Goal: Task Accomplishment & Management: Manage account settings

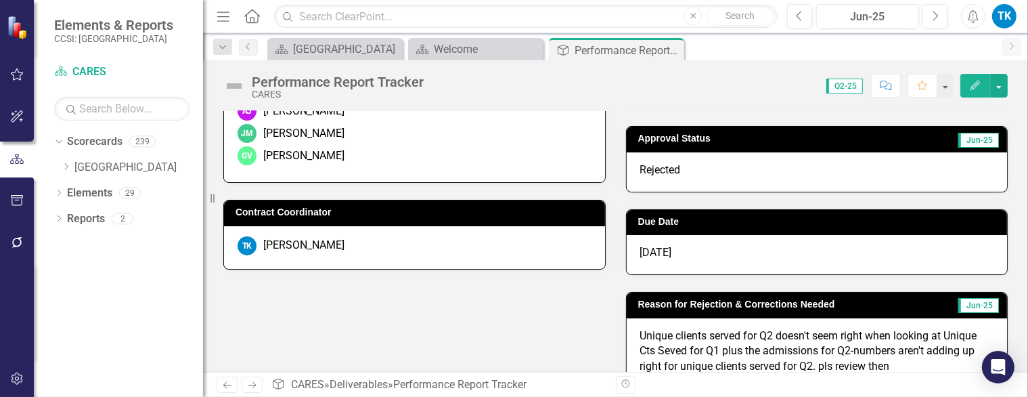
scroll to position [135, 0]
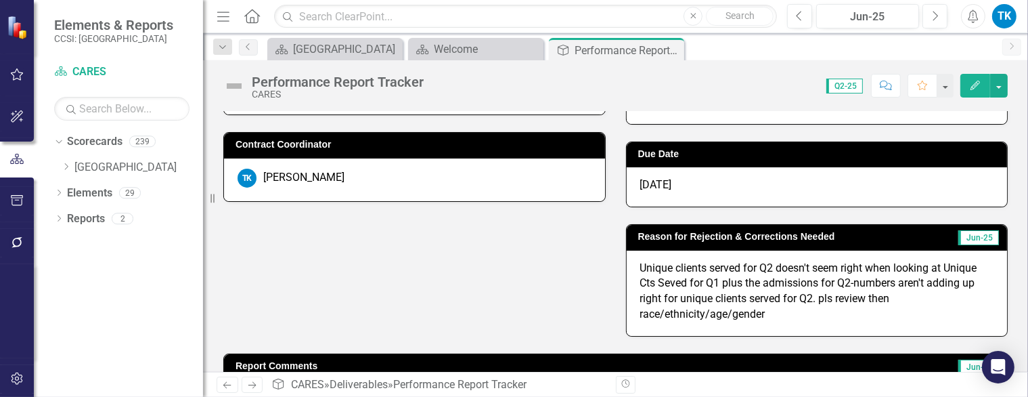
click at [788, 317] on p "Unique clients served for Q2 doesn't seem right when looking at Unique Cts Seve…" at bounding box center [817, 292] width 354 height 62
click at [768, 317] on p "Unique clients served for Q2 doesn't seem right when looking at Unique Cts Seve…" at bounding box center [817, 292] width 354 height 62
click at [770, 313] on p "Unique clients served for Q2 doesn't seem right when looking at Unique Cts Seve…" at bounding box center [817, 292] width 354 height 62
click at [770, 312] on p "Unique clients served for Q2 doesn't seem right when looking at Unique Cts Seve…" at bounding box center [817, 292] width 354 height 62
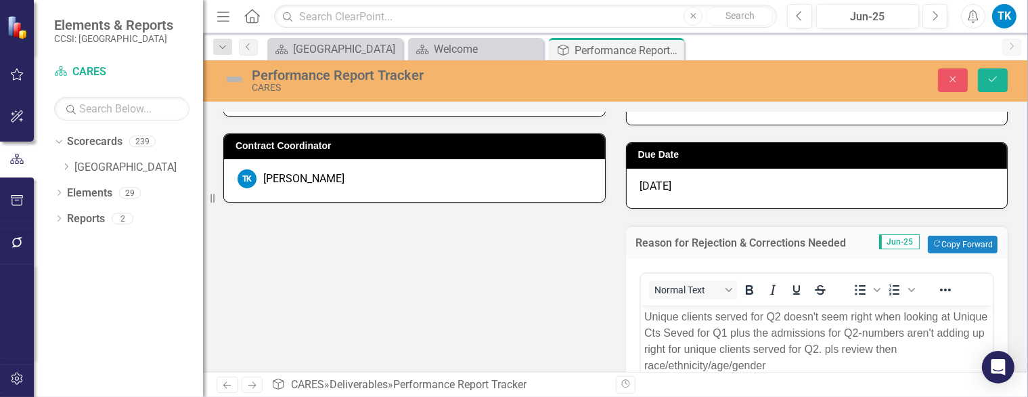
scroll to position [0, 0]
click at [777, 363] on p "Unique clients served for Q2 doesn't seem right when looking at Unique Cts Seve…" at bounding box center [817, 340] width 346 height 65
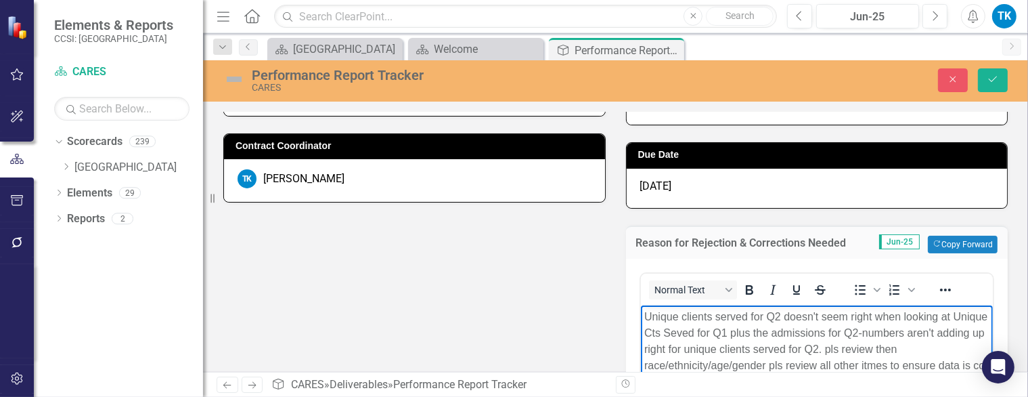
scroll to position [149, 0]
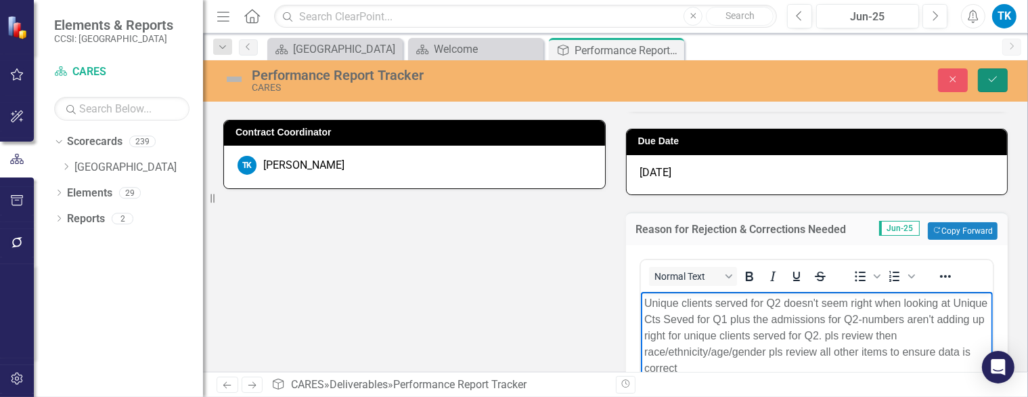
drag, startPoint x: 989, startPoint y: 80, endPoint x: 744, endPoint y: 183, distance: 265.8
click at [989, 80] on icon "Save" at bounding box center [993, 78] width 12 height 9
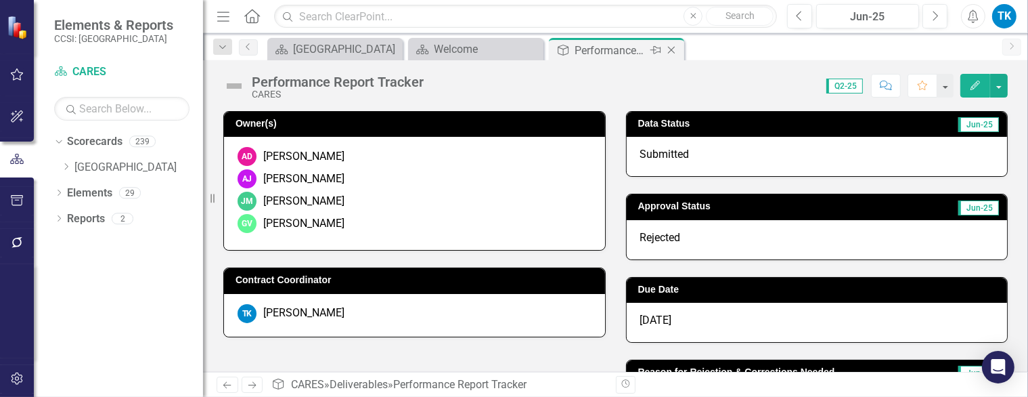
click at [674, 47] on icon "Close" at bounding box center [672, 50] width 14 height 11
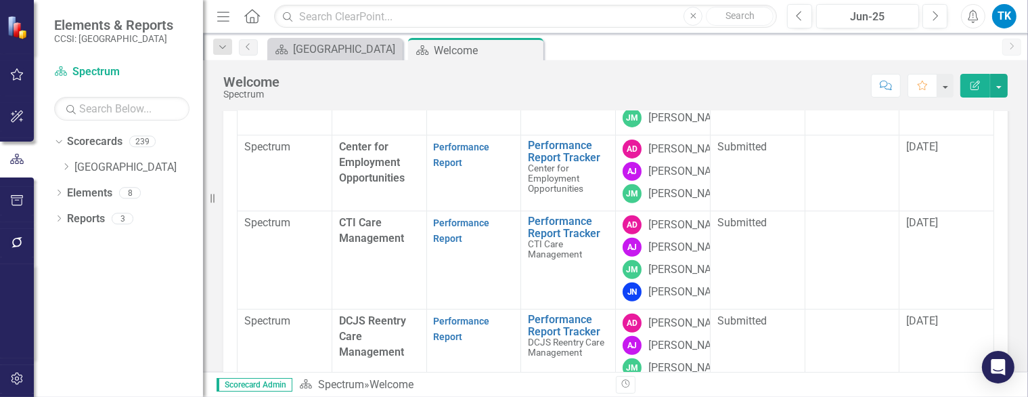
scroll to position [609, 0]
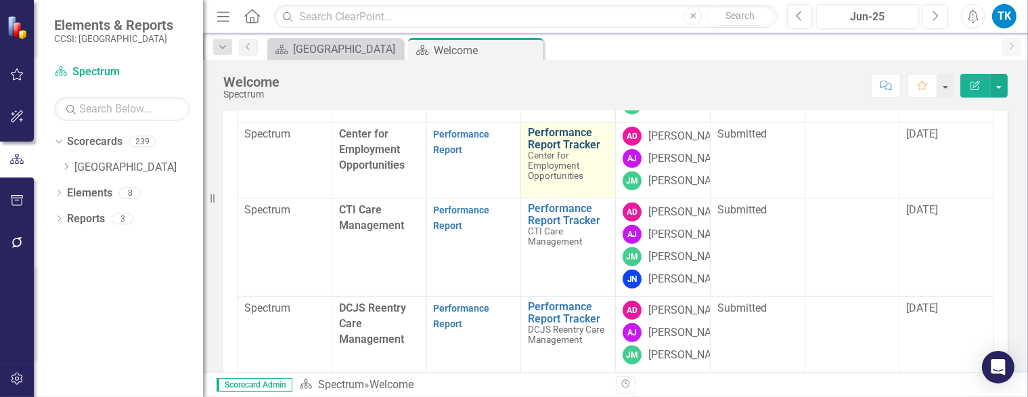
click at [541, 150] on link "Performance Report Tracker" at bounding box center [568, 139] width 81 height 24
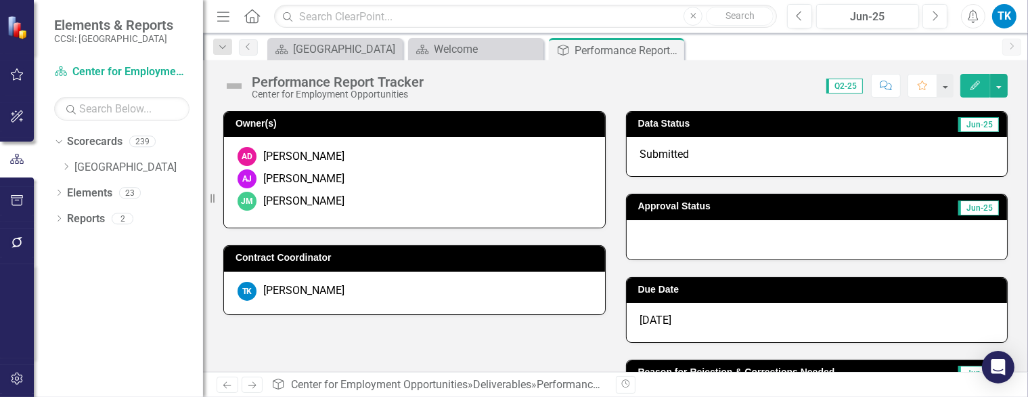
click at [671, 149] on span "Submitted" at bounding box center [664, 154] width 49 height 13
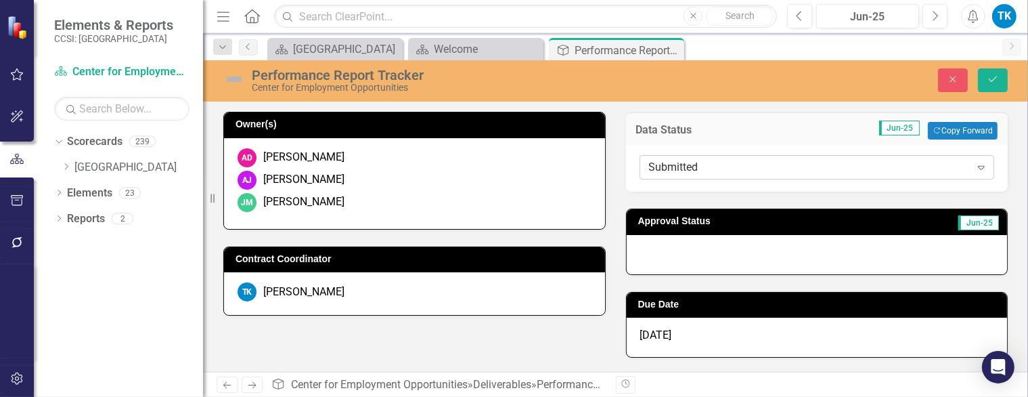
click at [663, 166] on div "Submitted" at bounding box center [810, 168] width 322 height 16
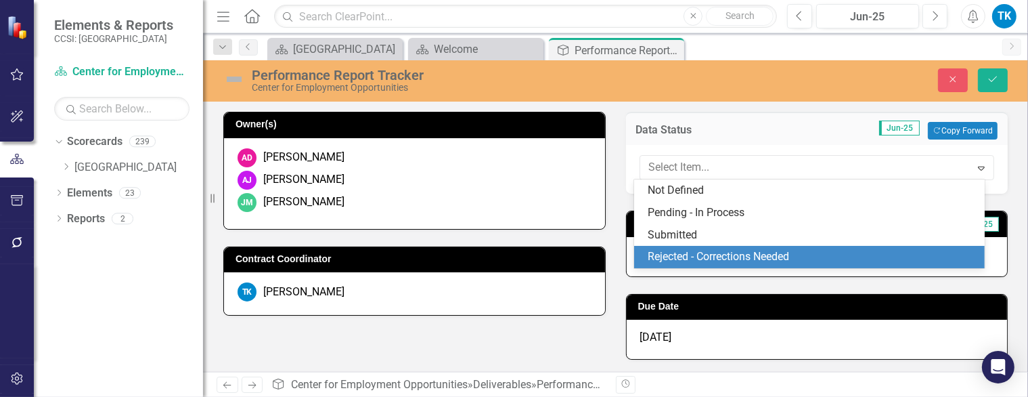
click at [676, 253] on div "Rejected - Corrections Needed" at bounding box center [812, 257] width 328 height 16
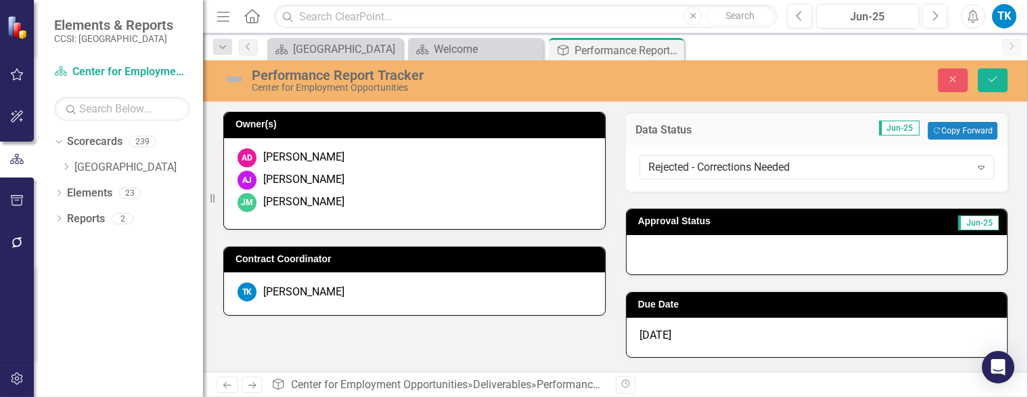
click at [666, 260] on div at bounding box center [817, 254] width 381 height 39
click at [666, 259] on div at bounding box center [817, 254] width 381 height 39
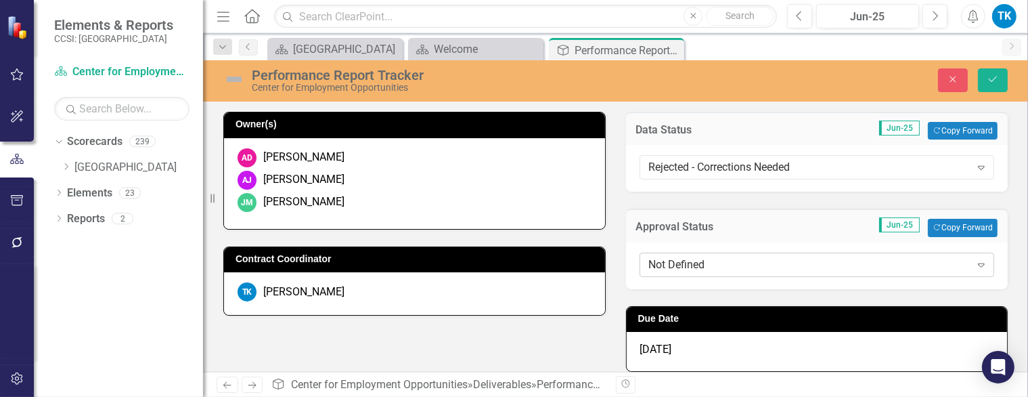
click at [668, 259] on div "Not Defined" at bounding box center [810, 265] width 322 height 16
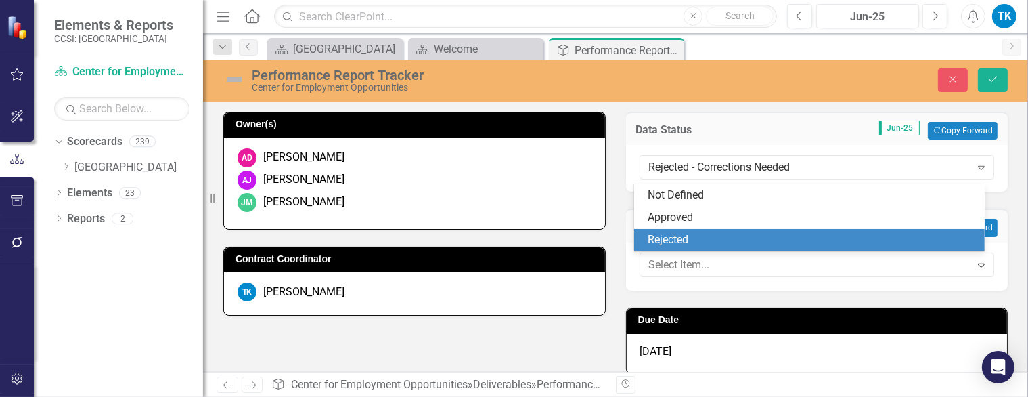
click at [682, 242] on div "Rejected" at bounding box center [812, 240] width 328 height 16
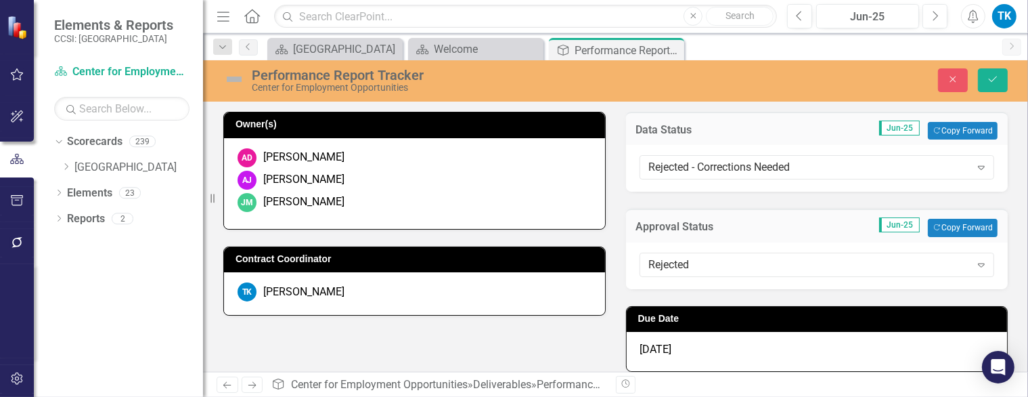
scroll to position [203, 0]
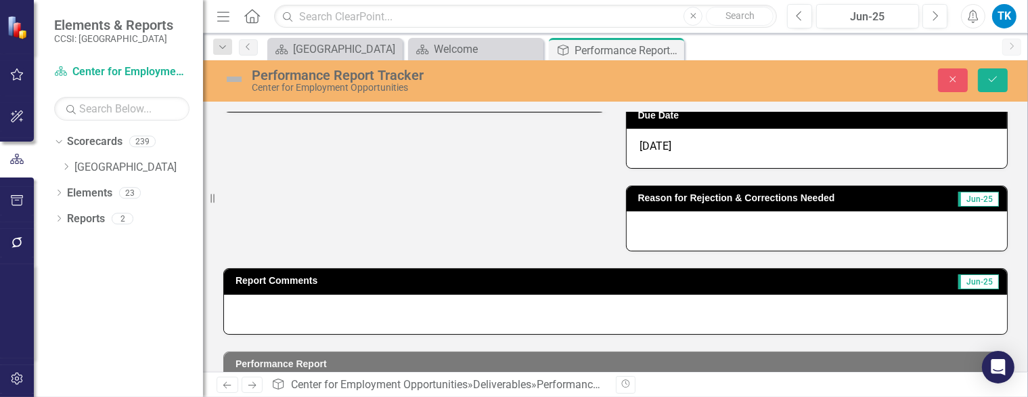
click at [658, 231] on div at bounding box center [817, 230] width 381 height 39
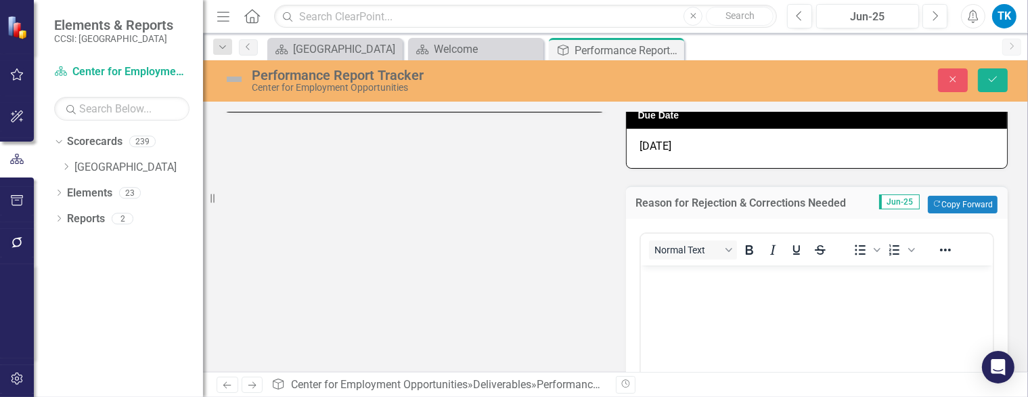
scroll to position [0, 0]
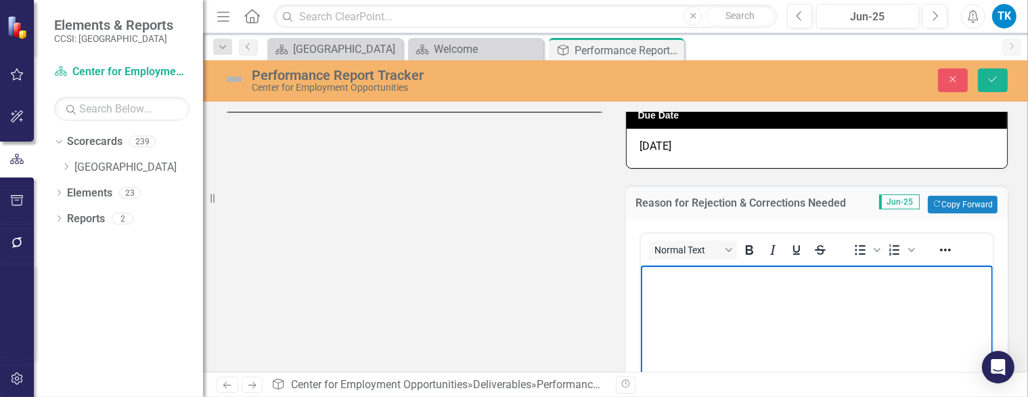
click at [671, 281] on p "Rich Text Area. Press ALT-0 for help." at bounding box center [817, 276] width 346 height 16
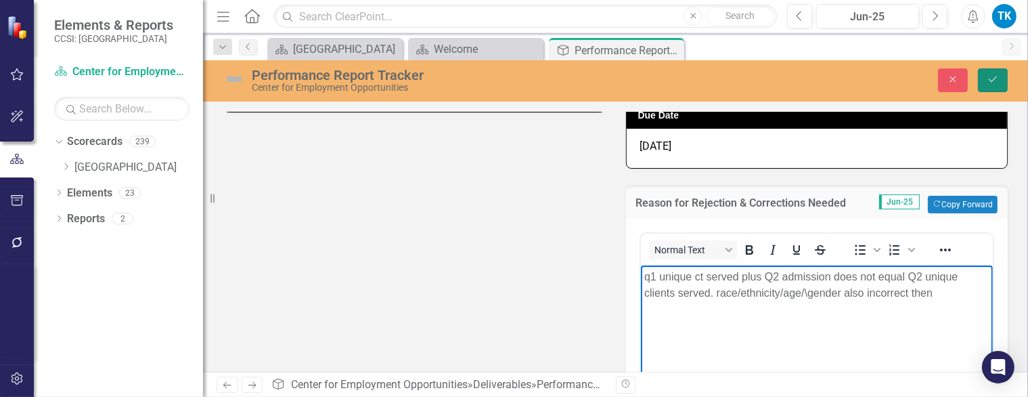
click at [1003, 74] on button "Save" at bounding box center [993, 80] width 30 height 24
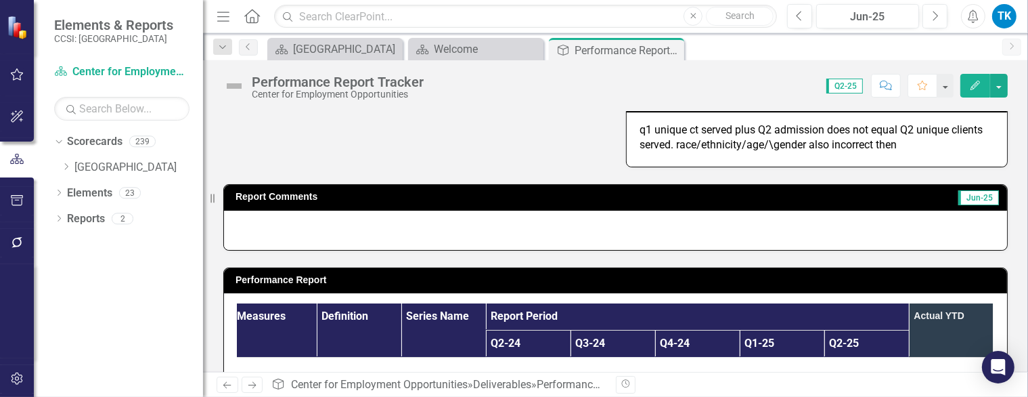
scroll to position [70, 0]
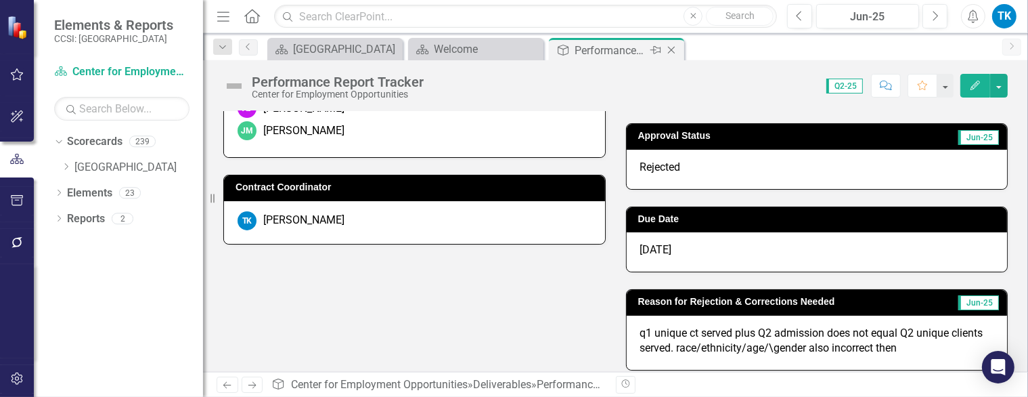
click at [672, 47] on icon "Close" at bounding box center [672, 50] width 14 height 11
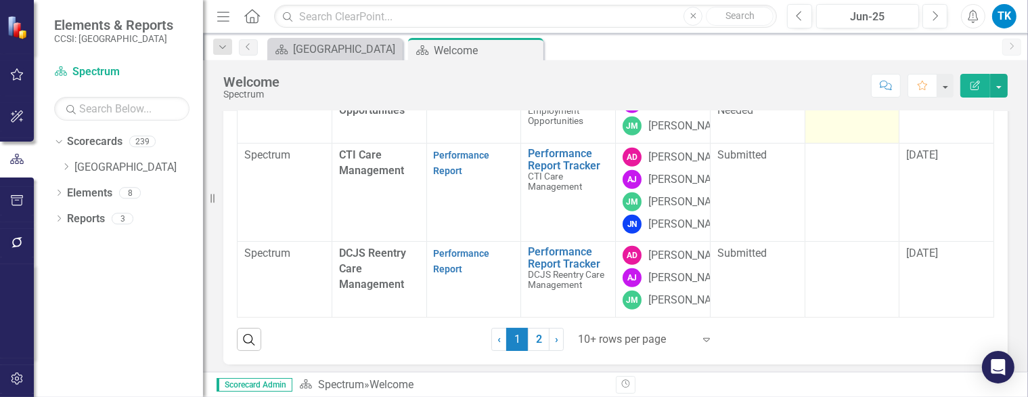
scroll to position [677, 0]
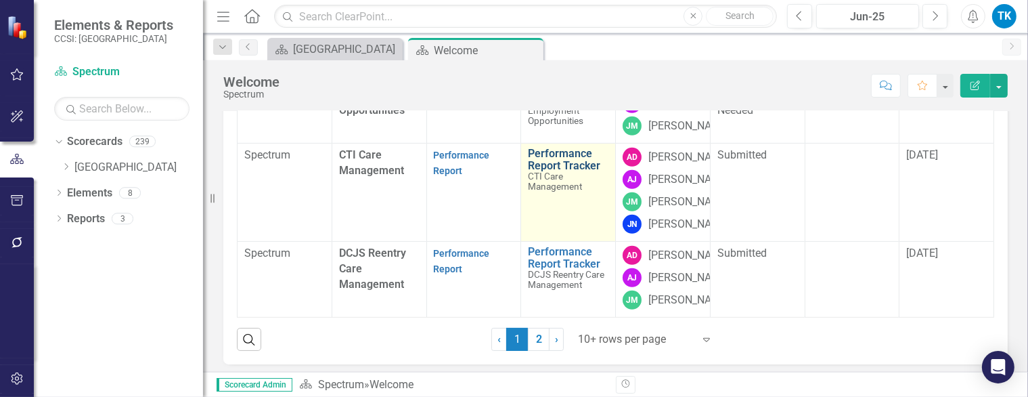
click at [546, 171] on link "Performance Report Tracker" at bounding box center [568, 160] width 81 height 24
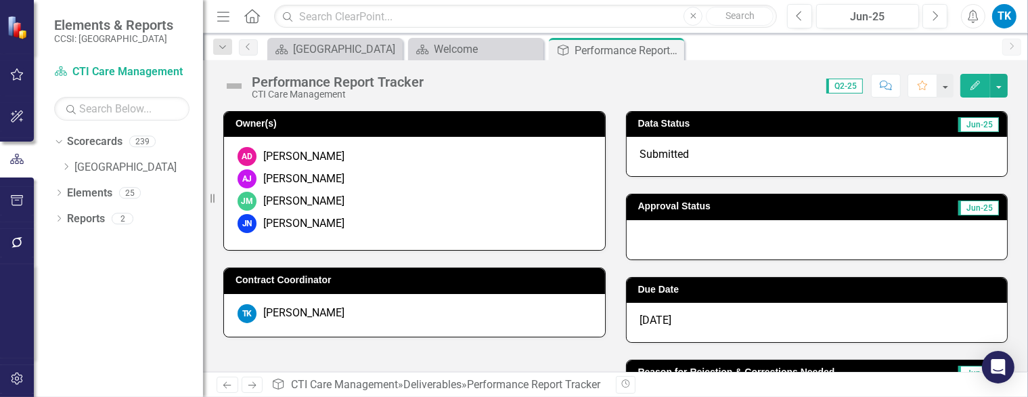
click at [634, 225] on div at bounding box center [817, 239] width 381 height 39
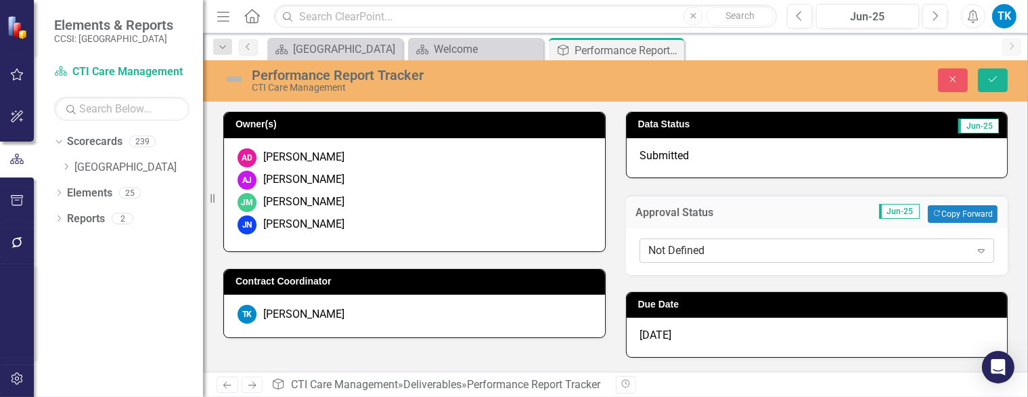
click at [661, 245] on div "Not Defined" at bounding box center [810, 250] width 322 height 16
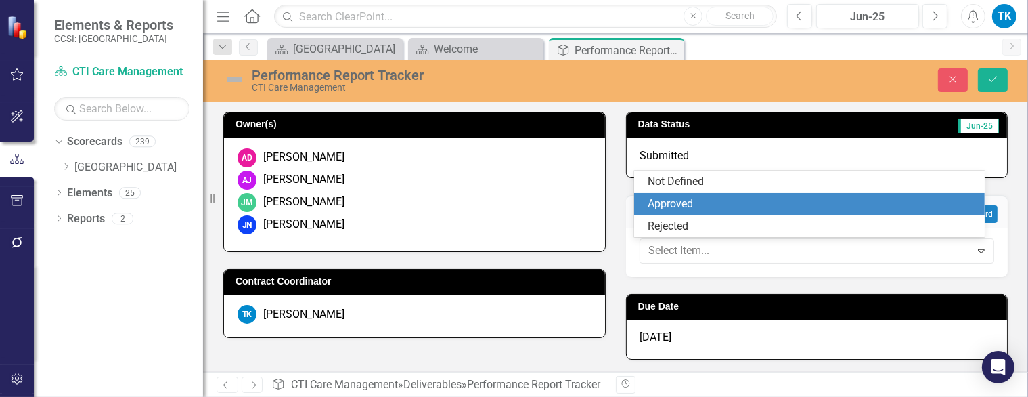
click at [677, 204] on div "Approved" at bounding box center [812, 204] width 328 height 16
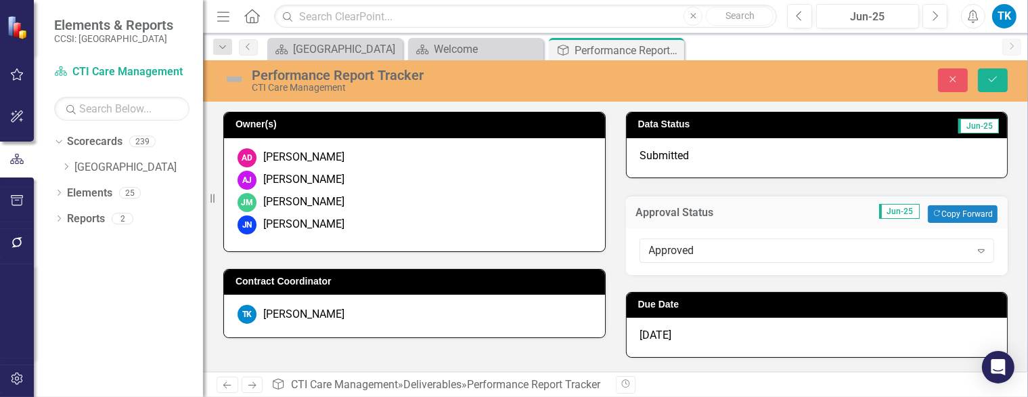
click at [682, 334] on div "[DATE]" at bounding box center [817, 337] width 381 height 39
click at [682, 333] on div "[DATE]" at bounding box center [817, 337] width 381 height 39
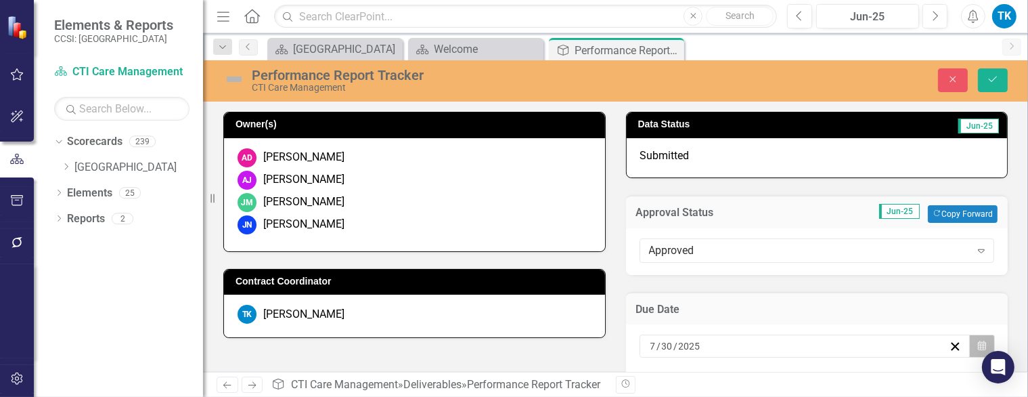
click at [978, 341] on icon "button" at bounding box center [982, 345] width 8 height 9
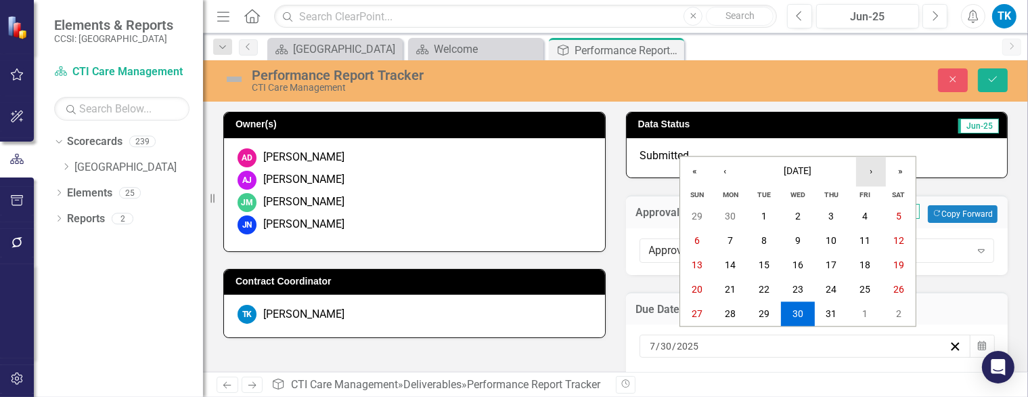
click at [869, 175] on button "›" at bounding box center [871, 171] width 30 height 30
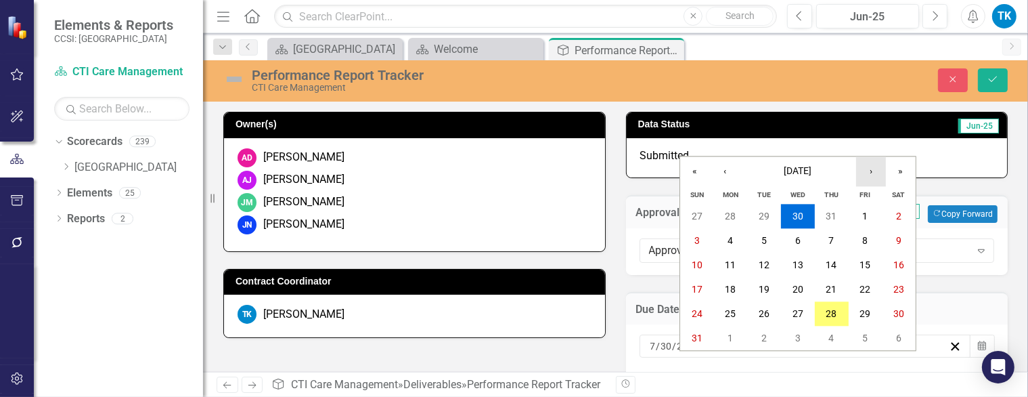
click at [869, 175] on button "›" at bounding box center [871, 171] width 30 height 30
click at [837, 311] on abbr "30" at bounding box center [832, 314] width 11 height 11
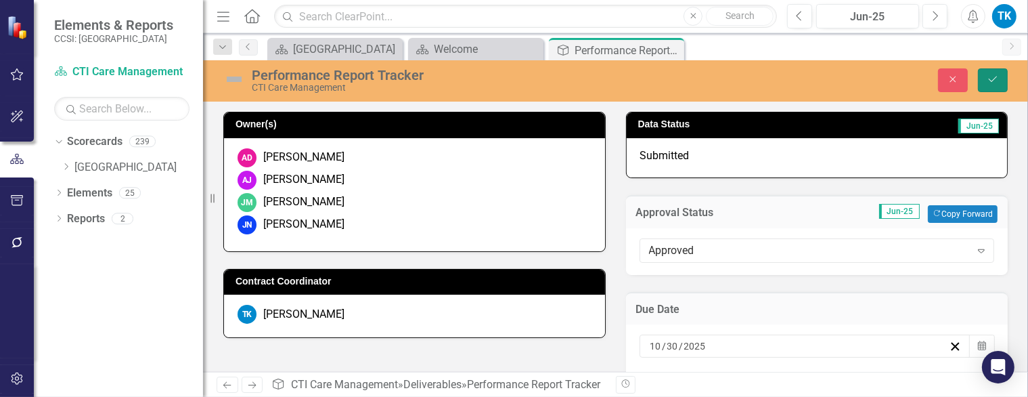
click at [989, 81] on icon "Save" at bounding box center [993, 78] width 12 height 9
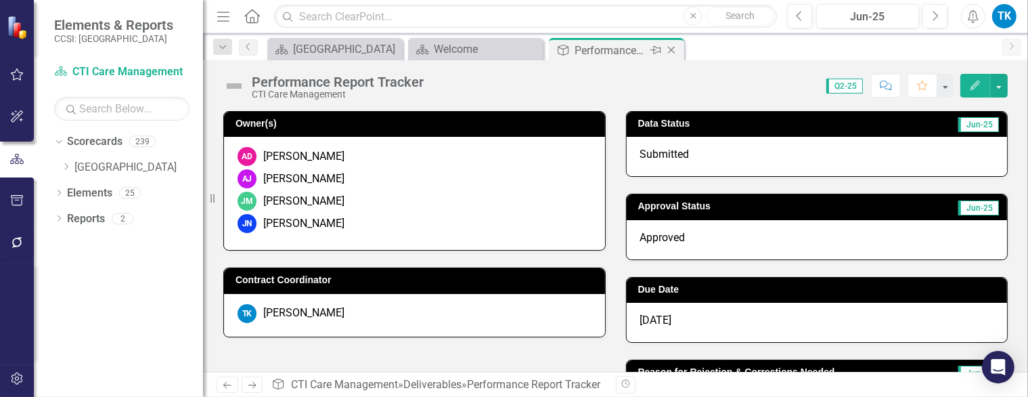
click at [671, 51] on icon "Close" at bounding box center [672, 50] width 14 height 11
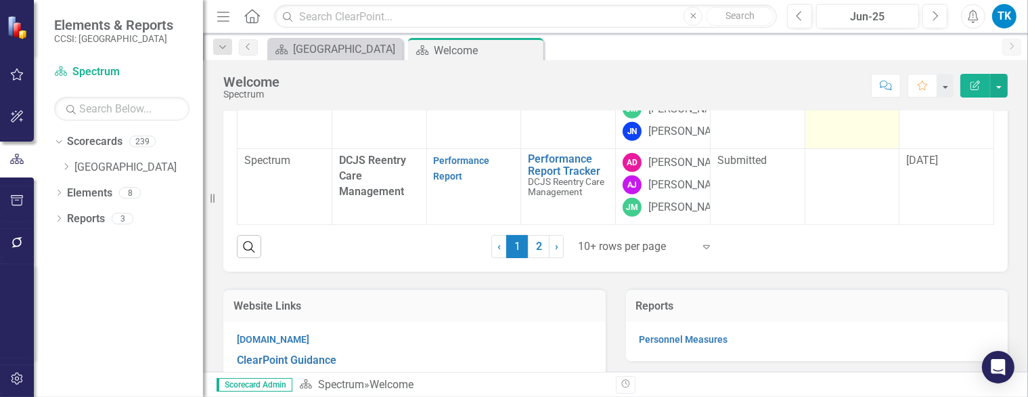
scroll to position [812, 0]
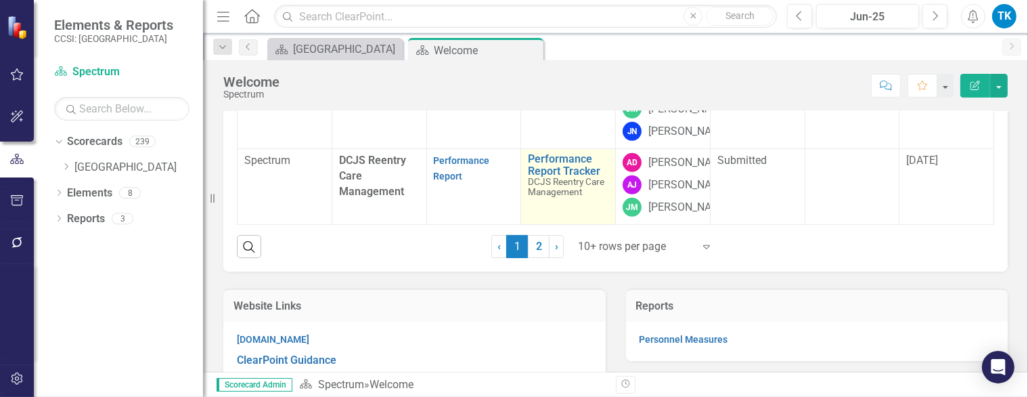
click at [549, 197] on span "DCJS Reentry Care Management" at bounding box center [566, 186] width 77 height 21
click at [562, 177] on link "Performance Report Tracker" at bounding box center [568, 165] width 81 height 24
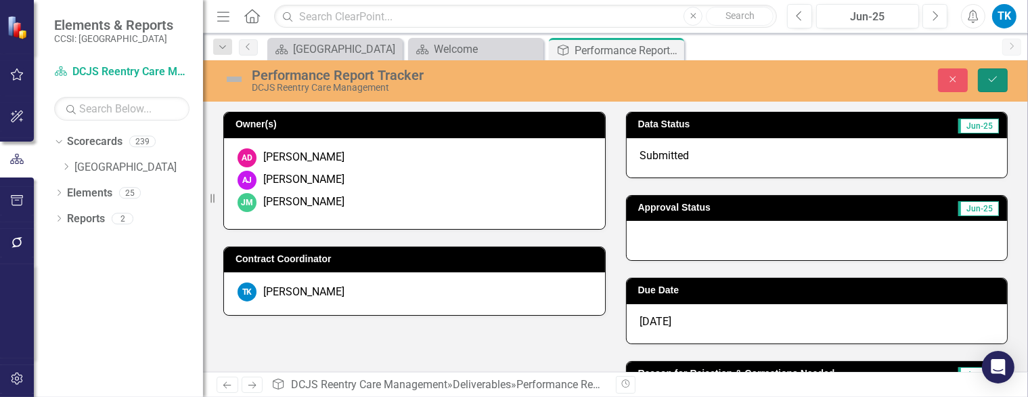
click at [993, 77] on icon "Save" at bounding box center [993, 78] width 12 height 9
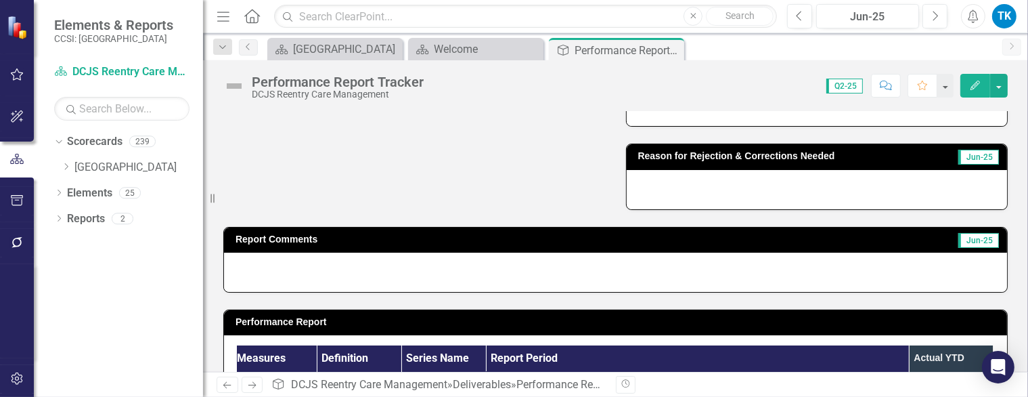
scroll to position [81, 0]
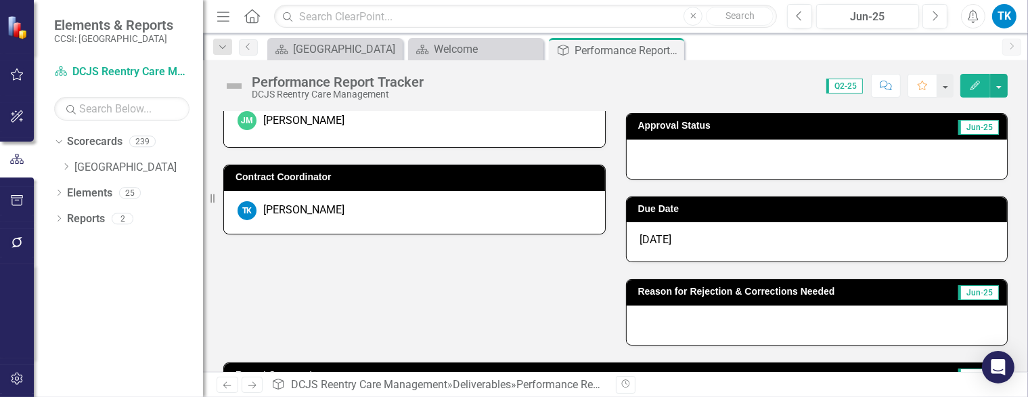
click at [661, 161] on div at bounding box center [817, 158] width 381 height 39
click at [660, 161] on div at bounding box center [817, 158] width 381 height 39
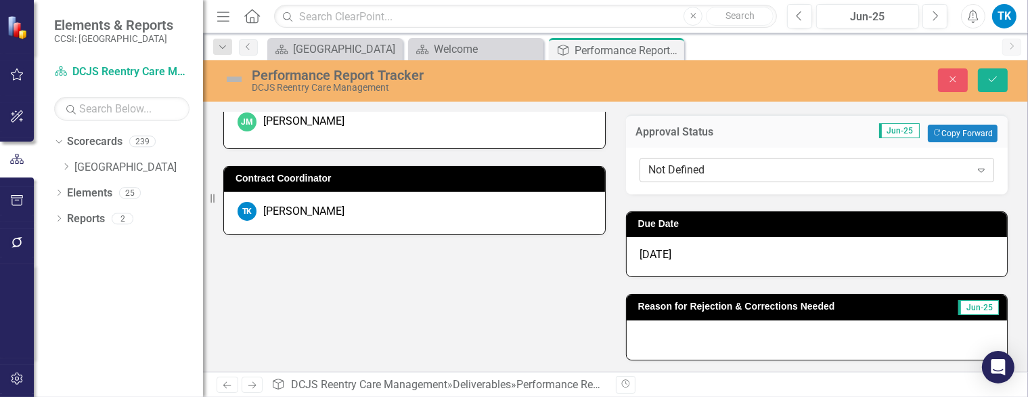
click at [684, 173] on div "Not Defined" at bounding box center [810, 170] width 322 height 16
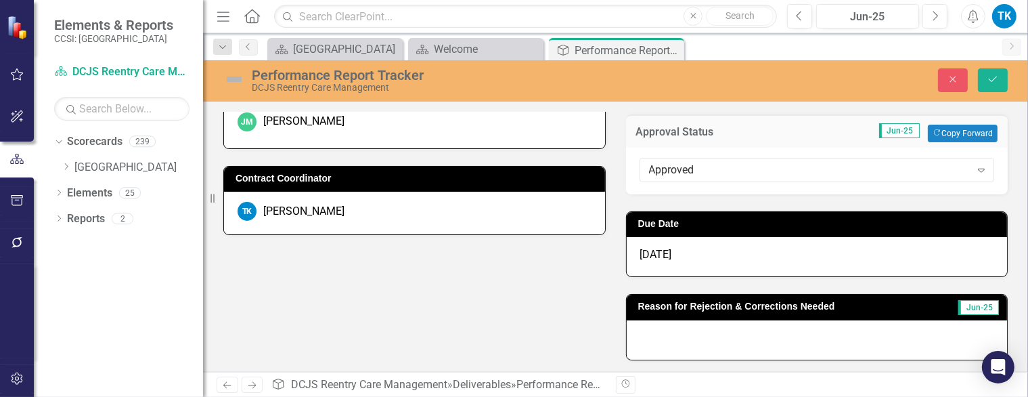
scroll to position [0, 0]
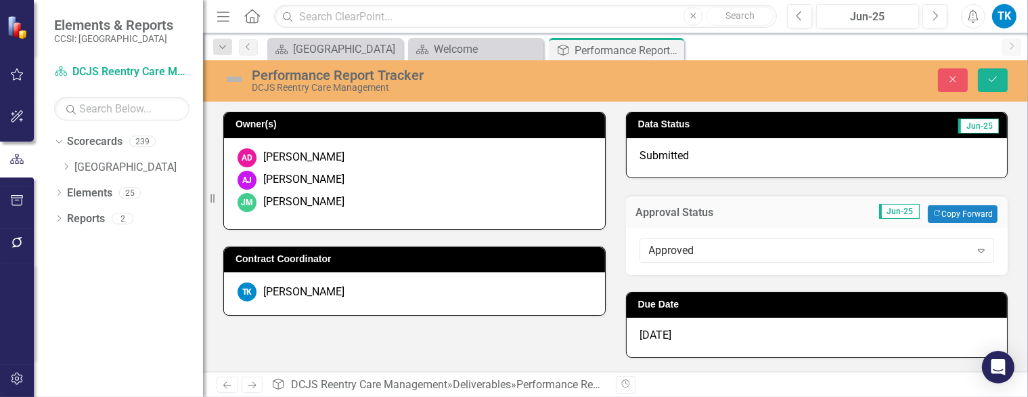
click at [723, 332] on div "[DATE]" at bounding box center [817, 337] width 381 height 39
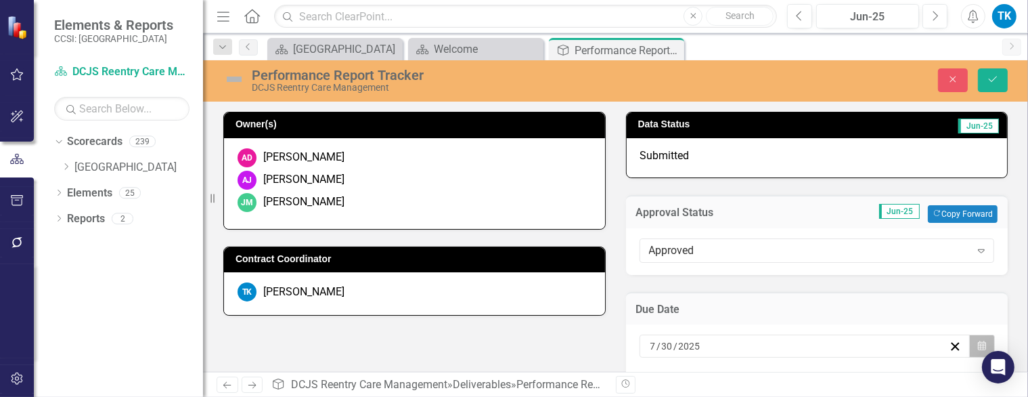
click at [978, 345] on icon "Calendar" at bounding box center [982, 345] width 8 height 9
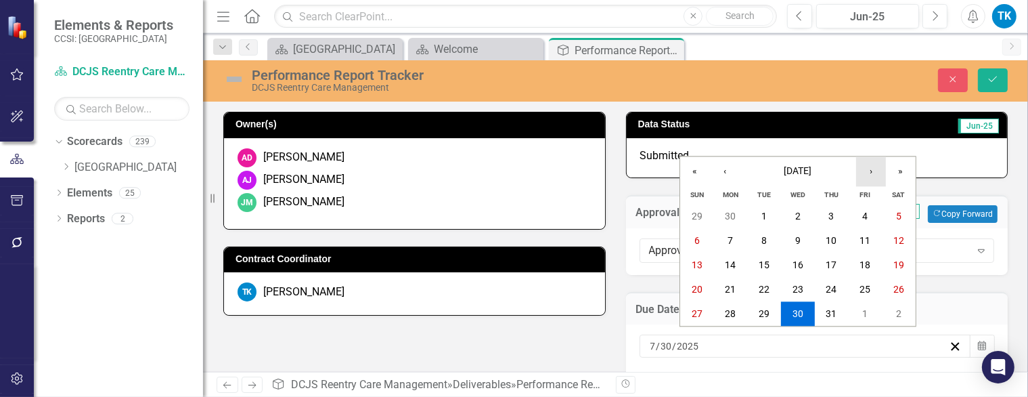
click at [872, 173] on button "›" at bounding box center [871, 171] width 30 height 30
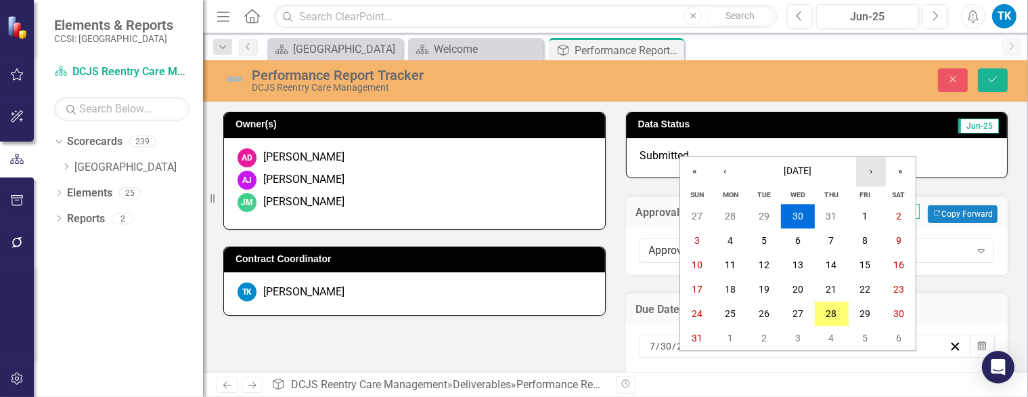
click at [872, 173] on button "›" at bounding box center [871, 171] width 30 height 30
click at [829, 316] on abbr "30" at bounding box center [832, 314] width 11 height 11
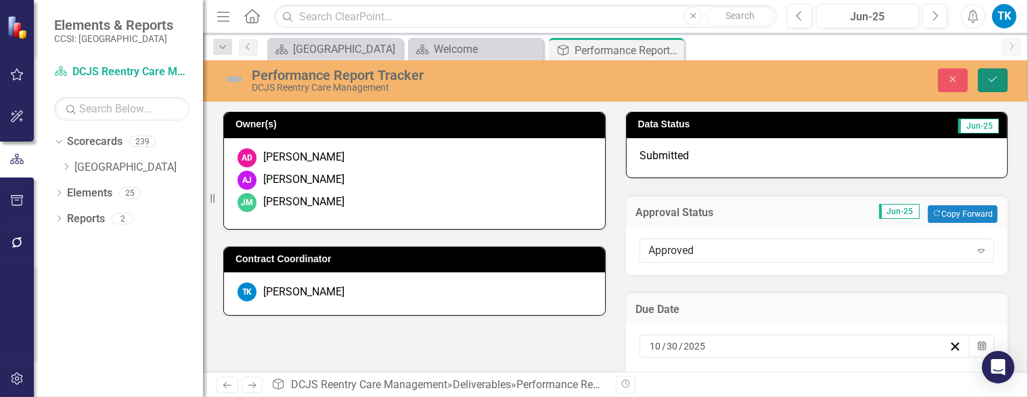
click at [991, 71] on button "Save" at bounding box center [993, 80] width 30 height 24
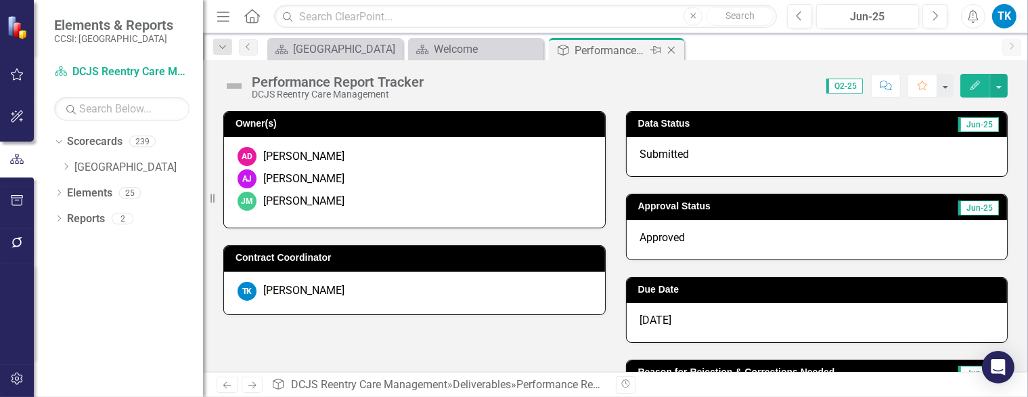
click at [674, 52] on icon at bounding box center [671, 50] width 7 height 7
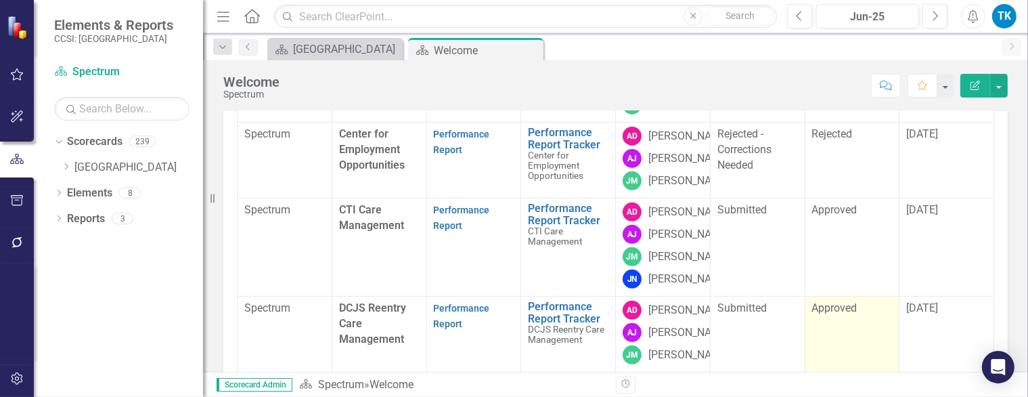
scroll to position [271, 0]
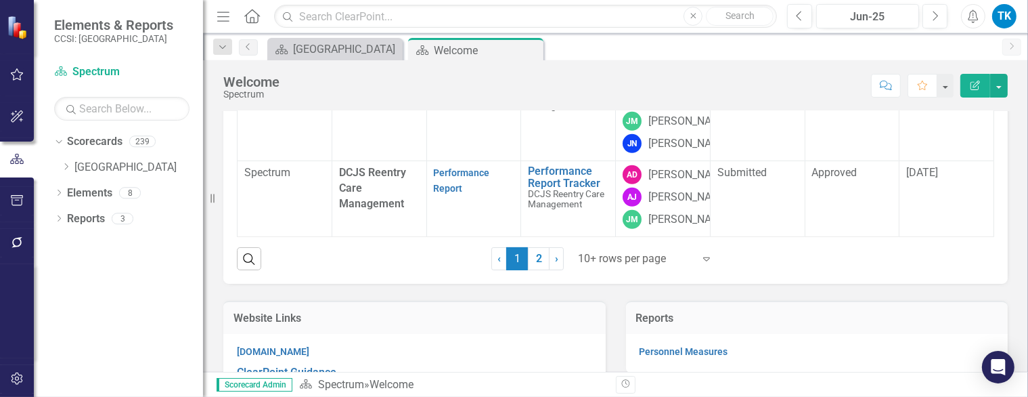
drag, startPoint x: 533, startPoint y: 300, endPoint x: 540, endPoint y: 321, distance: 22.1
click at [533, 270] on link "2" at bounding box center [539, 258] width 22 height 23
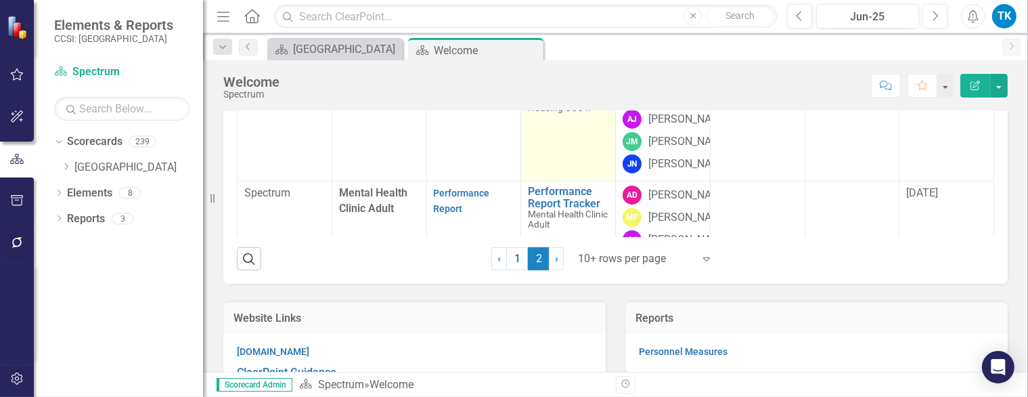
click at [567, 92] on link "Performance Report Tracker" at bounding box center [568, 80] width 81 height 24
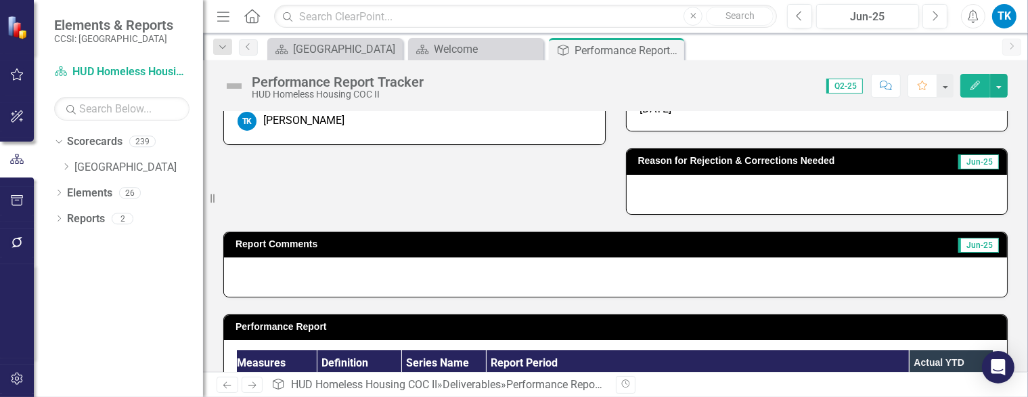
scroll to position [8, 0]
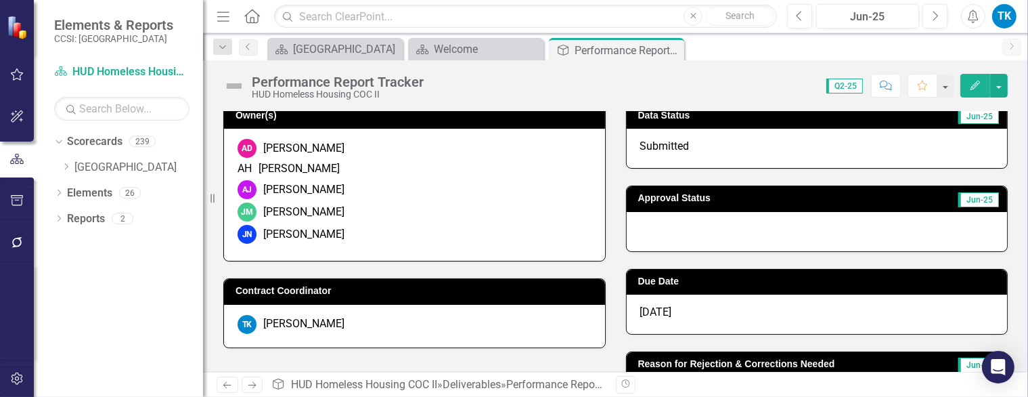
click at [676, 231] on div at bounding box center [817, 231] width 381 height 39
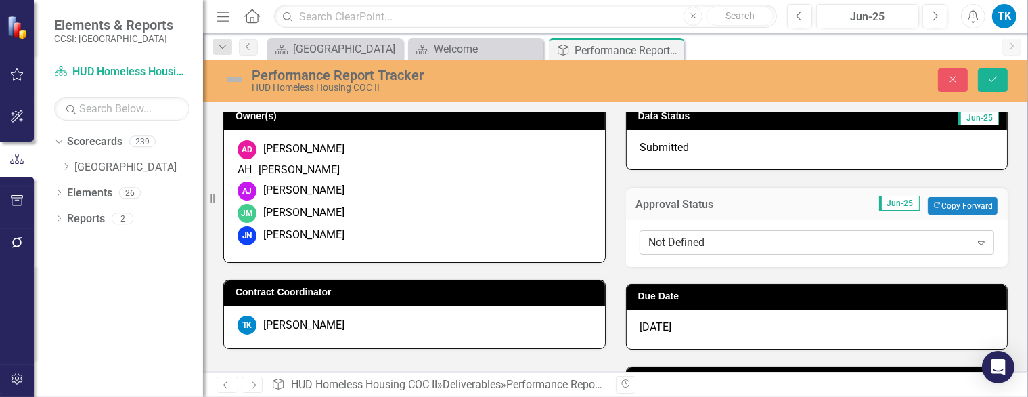
click at [672, 240] on div "Not Defined" at bounding box center [810, 242] width 322 height 16
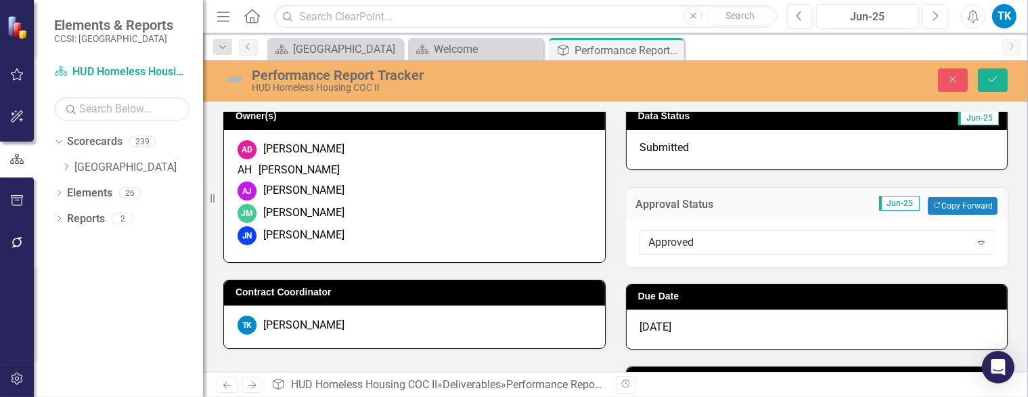
click at [687, 318] on div "[DATE]" at bounding box center [817, 328] width 381 height 39
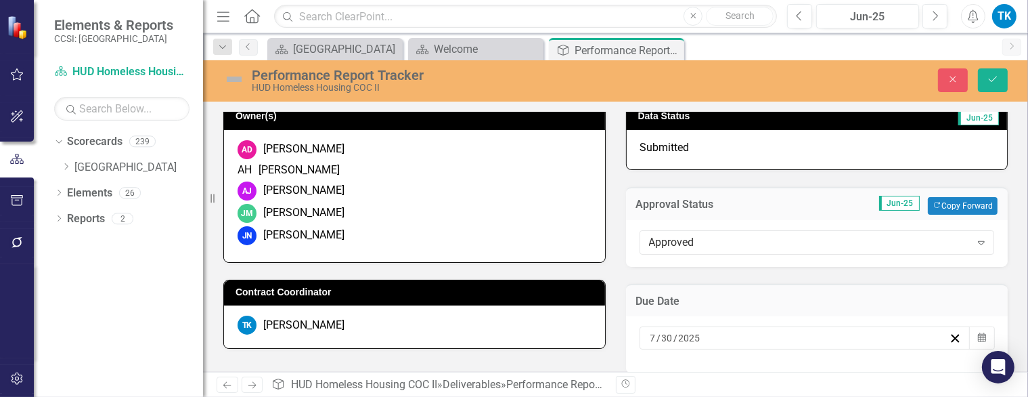
click at [678, 337] on input "2025" at bounding box center [690, 338] width 24 height 14
click at [847, 349] on button "›" at bounding box center [832, 364] width 30 height 30
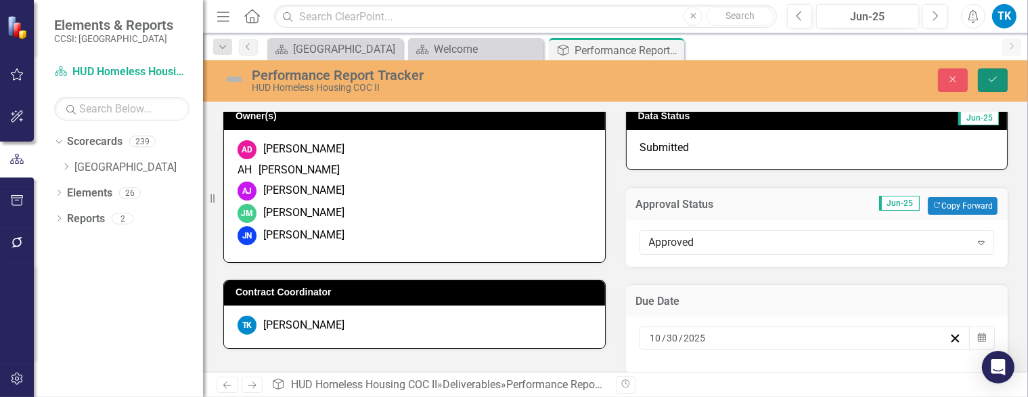
click at [991, 76] on icon "Save" at bounding box center [993, 78] width 12 height 9
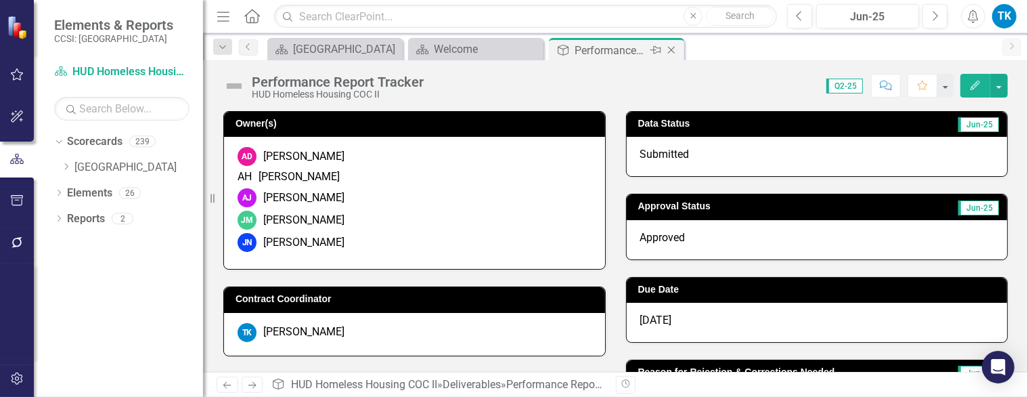
click at [672, 50] on icon at bounding box center [671, 50] width 7 height 7
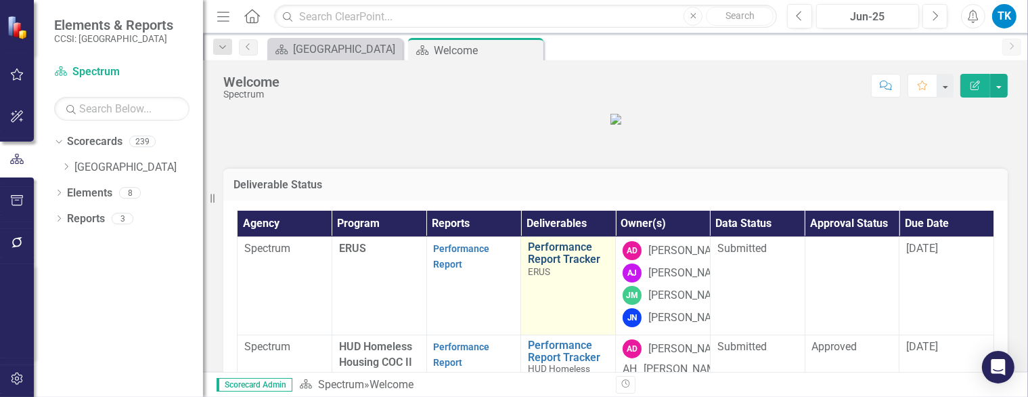
click at [535, 265] on link "Performance Report Tracker" at bounding box center [568, 253] width 81 height 24
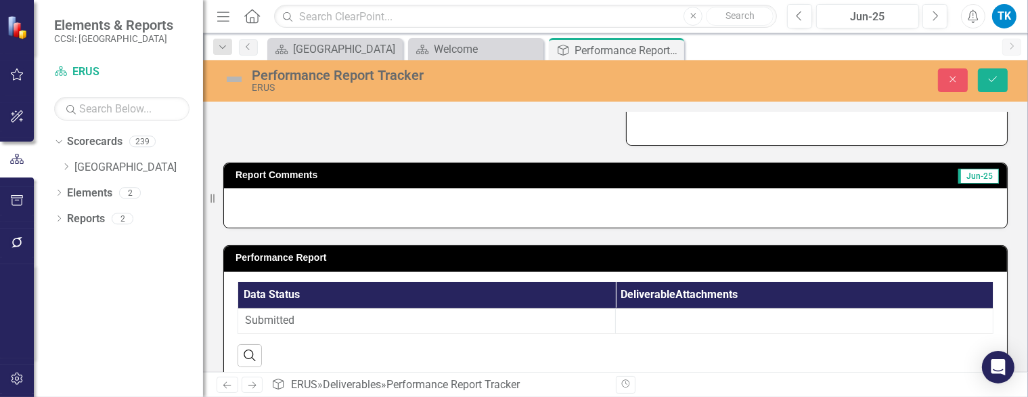
scroll to position [282, 0]
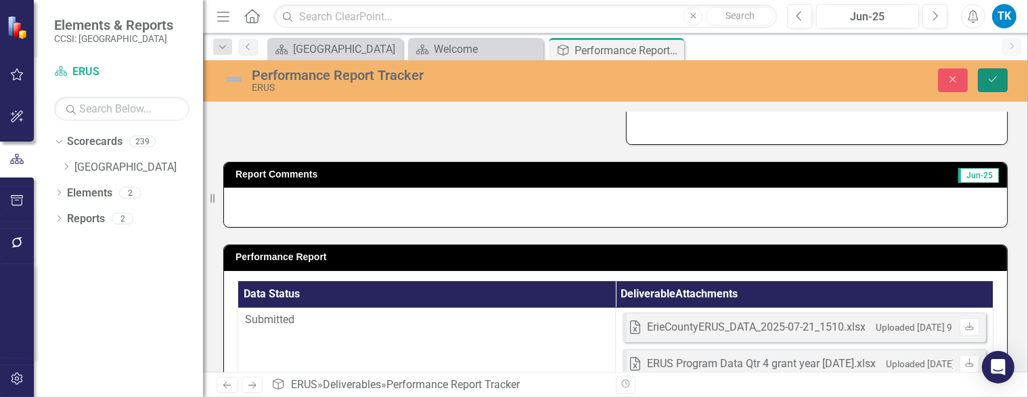
click at [990, 77] on icon "Save" at bounding box center [993, 78] width 12 height 9
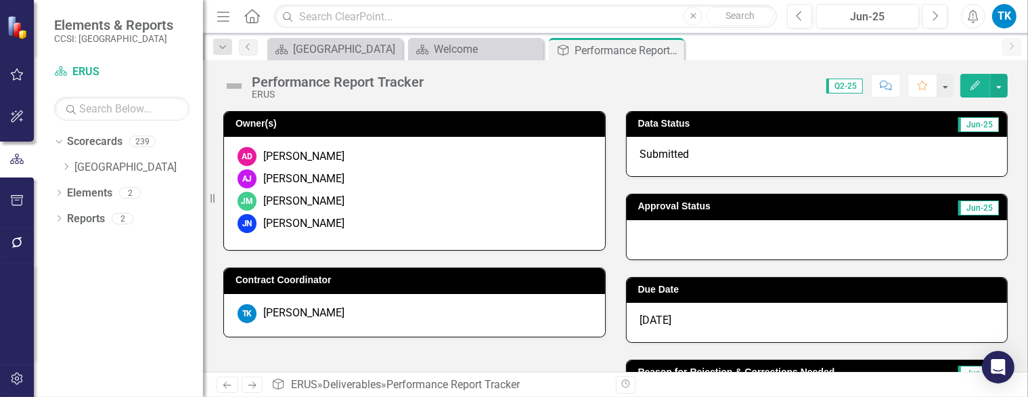
click at [750, 248] on div at bounding box center [817, 239] width 381 height 39
click at [687, 243] on div at bounding box center [817, 239] width 381 height 39
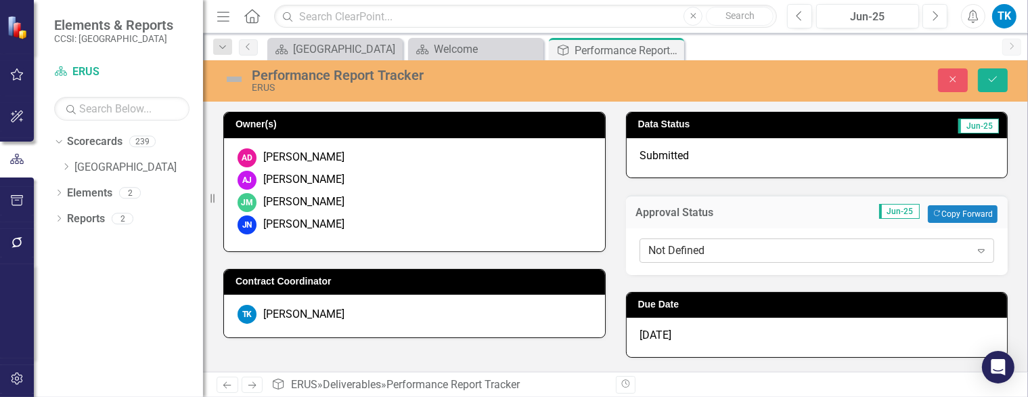
click at [677, 250] on div "Not Defined" at bounding box center [810, 250] width 322 height 16
click at [677, 248] on div "Not Defined" at bounding box center [810, 250] width 322 height 16
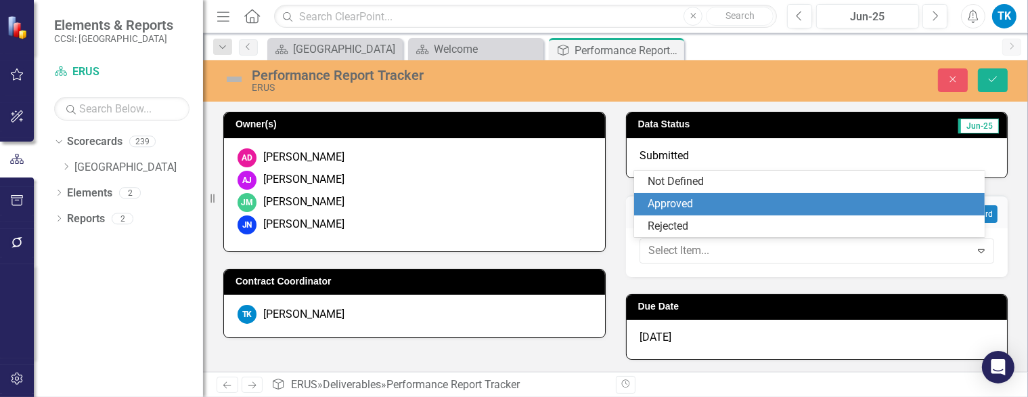
click at [678, 206] on div "Approved" at bounding box center [812, 204] width 328 height 16
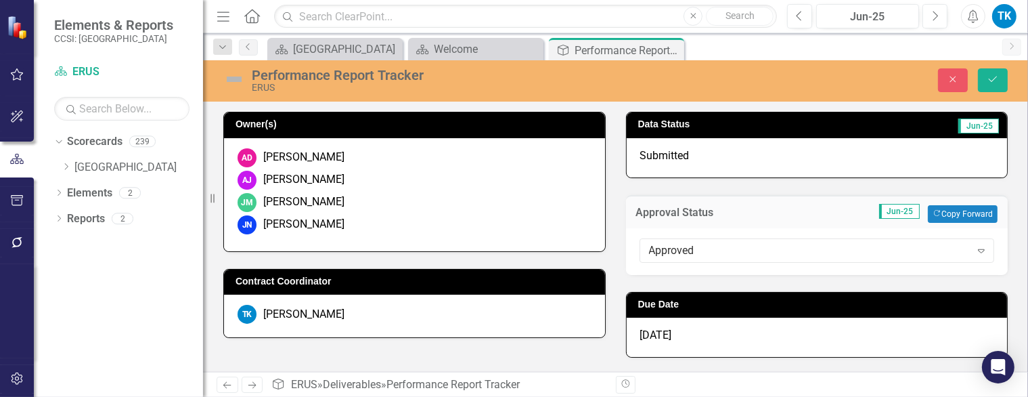
click at [666, 333] on span "[DATE]" at bounding box center [656, 334] width 32 height 13
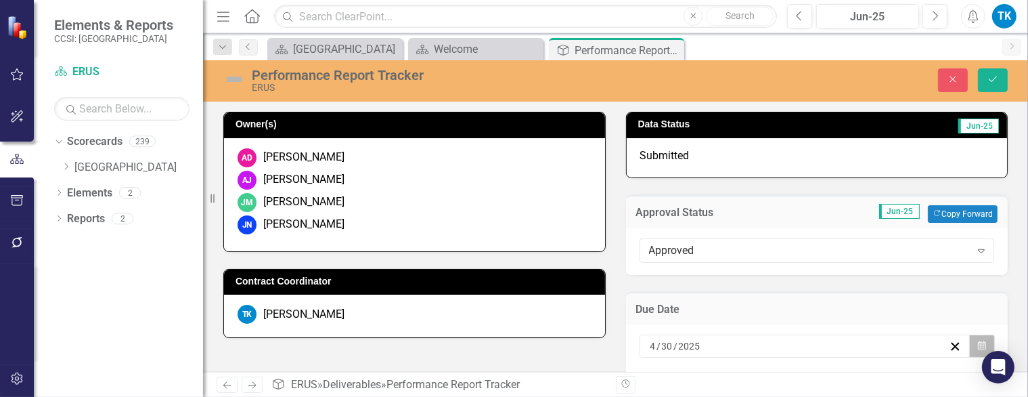
click at [978, 345] on icon "Calendar" at bounding box center [982, 345] width 8 height 9
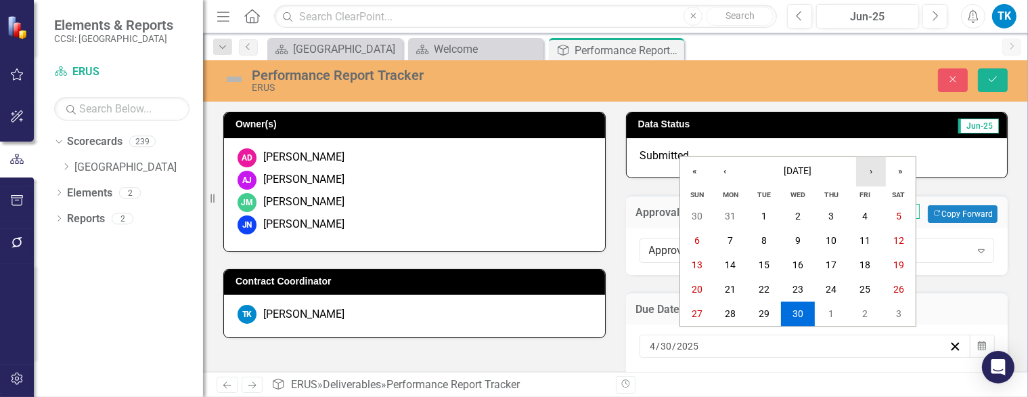
click at [867, 177] on button "›" at bounding box center [871, 171] width 30 height 30
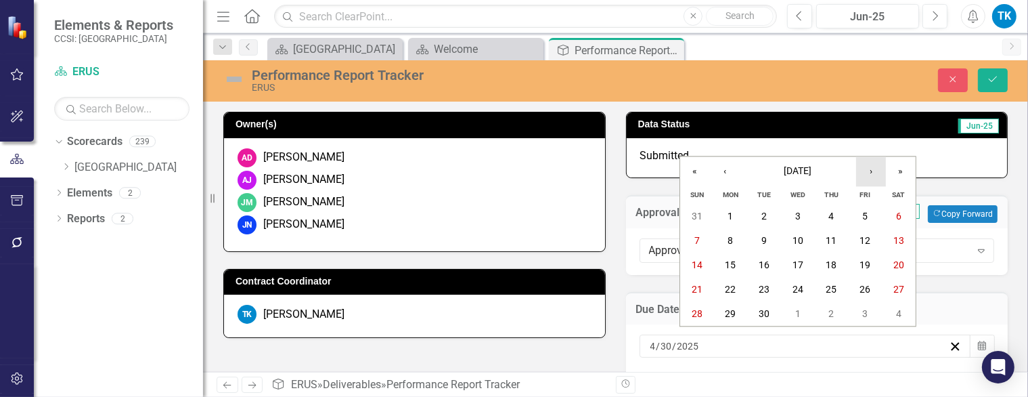
click at [867, 177] on button "›" at bounding box center [871, 171] width 30 height 30
click at [833, 309] on abbr "30" at bounding box center [832, 314] width 11 height 11
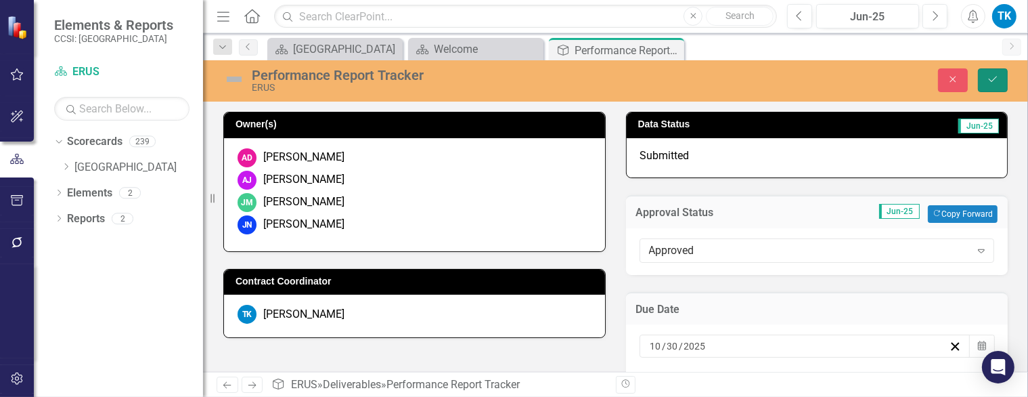
click at [994, 88] on button "Save" at bounding box center [993, 80] width 30 height 24
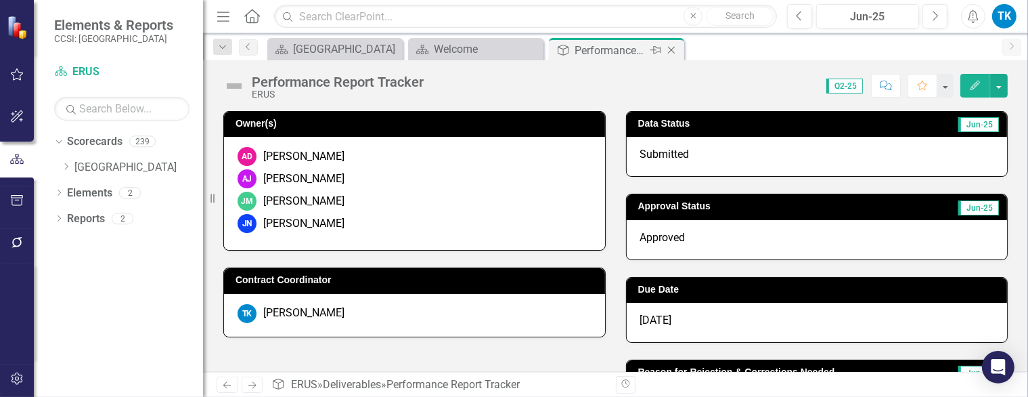
click at [672, 45] on icon "Close" at bounding box center [672, 50] width 14 height 11
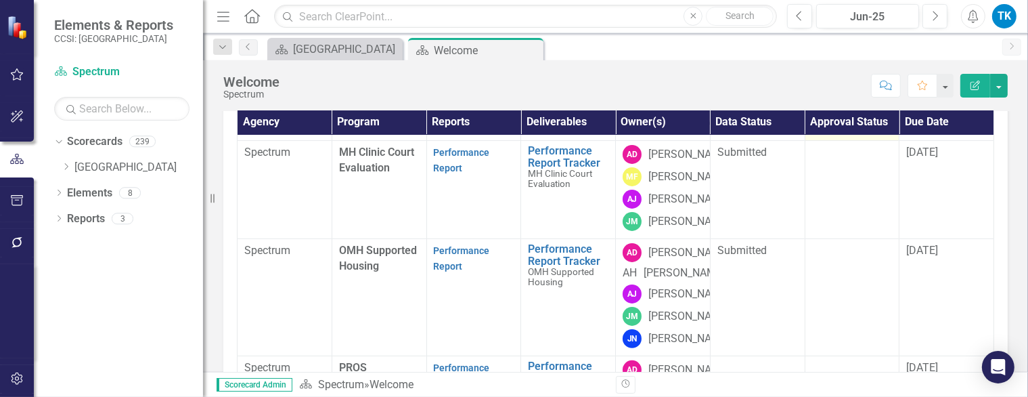
scroll to position [474, 0]
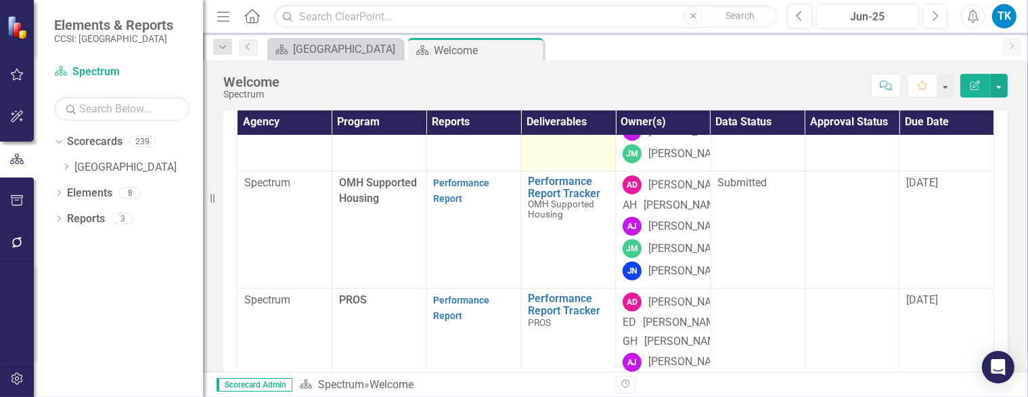
click at [565, 101] on link "Performance Report Tracker" at bounding box center [568, 89] width 81 height 24
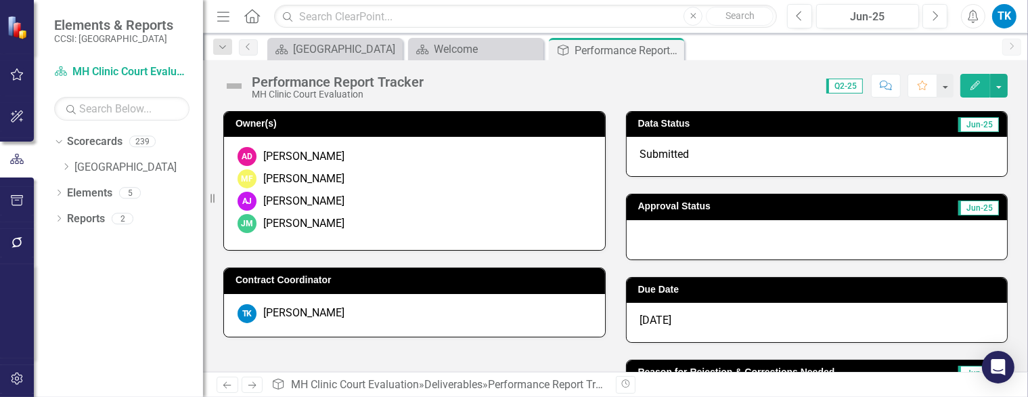
click at [709, 235] on div at bounding box center [817, 239] width 381 height 39
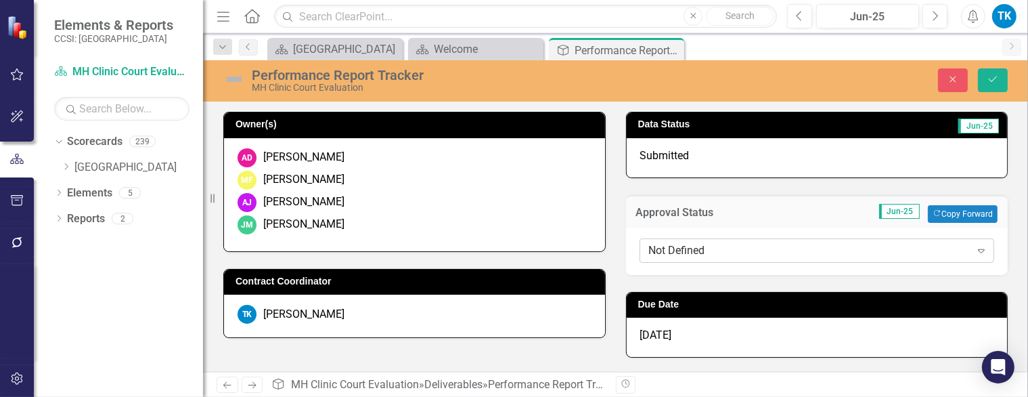
click at [705, 246] on div "Not Defined" at bounding box center [810, 250] width 322 height 16
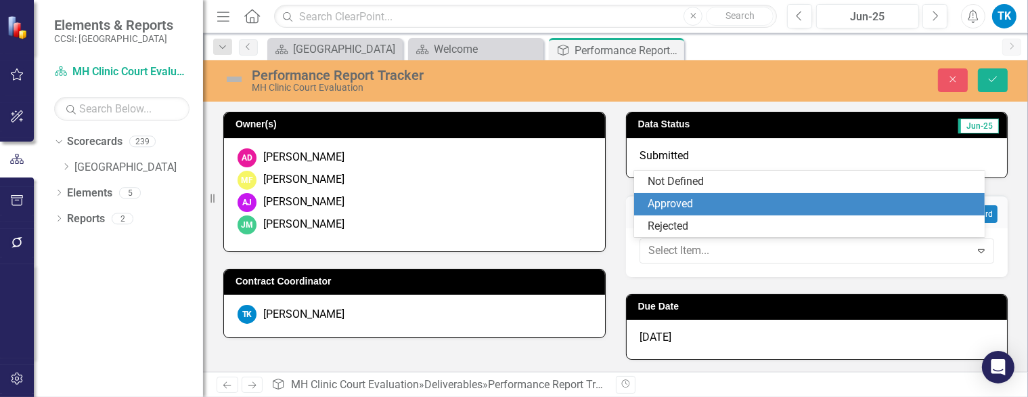
click at [697, 204] on div "Approved" at bounding box center [812, 204] width 328 height 16
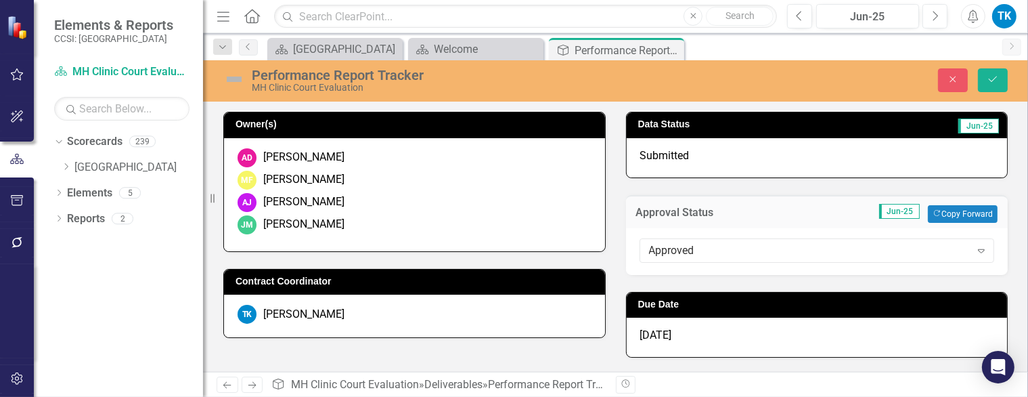
click at [651, 336] on span "[DATE]" at bounding box center [656, 334] width 32 height 13
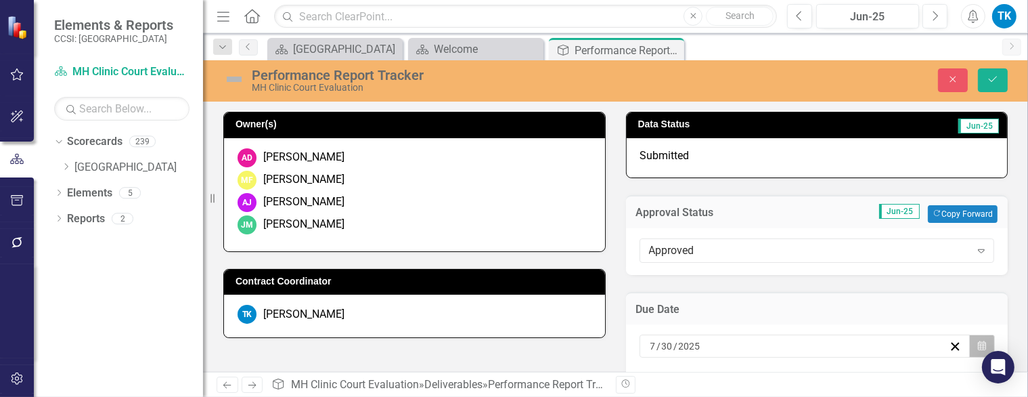
click at [978, 344] on icon "Calendar" at bounding box center [982, 345] width 8 height 9
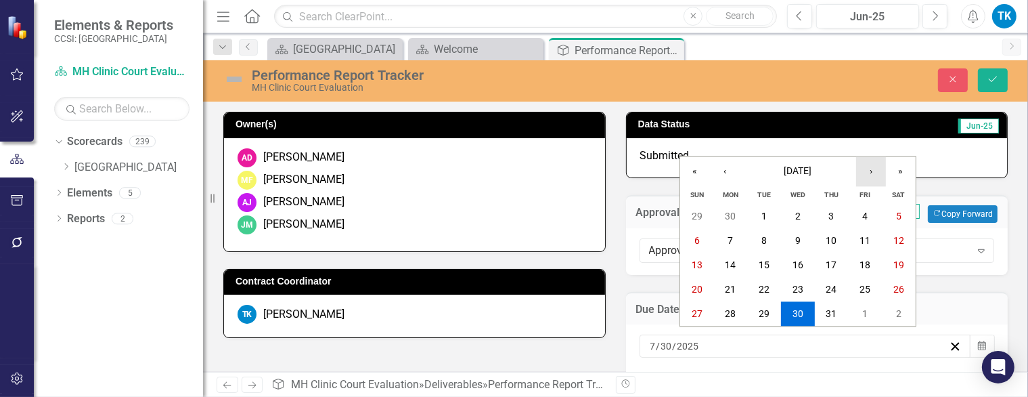
click at [869, 175] on button "›" at bounding box center [871, 171] width 30 height 30
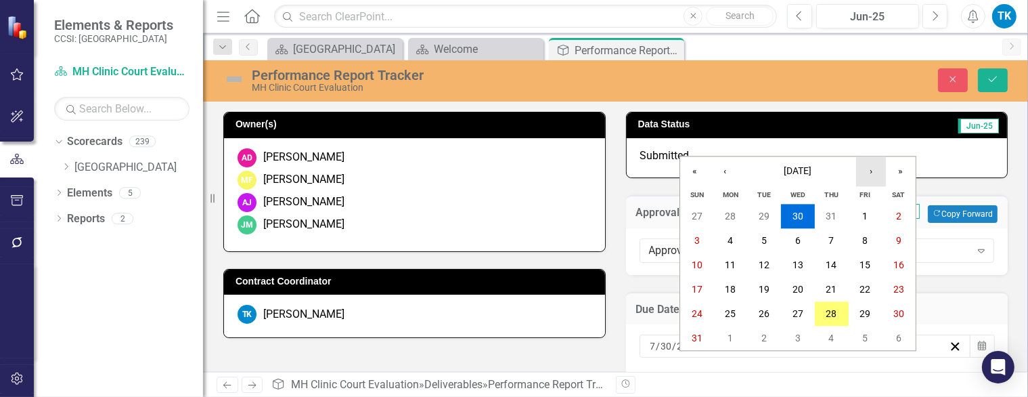
click at [869, 175] on button "›" at bounding box center [871, 171] width 30 height 30
click at [876, 175] on button "›" at bounding box center [871, 171] width 30 height 30
click at [837, 311] on button "30" at bounding box center [832, 314] width 34 height 24
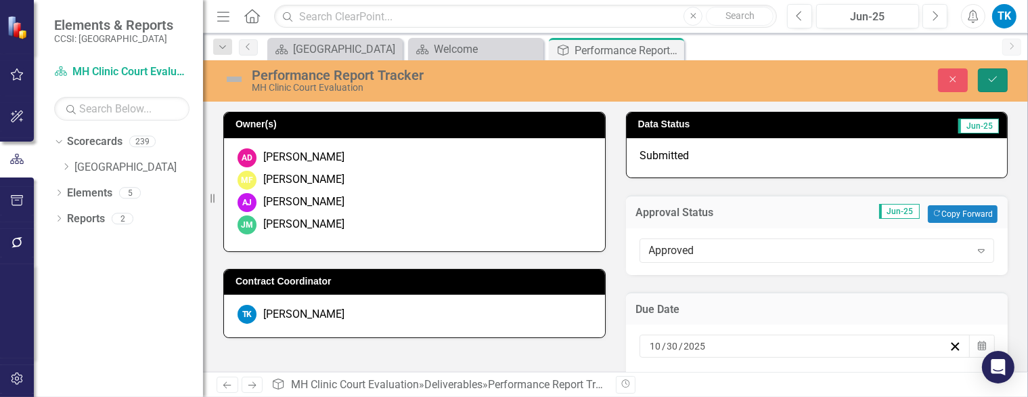
click at [1003, 83] on button "Save" at bounding box center [993, 80] width 30 height 24
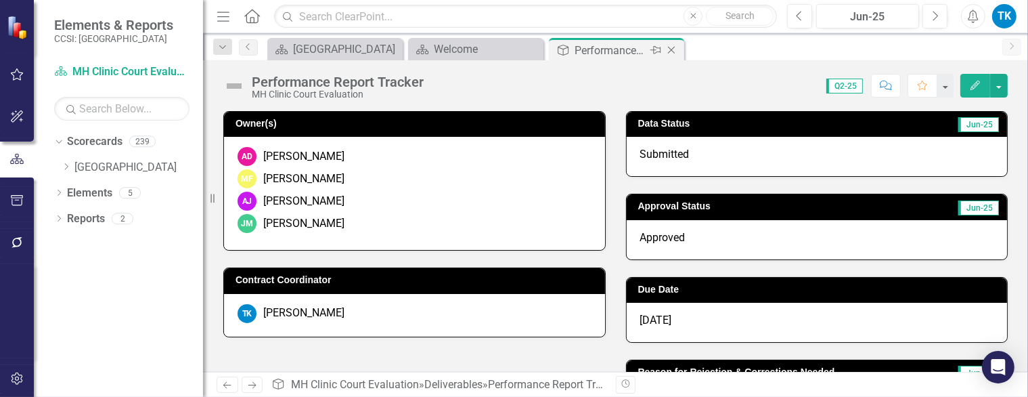
click at [672, 51] on icon "Close" at bounding box center [672, 50] width 14 height 11
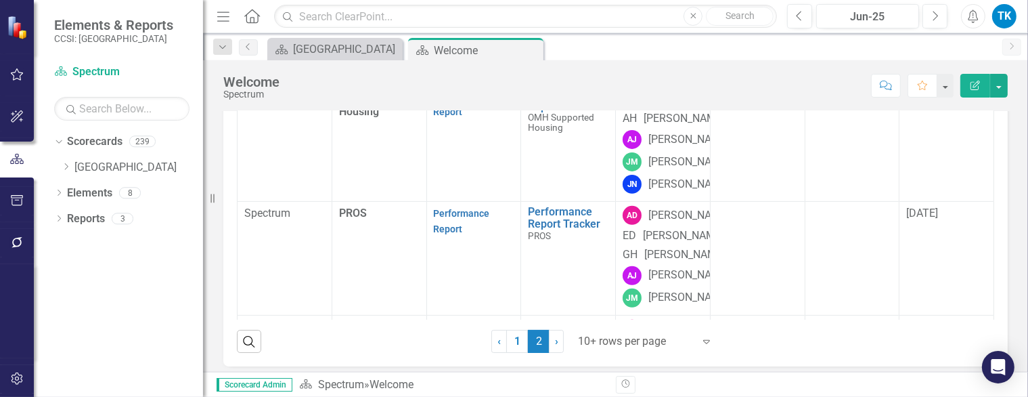
scroll to position [609, 0]
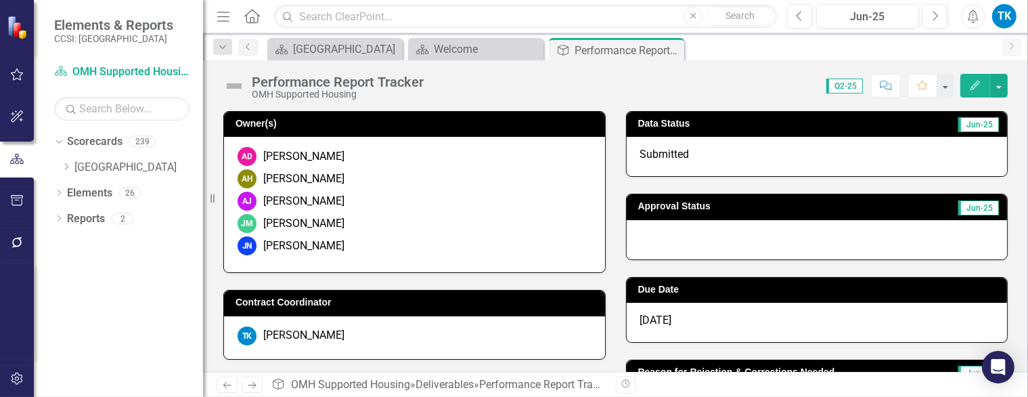
click at [669, 232] on div at bounding box center [817, 239] width 381 height 39
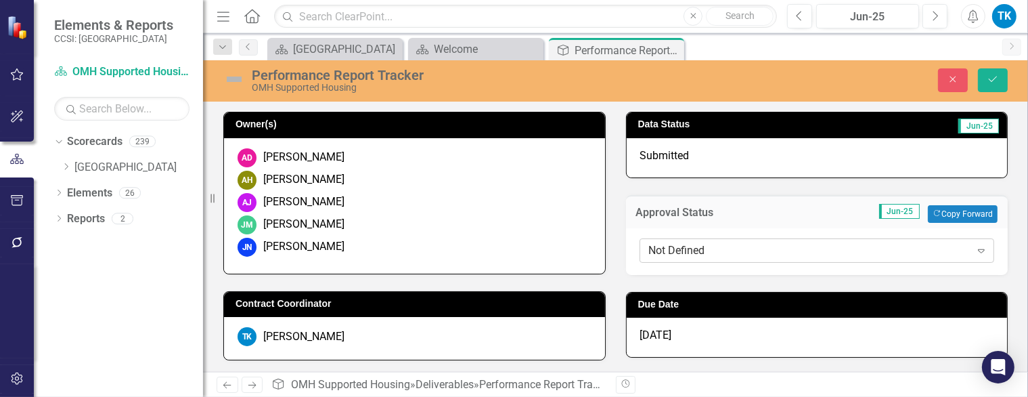
click at [658, 250] on div "Not Defined" at bounding box center [810, 250] width 322 height 16
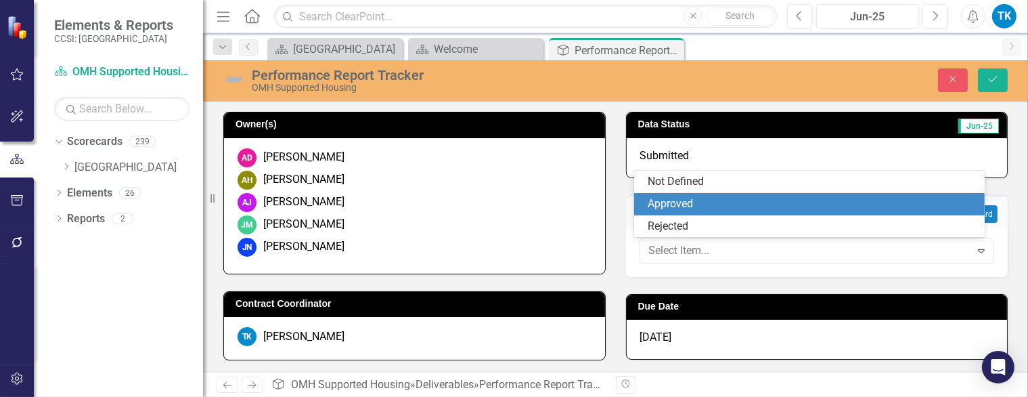
click at [677, 204] on div "Approved" at bounding box center [812, 204] width 328 height 16
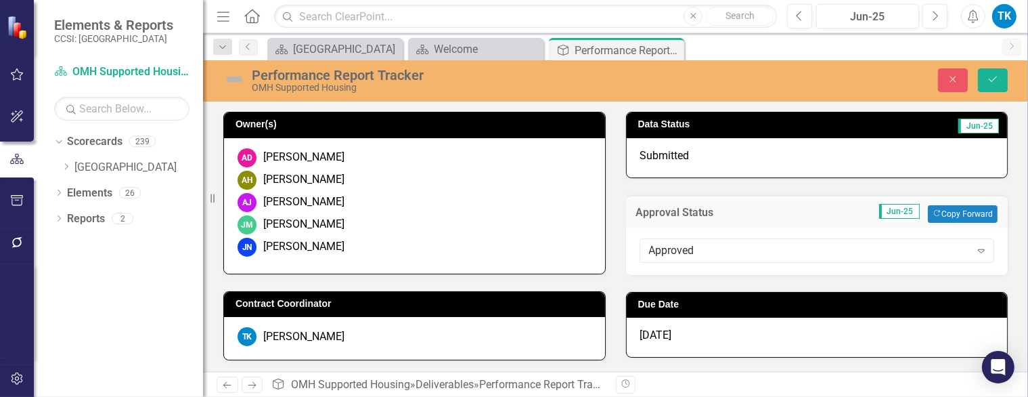
click at [648, 334] on span "[DATE]" at bounding box center [656, 334] width 32 height 13
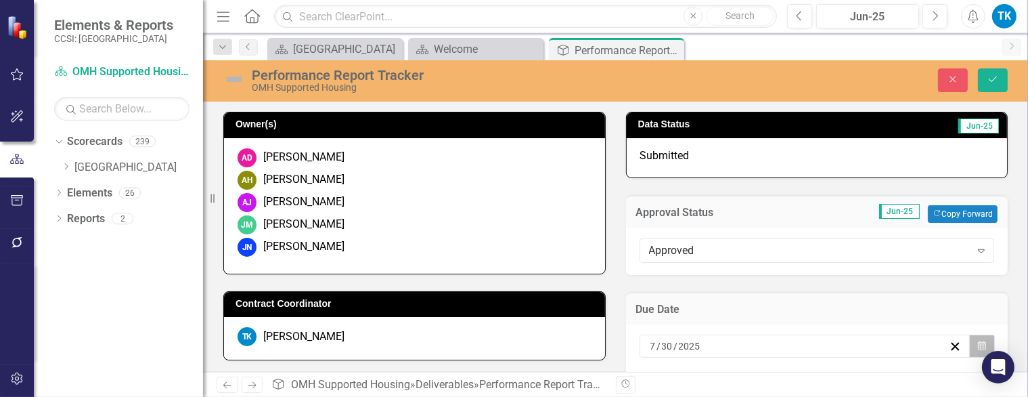
click at [978, 345] on icon "Calendar" at bounding box center [982, 345] width 8 height 9
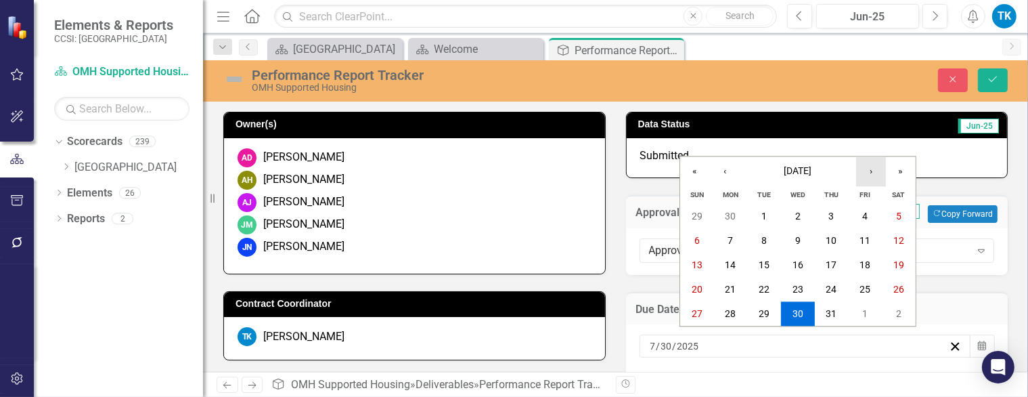
click at [872, 177] on button "›" at bounding box center [871, 171] width 30 height 30
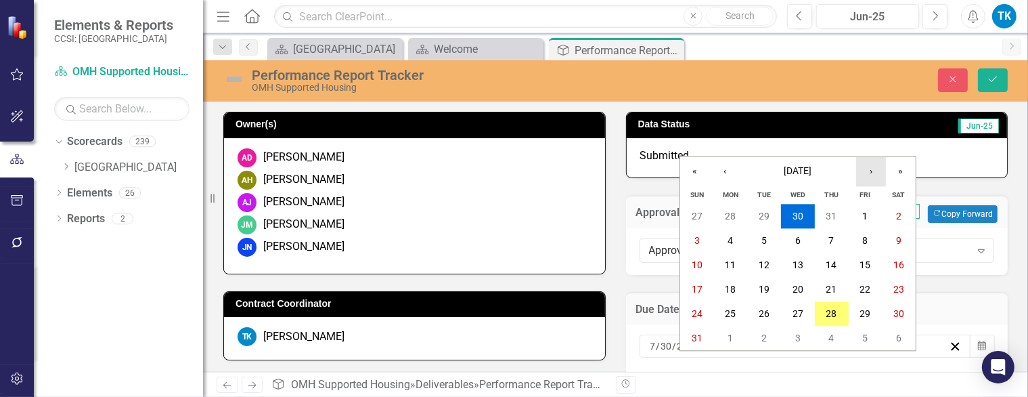
click at [872, 177] on button "›" at bounding box center [871, 171] width 30 height 30
click at [863, 178] on button "›" at bounding box center [871, 171] width 30 height 30
click at [834, 311] on abbr "30" at bounding box center [832, 314] width 11 height 11
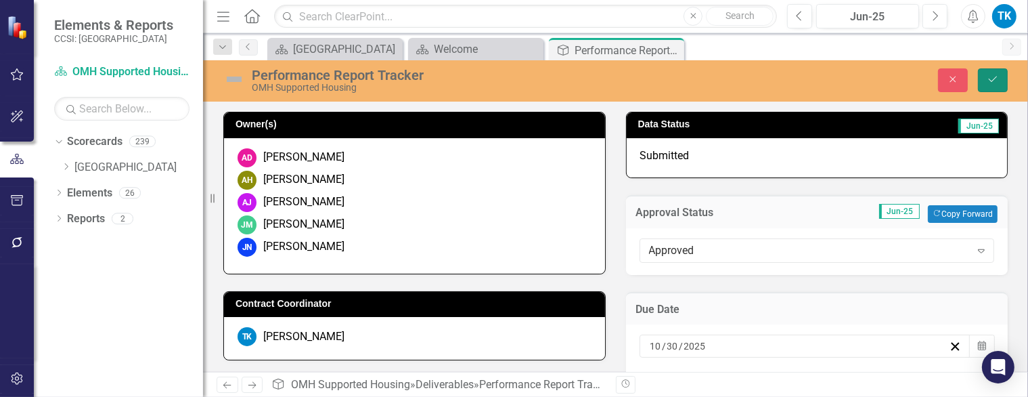
click at [1001, 81] on button "Save" at bounding box center [993, 80] width 30 height 24
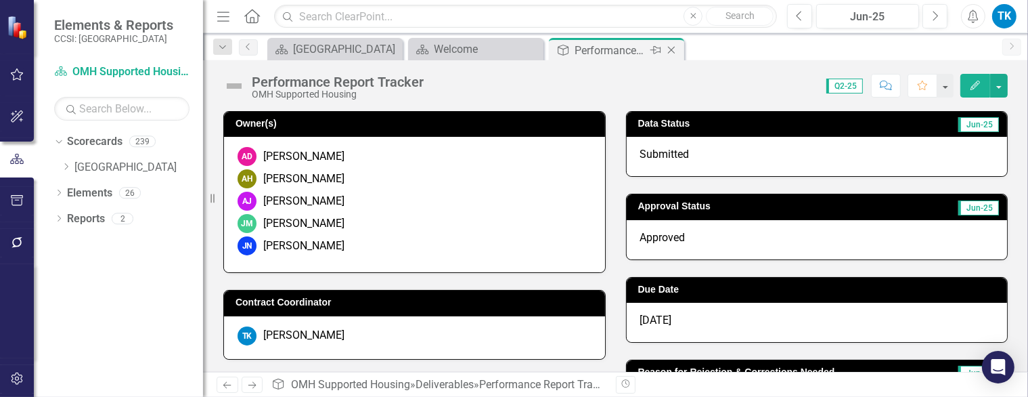
click at [674, 50] on icon "Close" at bounding box center [672, 50] width 14 height 11
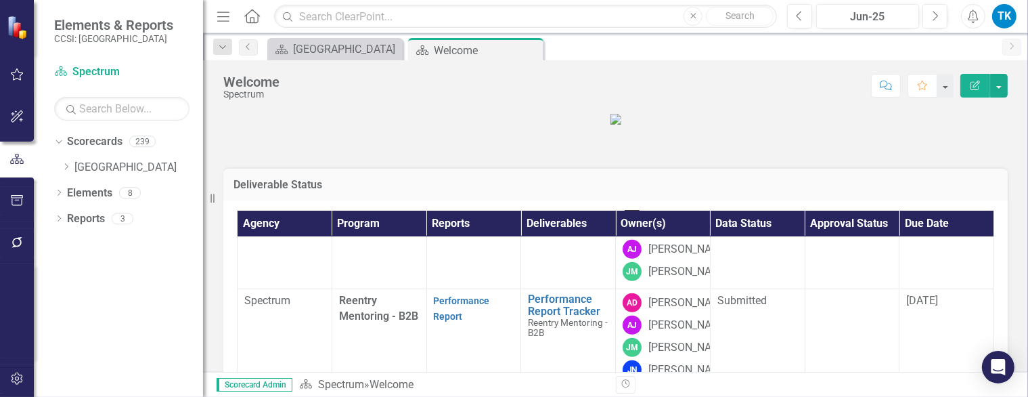
scroll to position [1016, 0]
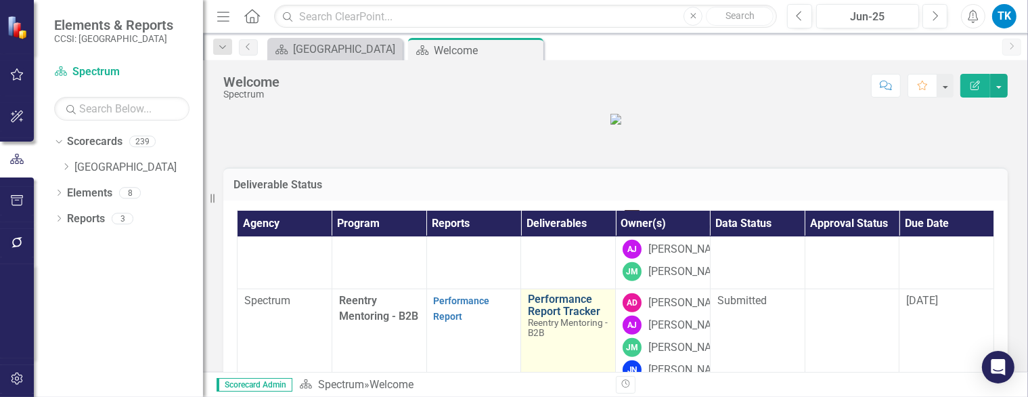
click at [552, 300] on link "Performance Report Tracker" at bounding box center [568, 305] width 81 height 24
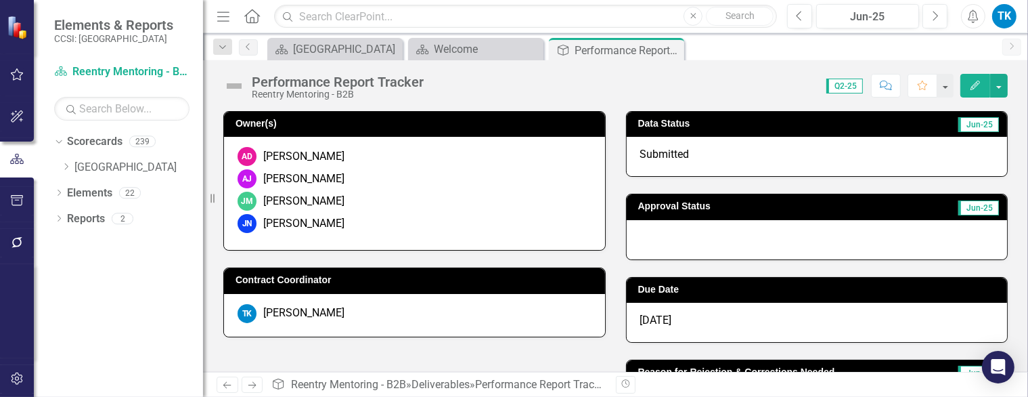
click at [651, 234] on div at bounding box center [817, 239] width 381 height 39
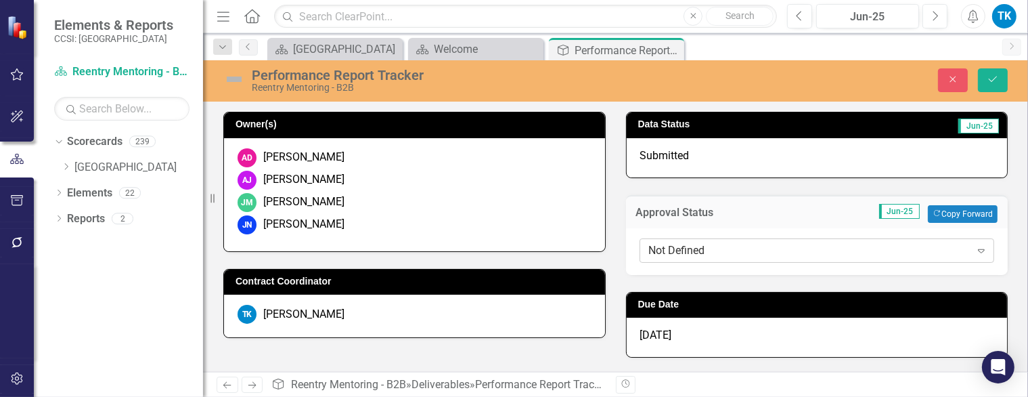
click at [655, 245] on div "Not Defined" at bounding box center [810, 250] width 322 height 16
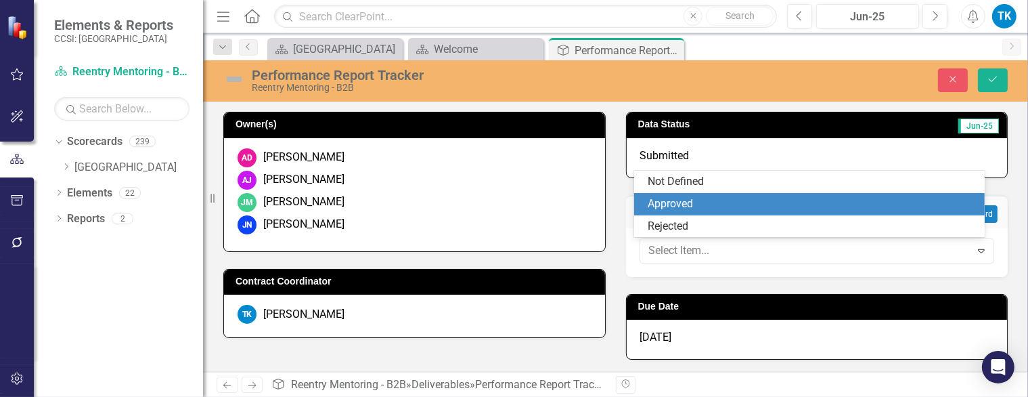
click at [673, 196] on div "Approved" at bounding box center [812, 204] width 328 height 16
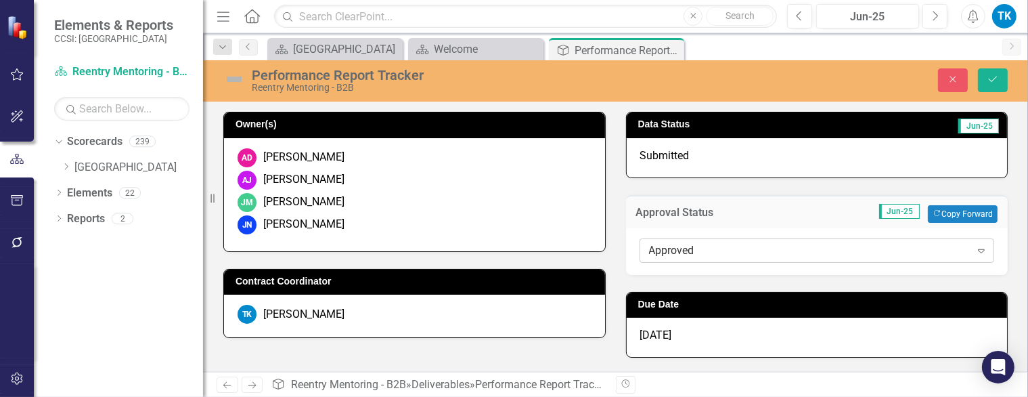
click at [669, 246] on div "Approved" at bounding box center [810, 250] width 322 height 16
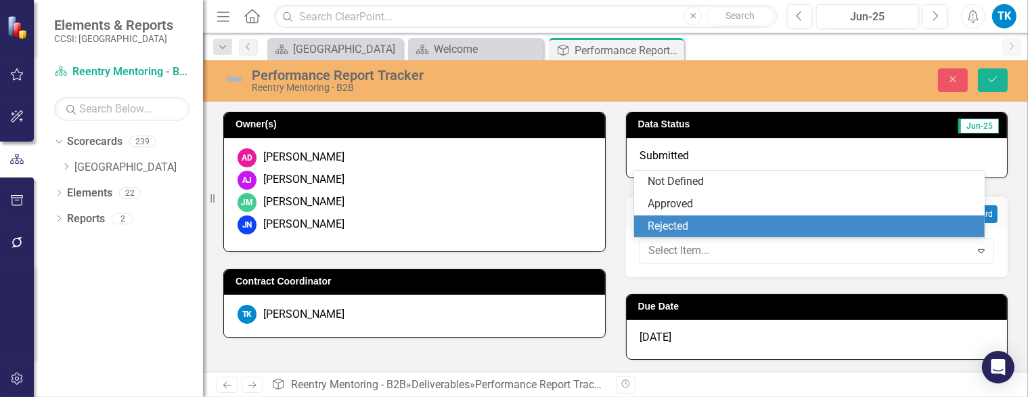
click at [699, 223] on div "Rejected" at bounding box center [812, 227] width 328 height 16
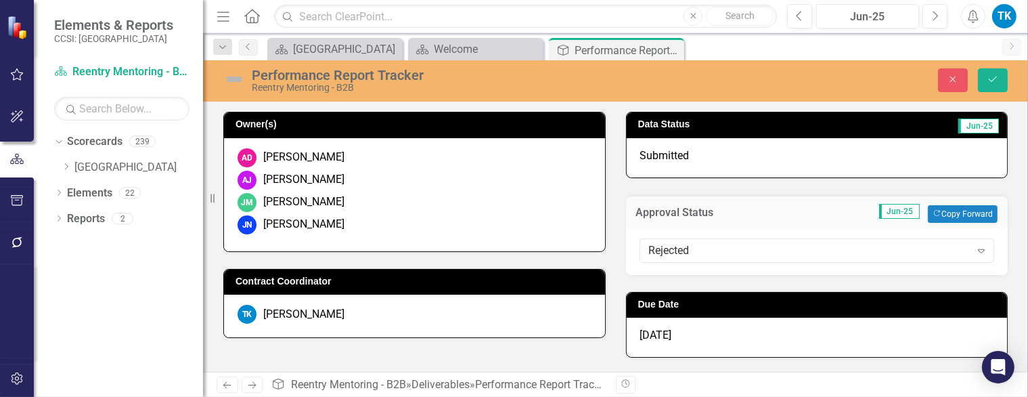
click at [687, 152] on div "Submitted" at bounding box center [817, 157] width 381 height 39
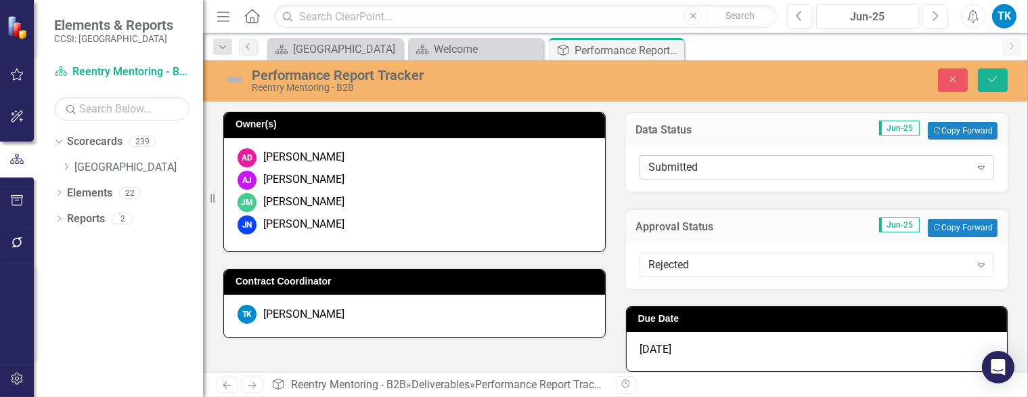
click at [707, 169] on div "Submitted" at bounding box center [810, 168] width 322 height 16
click at [707, 167] on div "Submitted" at bounding box center [810, 168] width 322 height 16
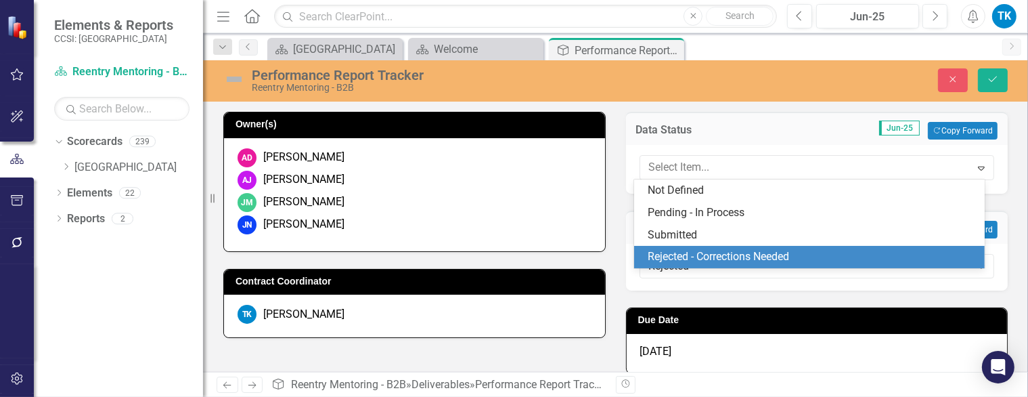
click at [714, 263] on div "Rejected - Corrections Needed" at bounding box center [812, 257] width 328 height 16
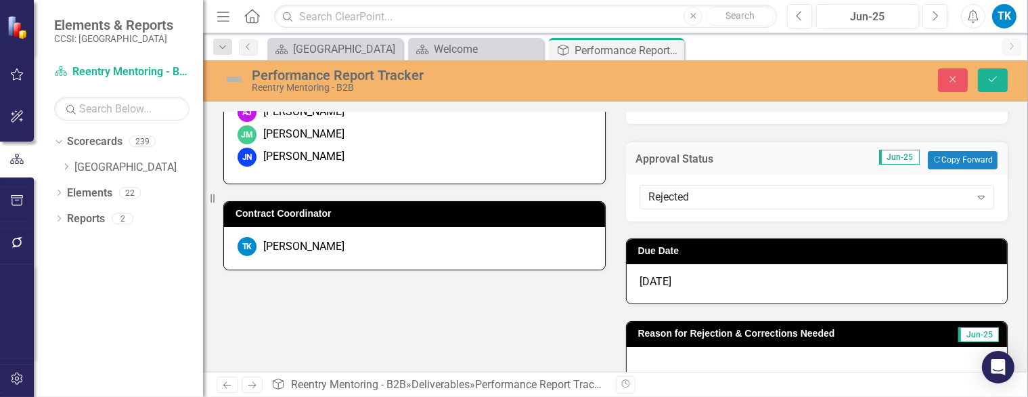
scroll to position [135, 0]
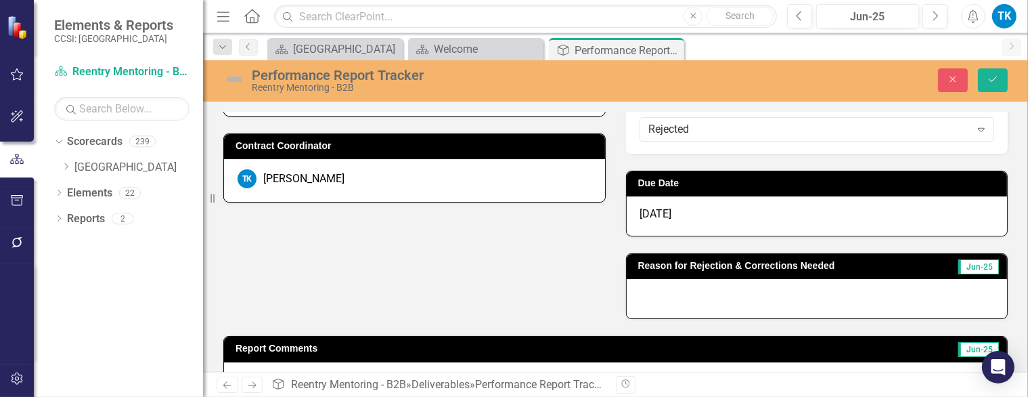
click at [643, 287] on div at bounding box center [817, 298] width 381 height 39
click at [693, 302] on div at bounding box center [817, 298] width 381 height 39
click at [639, 288] on div at bounding box center [817, 298] width 381 height 39
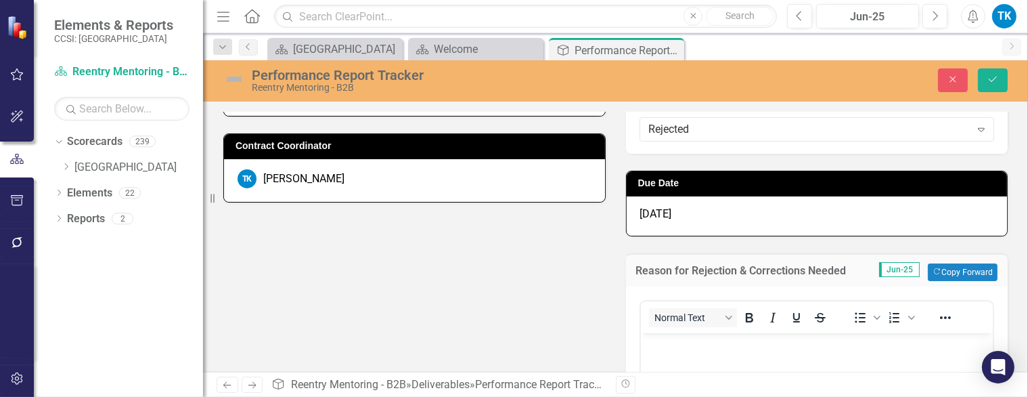
scroll to position [0, 0]
click at [659, 347] on p "Rich Text Area. Press ALT-0 for help." at bounding box center [817, 344] width 346 height 16
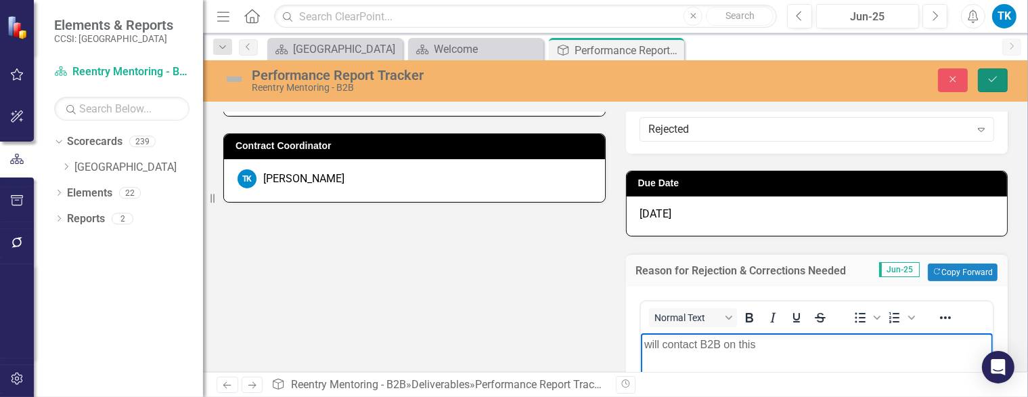
click at [986, 73] on button "Save" at bounding box center [993, 80] width 30 height 24
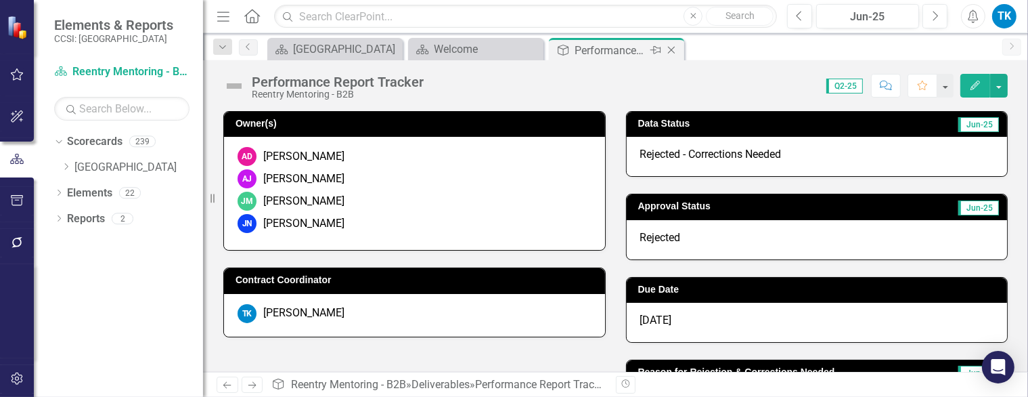
click at [671, 47] on icon "Close" at bounding box center [672, 50] width 14 height 11
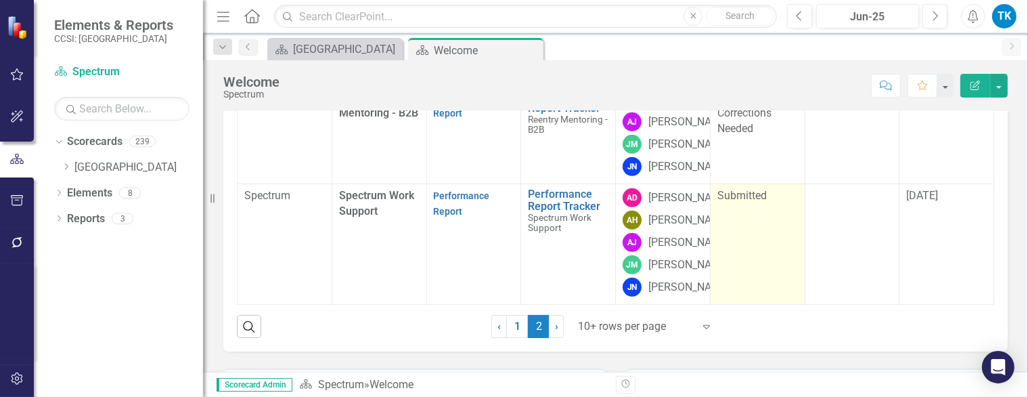
scroll to position [1002, 0]
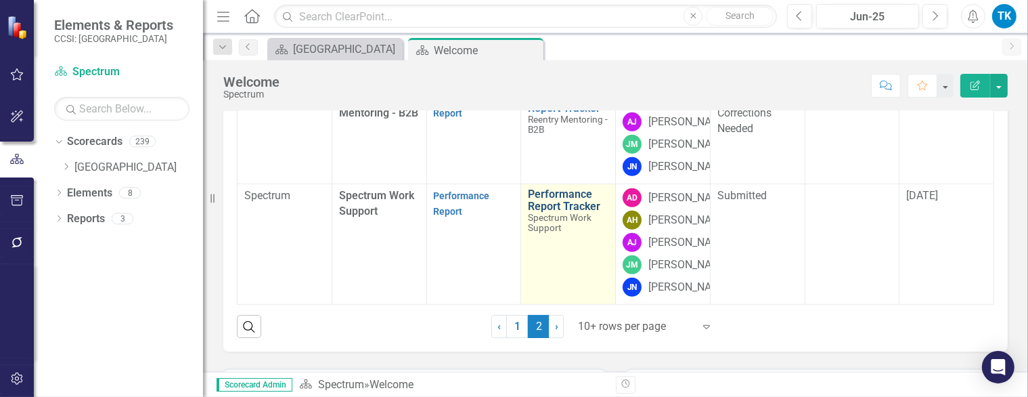
click at [549, 212] on link "Performance Report Tracker" at bounding box center [568, 200] width 81 height 24
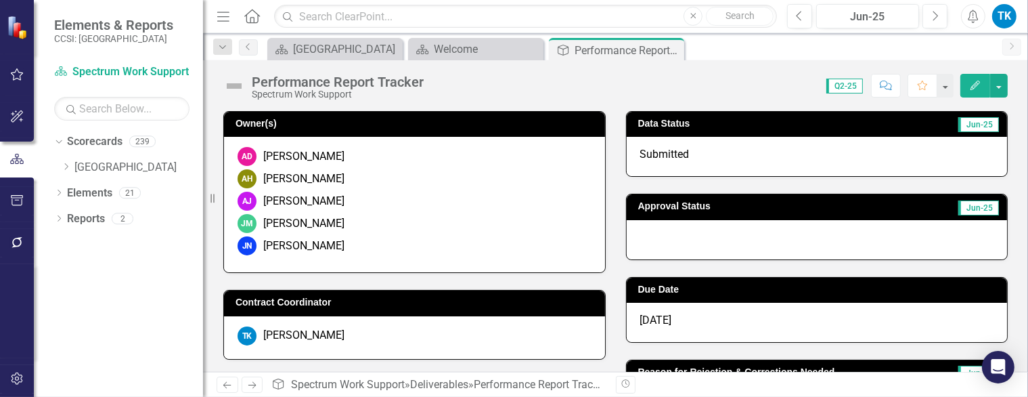
click at [666, 243] on div at bounding box center [817, 239] width 381 height 39
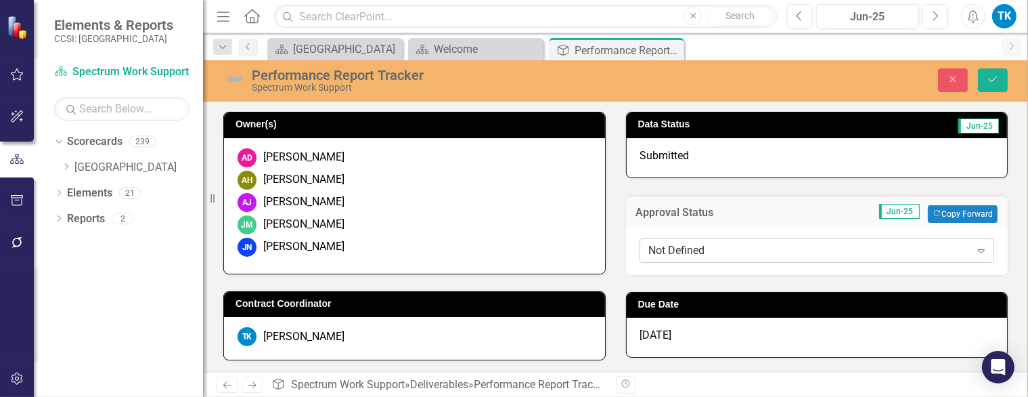
click at [668, 242] on div "Not Defined" at bounding box center [810, 250] width 322 height 16
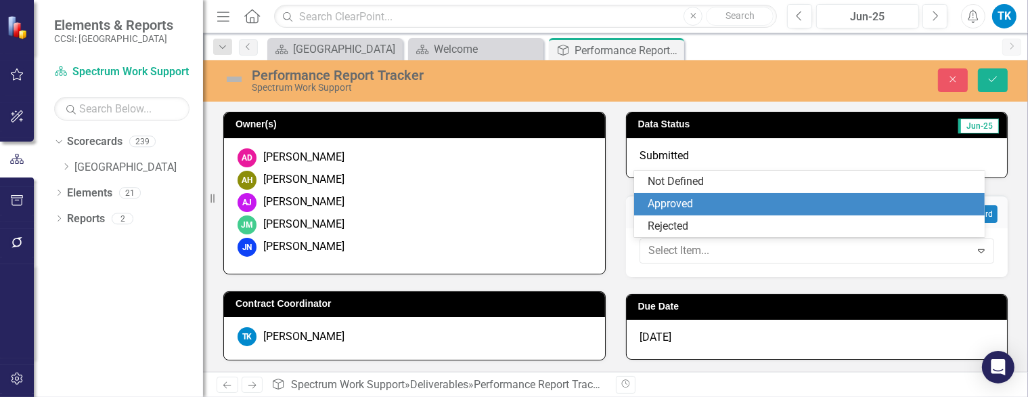
click at [664, 193] on div "Approved" at bounding box center [809, 204] width 350 height 22
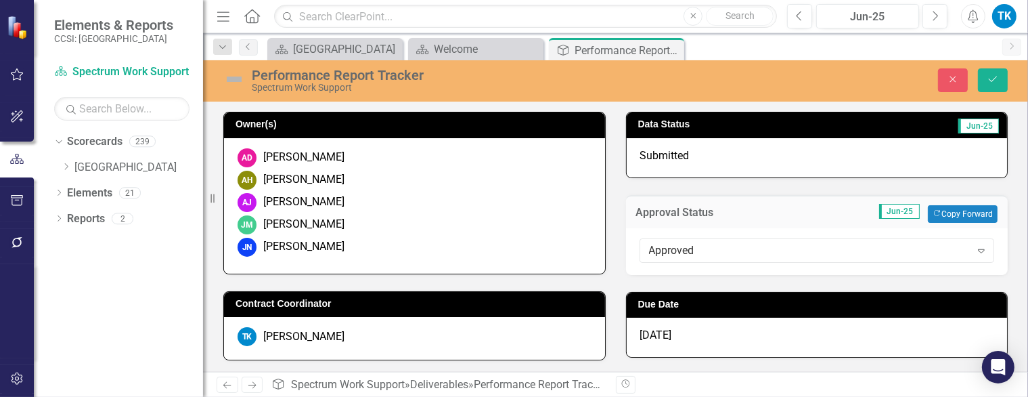
click at [661, 334] on span "[DATE]" at bounding box center [656, 334] width 32 height 13
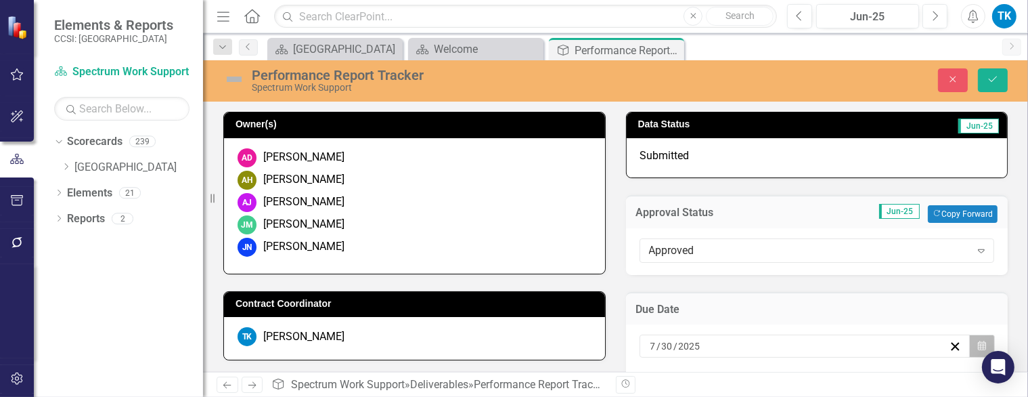
click at [978, 343] on icon "Calendar" at bounding box center [982, 345] width 8 height 9
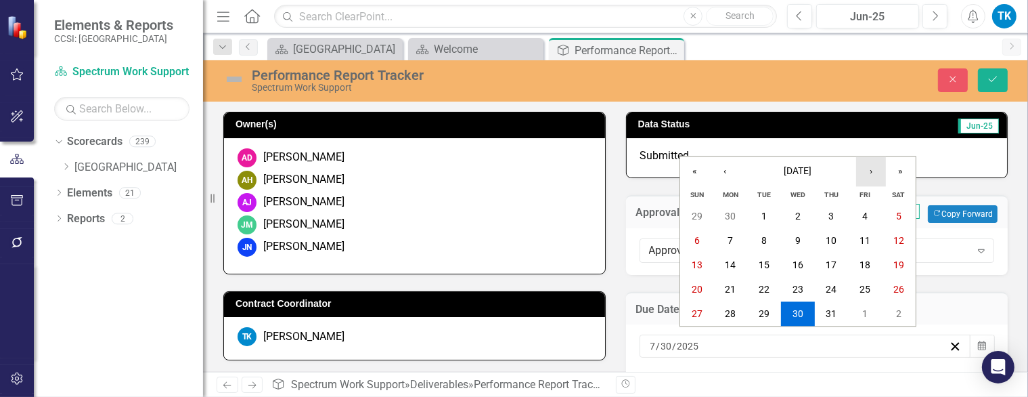
click at [867, 162] on button "›" at bounding box center [871, 171] width 30 height 30
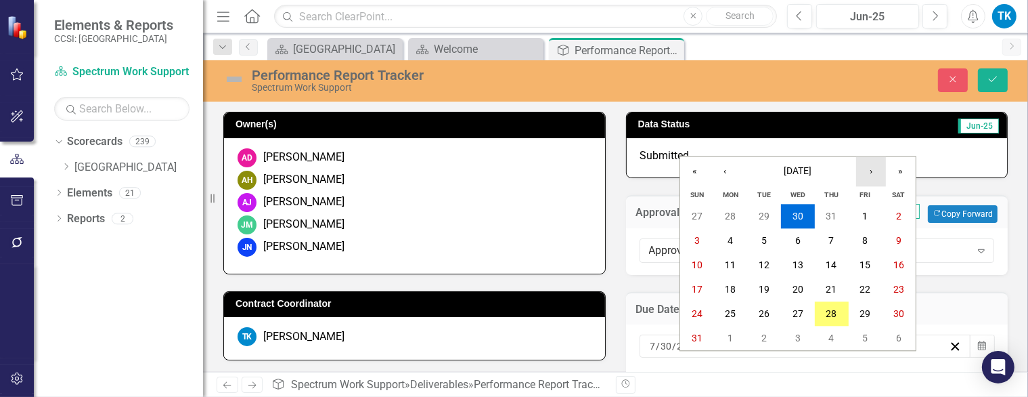
click at [867, 162] on button "›" at bounding box center [871, 171] width 30 height 30
click at [877, 159] on button "›" at bounding box center [871, 171] width 30 height 30
click at [835, 310] on abbr "30" at bounding box center [832, 314] width 11 height 11
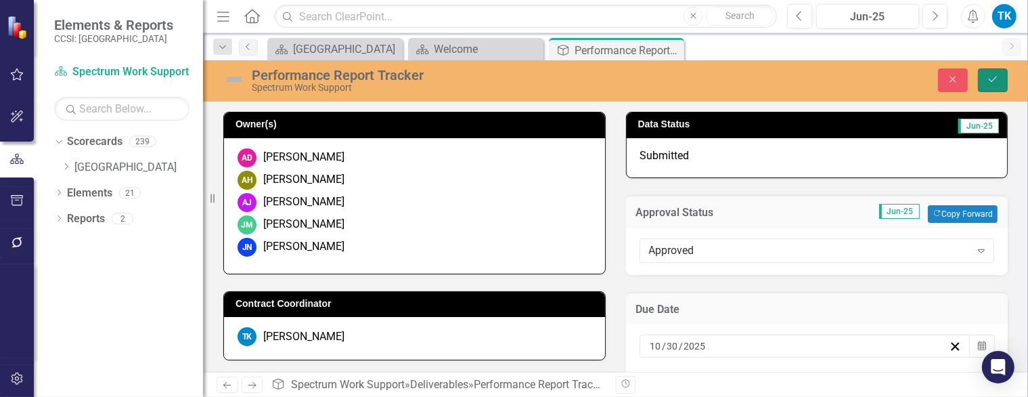
click at [993, 87] on button "Save" at bounding box center [993, 80] width 30 height 24
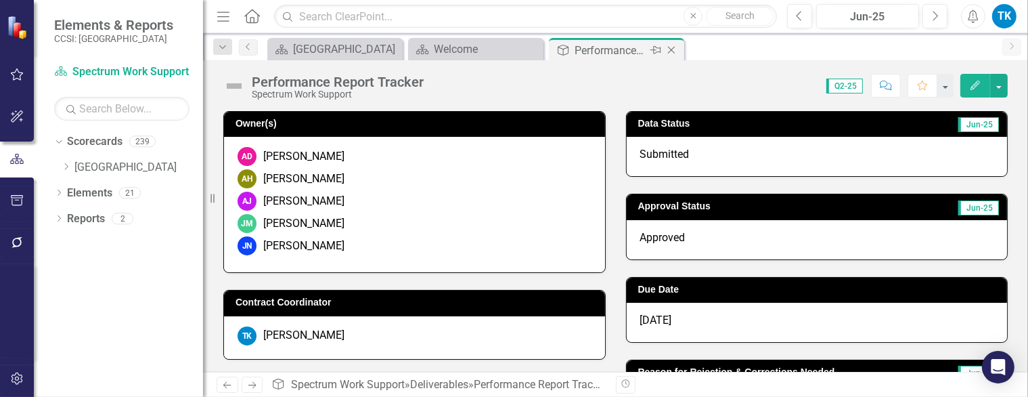
click at [672, 50] on icon at bounding box center [671, 50] width 7 height 7
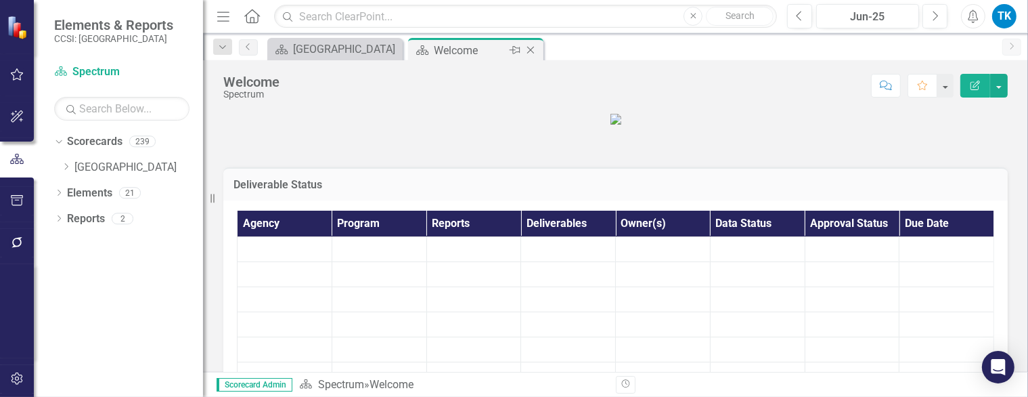
click at [530, 47] on icon "Close" at bounding box center [531, 50] width 14 height 11
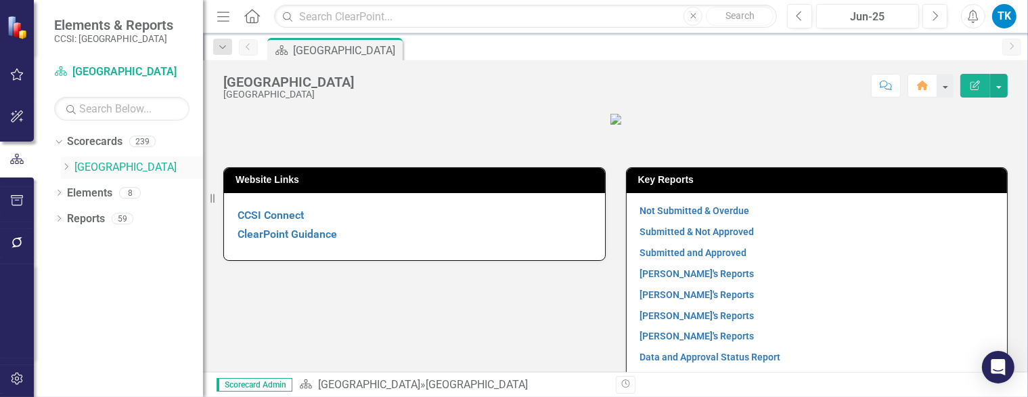
click at [66, 167] on icon "Dropdown" at bounding box center [66, 166] width 10 height 8
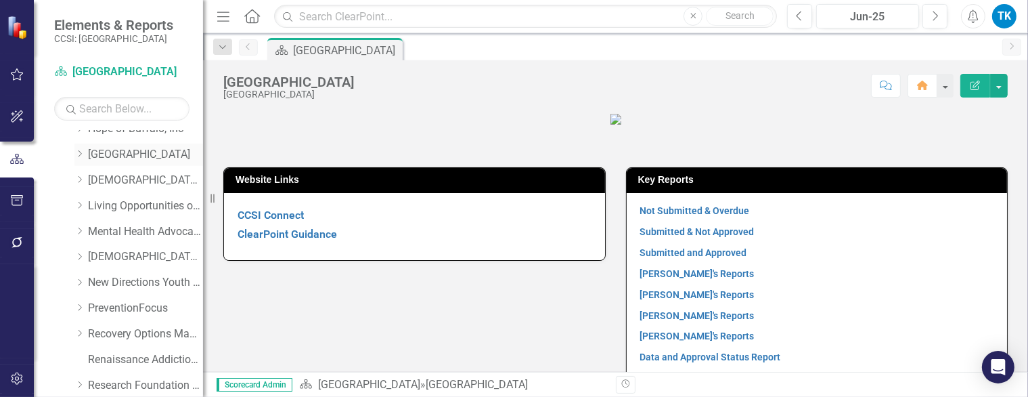
scroll to position [406, 0]
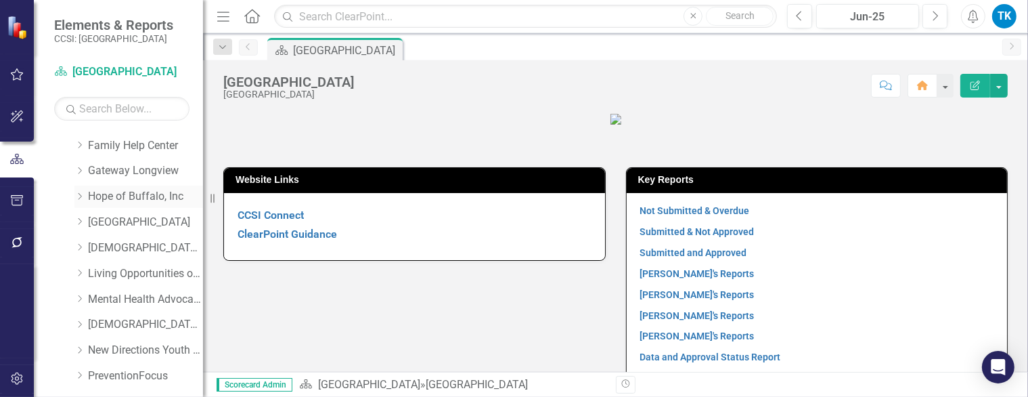
click at [112, 194] on link "Hope of Buffalo, Inc" at bounding box center [145, 197] width 115 height 16
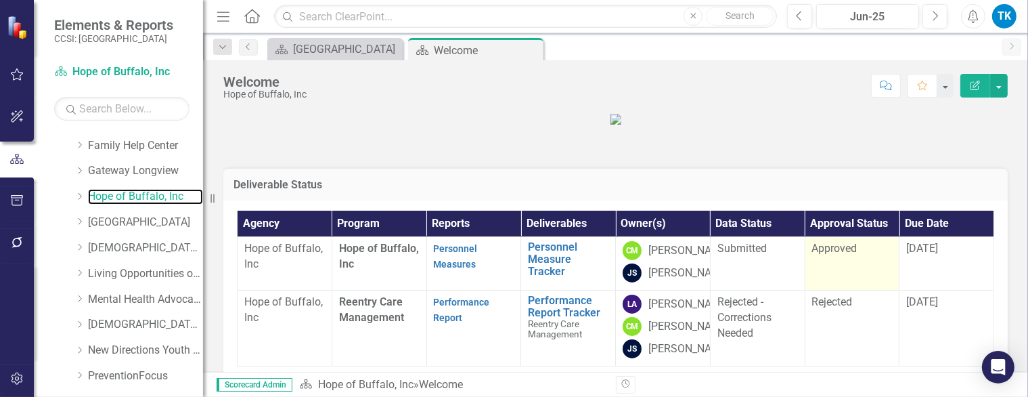
scroll to position [68, 0]
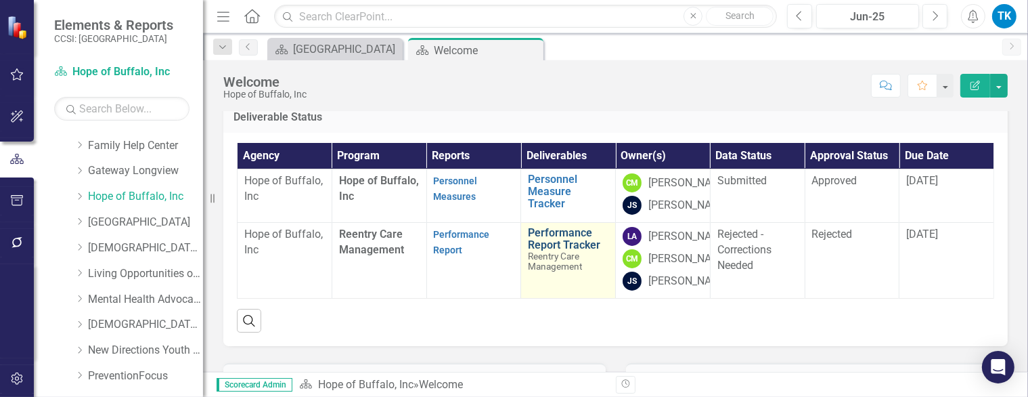
click at [546, 251] on link "Performance Report Tracker" at bounding box center [568, 239] width 81 height 24
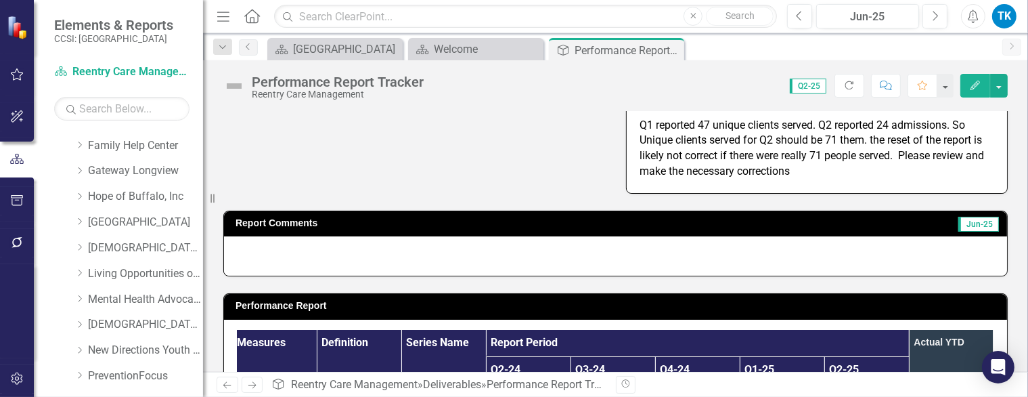
scroll to position [143, 0]
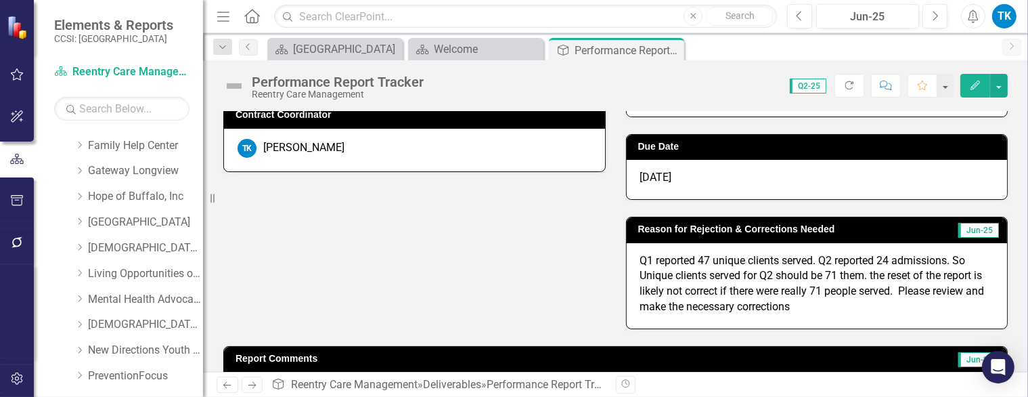
click at [845, 317] on div "Q1 reported 47 unique clients served. Q2 reported 24 admissions. So Unique clie…" at bounding box center [817, 285] width 381 height 85
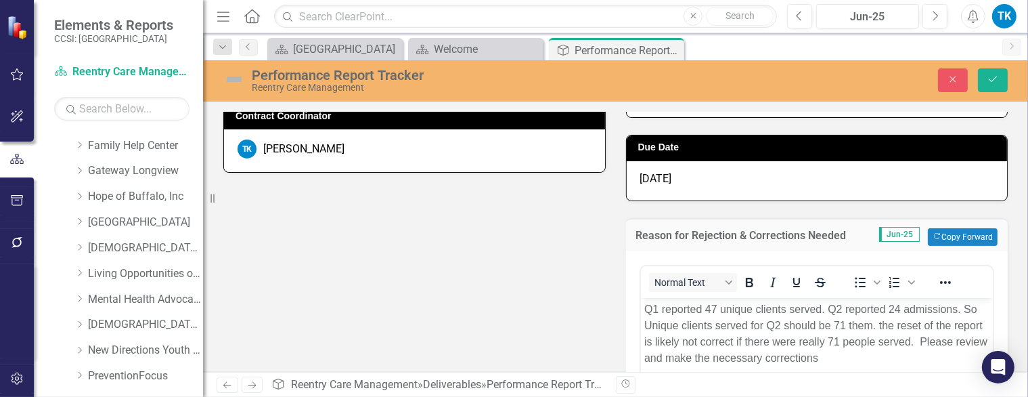
scroll to position [0, 0]
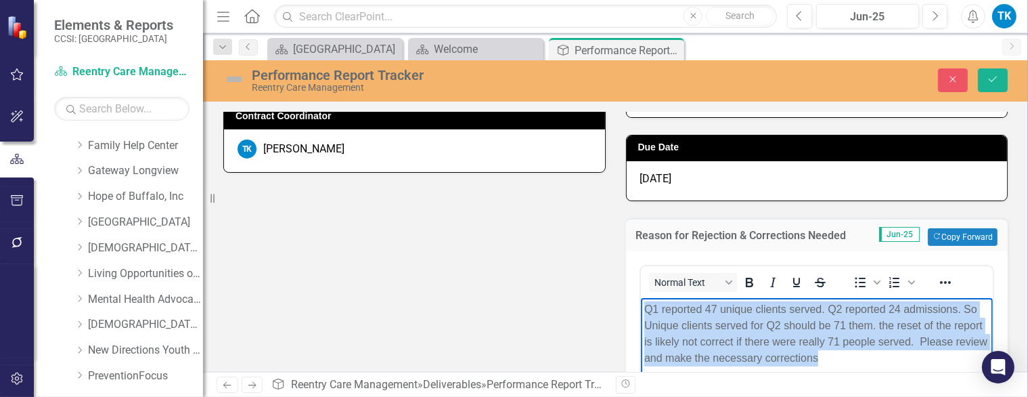
drag, startPoint x: 867, startPoint y: 355, endPoint x: 645, endPoint y: 306, distance: 228.0
click at [645, 306] on p "Q1 reported 47 unique clients served. Q2 reported 24 admissions. So Unique clie…" at bounding box center [817, 333] width 346 height 65
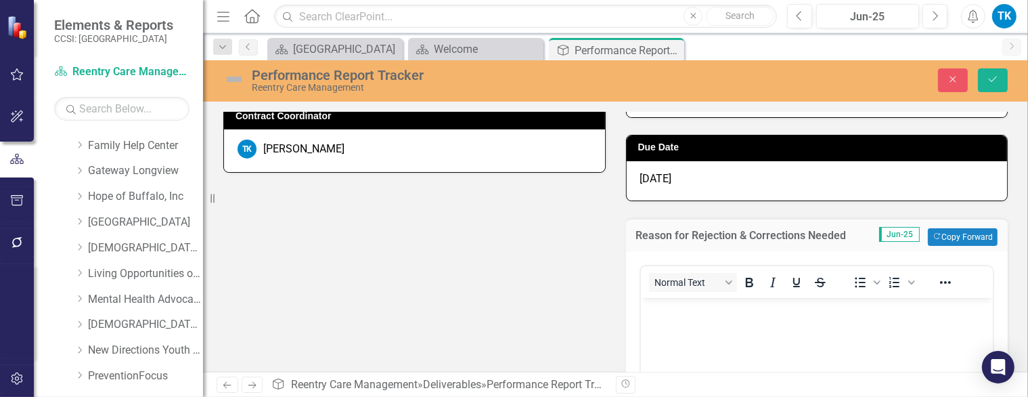
click at [658, 178] on span "1/30/25" at bounding box center [656, 178] width 32 height 13
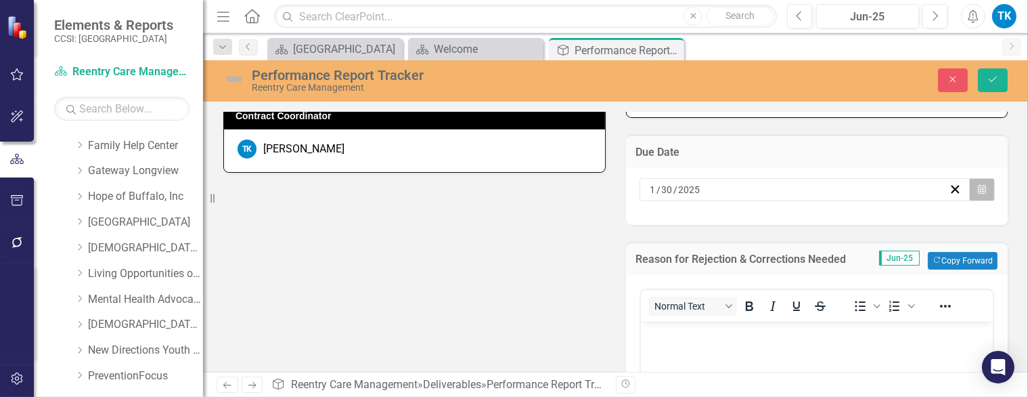
click at [978, 188] on icon "button" at bounding box center [982, 188] width 8 height 9
click at [847, 221] on button "›" at bounding box center [832, 216] width 30 height 30
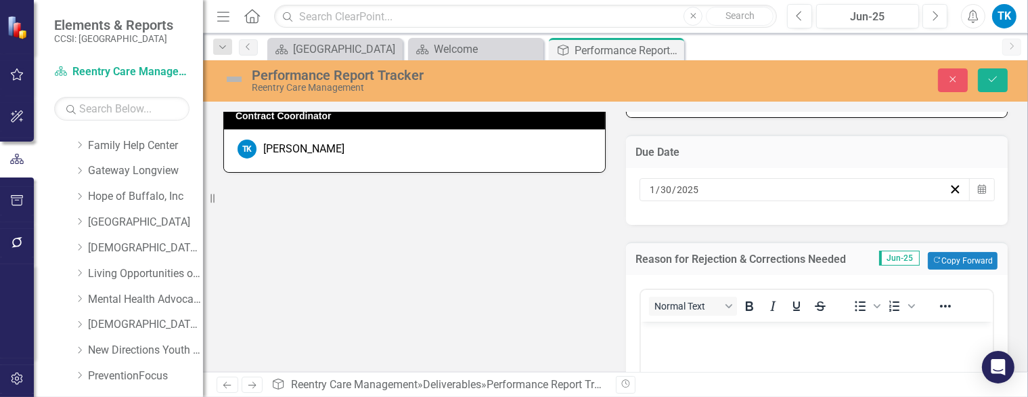
click at [847, 221] on button "›" at bounding box center [832, 216] width 30 height 30
click at [847, 219] on button "›" at bounding box center [832, 216] width 30 height 30
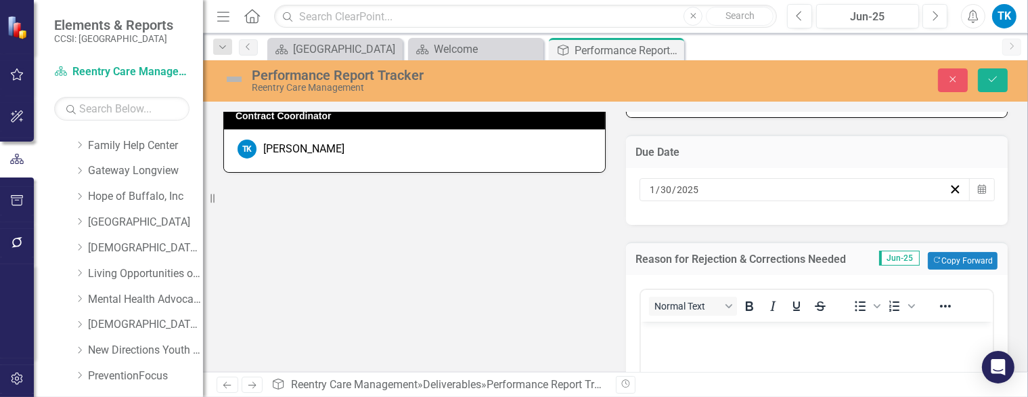
drag, startPoint x: 827, startPoint y: 359, endPoint x: 207, endPoint y: 8, distance: 711.9
click at [798, 359] on abbr "30" at bounding box center [792, 358] width 11 height 11
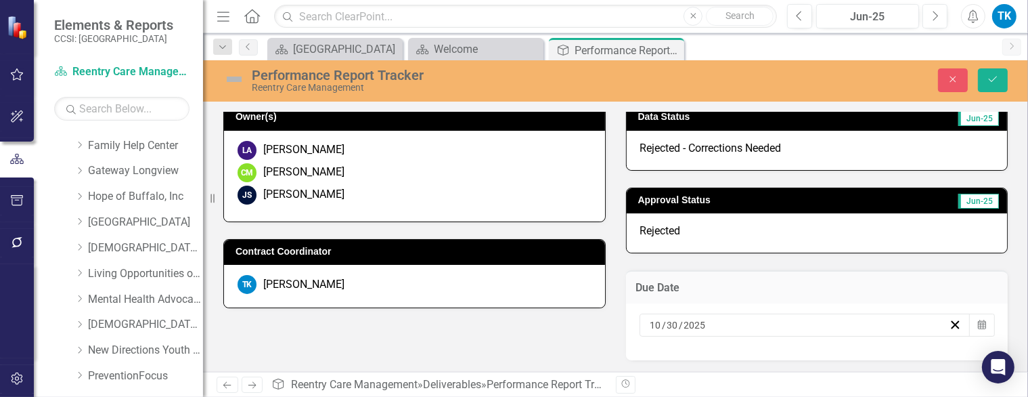
click at [728, 247] on div "Rejected" at bounding box center [817, 232] width 381 height 39
click at [726, 242] on div "Rejected" at bounding box center [817, 232] width 381 height 39
click at [647, 230] on span "Rejected" at bounding box center [660, 230] width 41 height 13
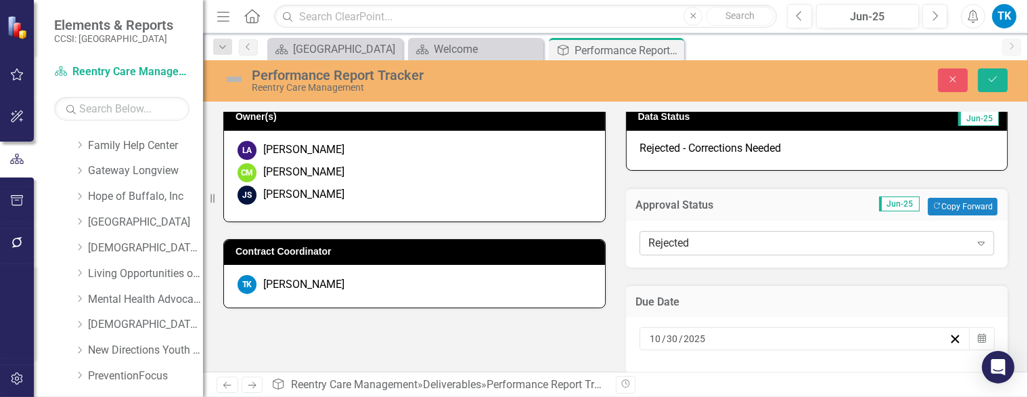
click at [664, 246] on div "Rejected" at bounding box center [810, 243] width 322 height 16
click at [694, 146] on span "Rejected - Corrections Needed" at bounding box center [711, 148] width 142 height 13
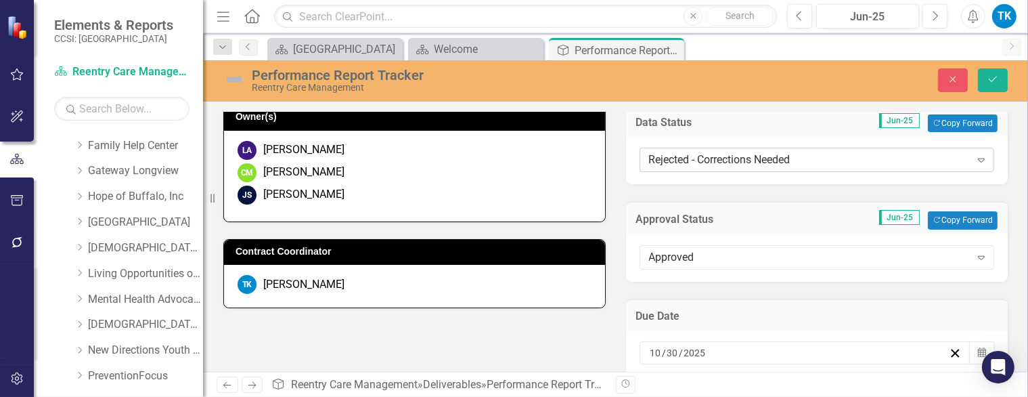
click at [689, 162] on div "Rejected - Corrections Needed" at bounding box center [810, 160] width 322 height 16
click at [990, 79] on icon "submit" at bounding box center [993, 79] width 8 height 5
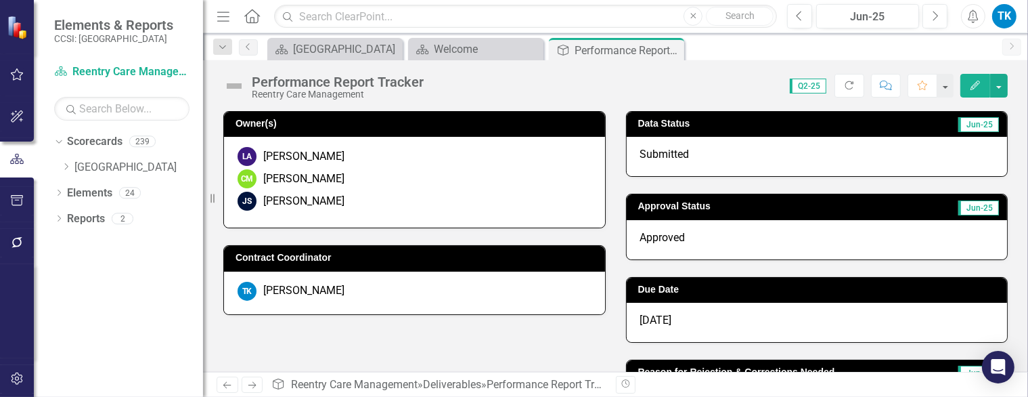
scroll to position [0, 0]
click at [70, 167] on icon "Dropdown" at bounding box center [66, 166] width 10 height 8
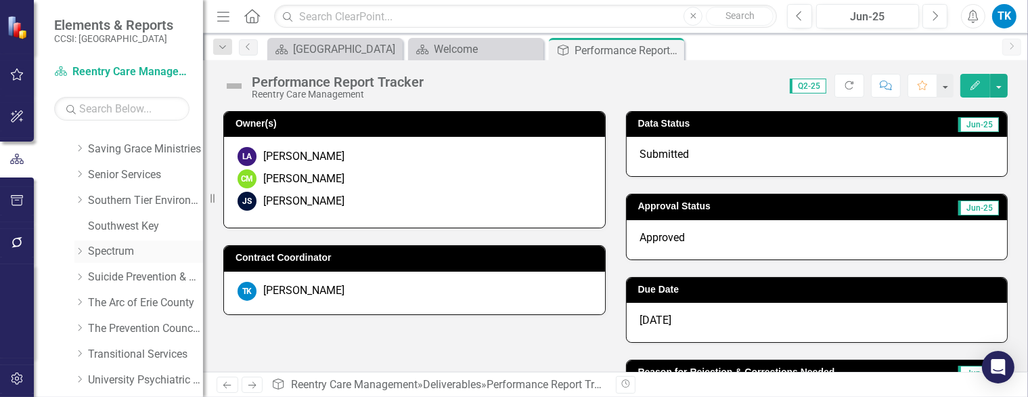
scroll to position [948, 0]
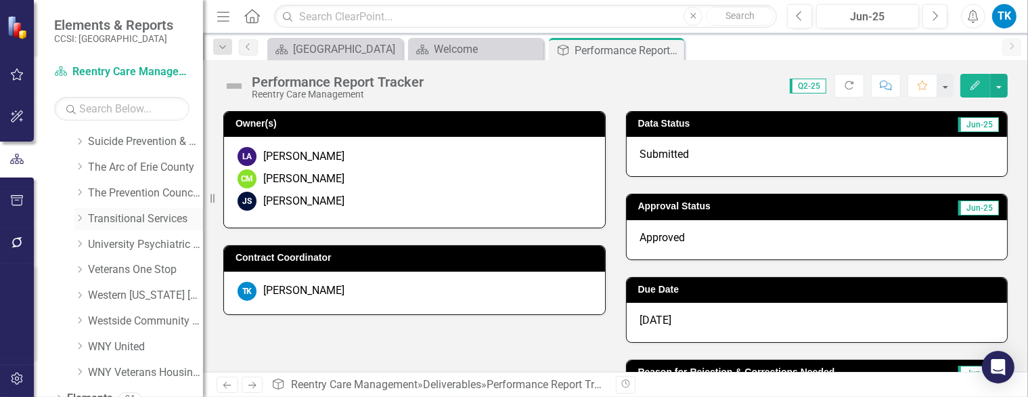
click at [101, 216] on link "Transitional Services" at bounding box center [145, 219] width 115 height 16
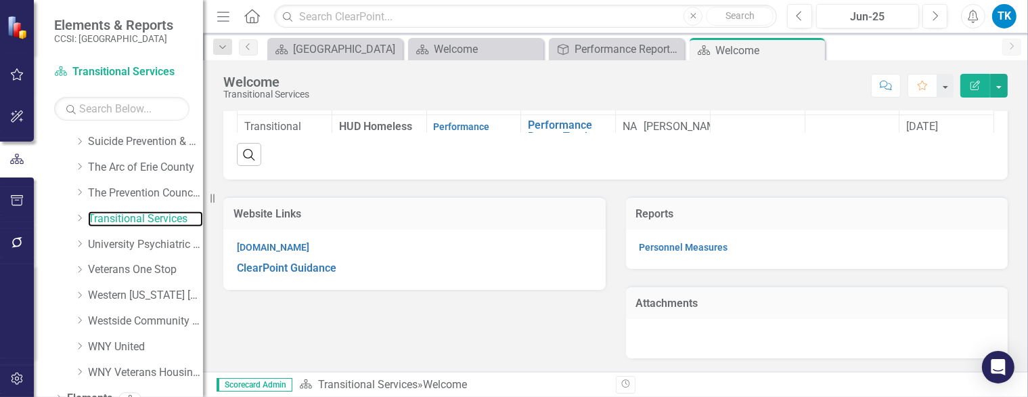
scroll to position [204, 0]
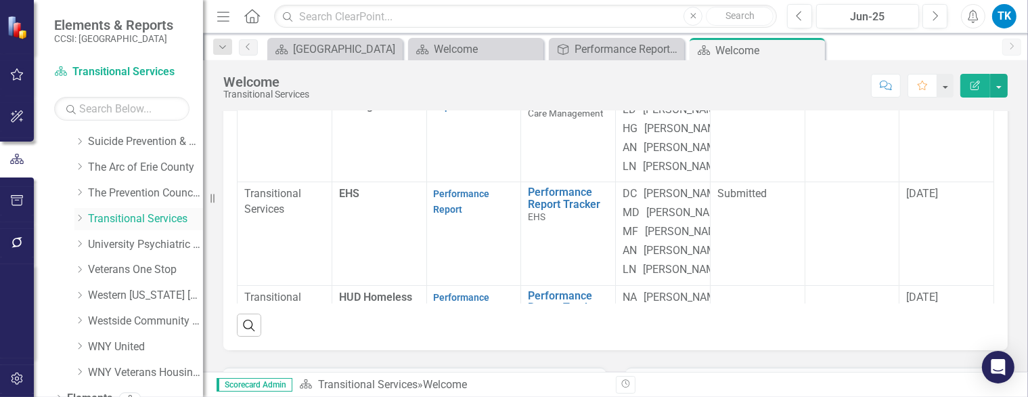
click at [78, 219] on icon "Dropdown" at bounding box center [79, 218] width 10 height 8
click at [102, 219] on link "Transitional Services" at bounding box center [145, 219] width 115 height 16
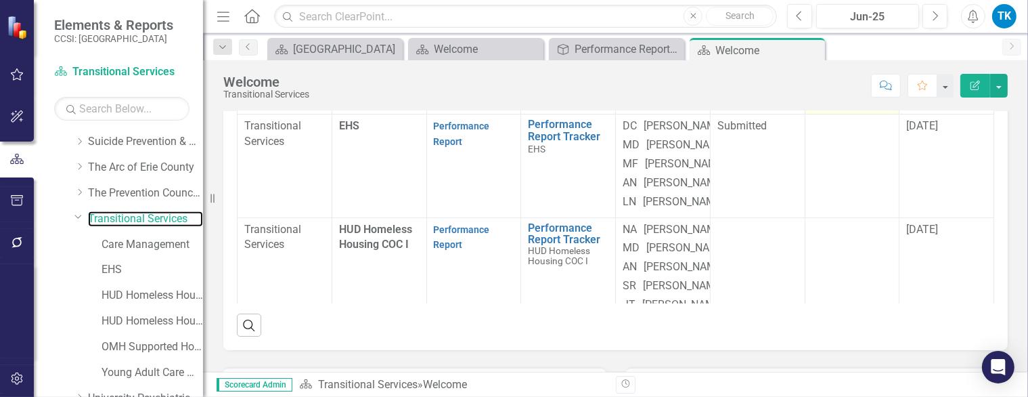
scroll to position [135, 0]
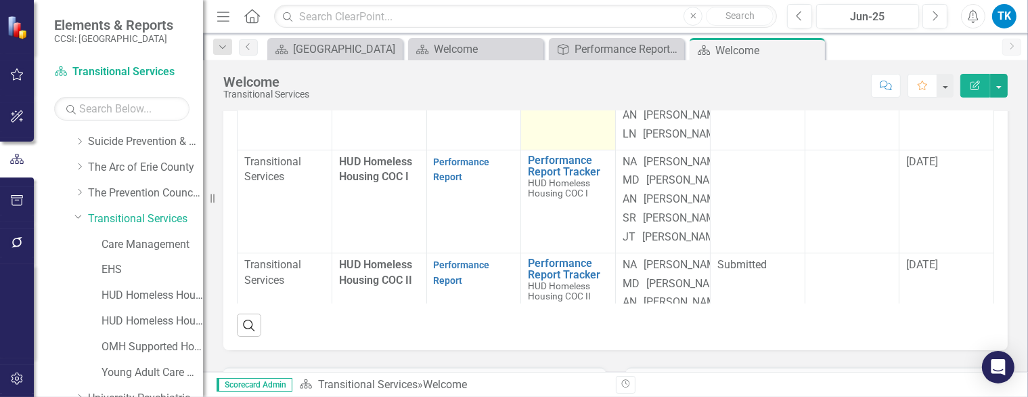
click at [556, 74] on link "Performance Report Tracker" at bounding box center [568, 63] width 81 height 24
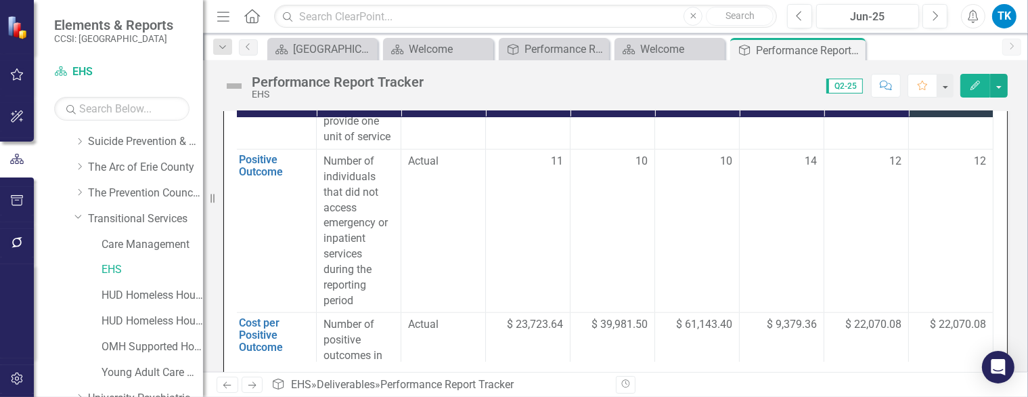
scroll to position [1151, 97]
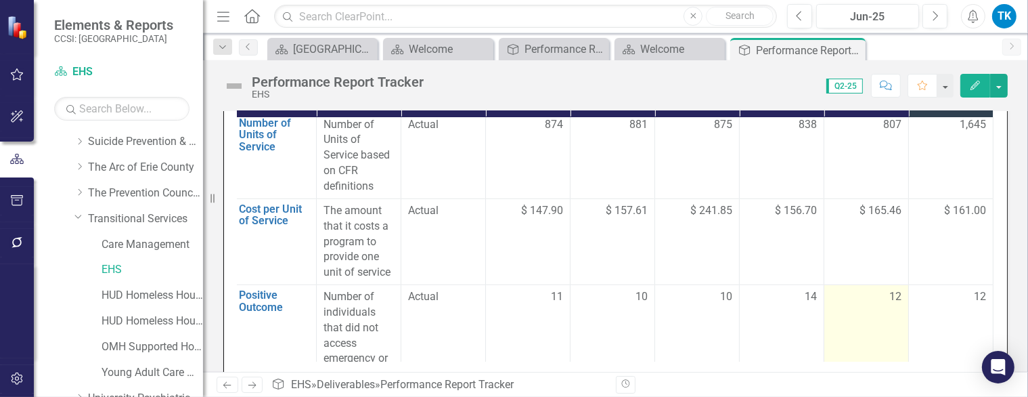
click at [892, 289] on span "12" at bounding box center [896, 297] width 12 height 16
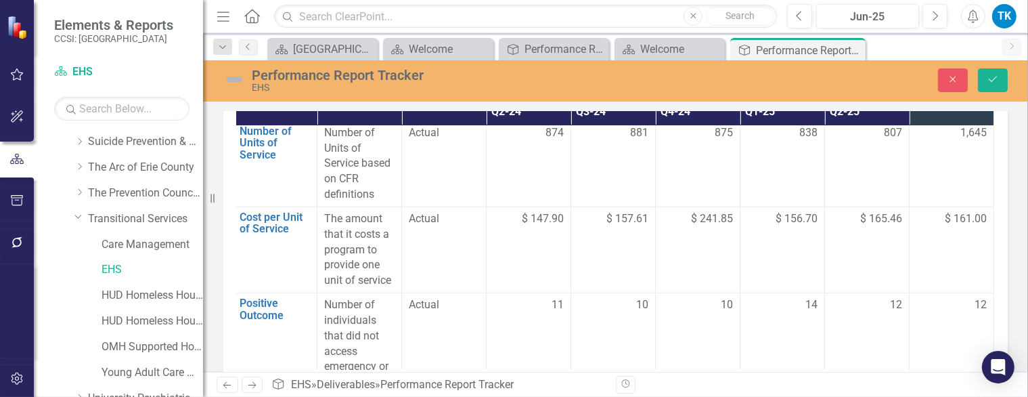
scroll to position [504, 0]
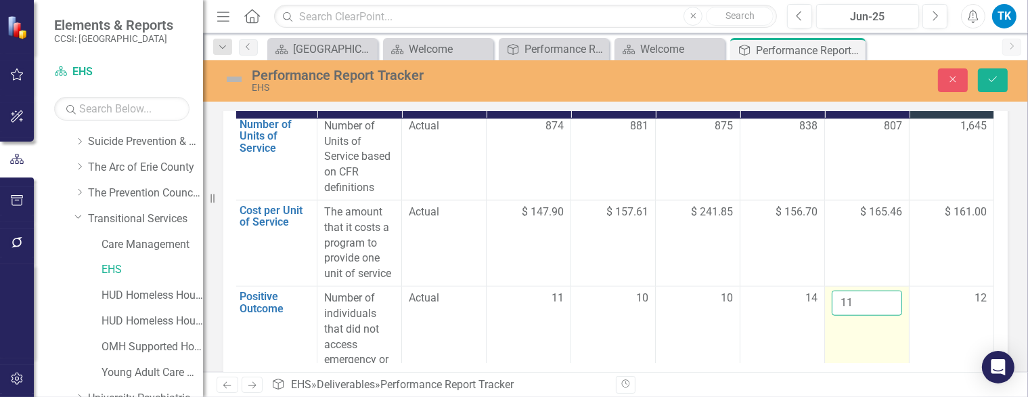
click at [880, 290] on input "11" at bounding box center [867, 302] width 70 height 25
type input "10"
click at [880, 290] on input "10" at bounding box center [867, 302] width 70 height 25
click at [983, 66] on div "Performance Report Tracker EHS Close Save" at bounding box center [615, 80] width 825 height 41
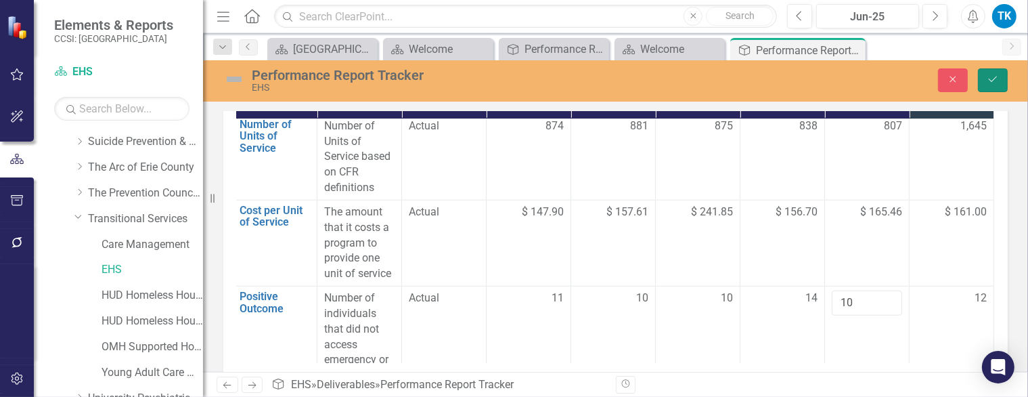
click at [993, 77] on icon "Save" at bounding box center [993, 78] width 12 height 9
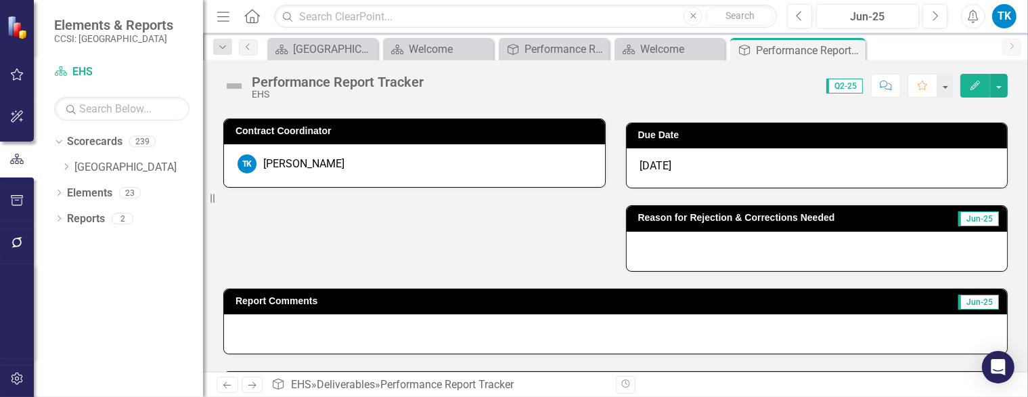
scroll to position [0, 0]
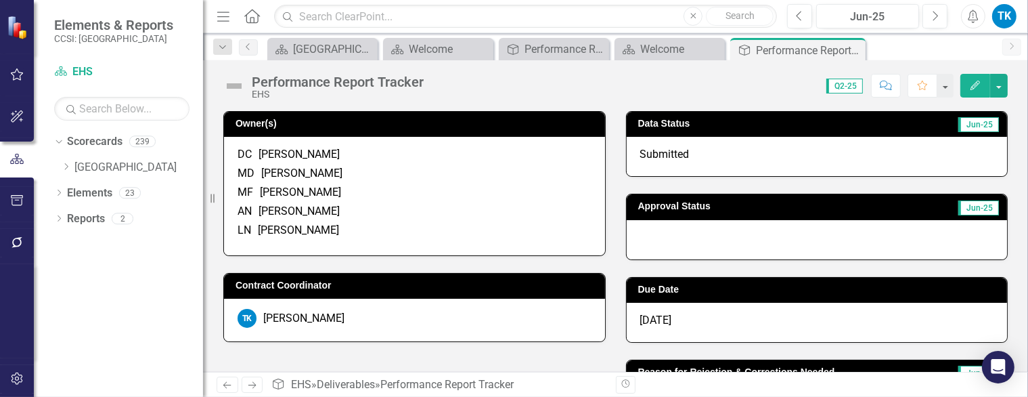
click at [663, 239] on div at bounding box center [817, 239] width 381 height 39
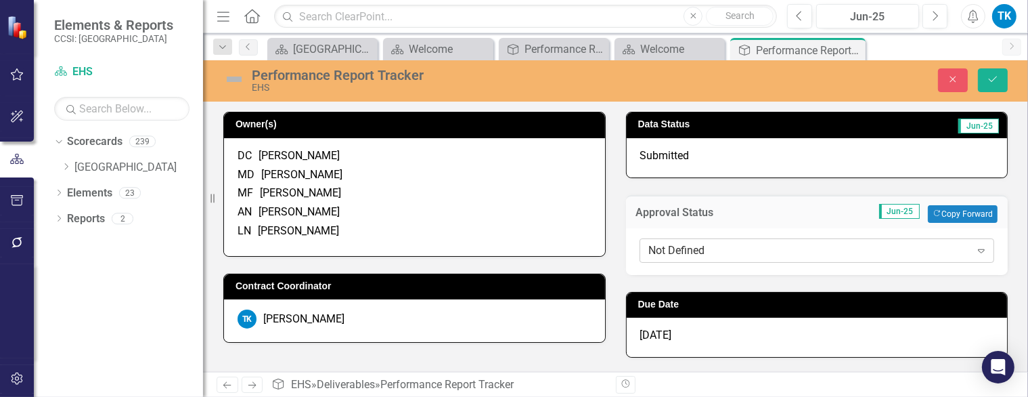
click at [661, 248] on div "Not Defined" at bounding box center [810, 250] width 322 height 16
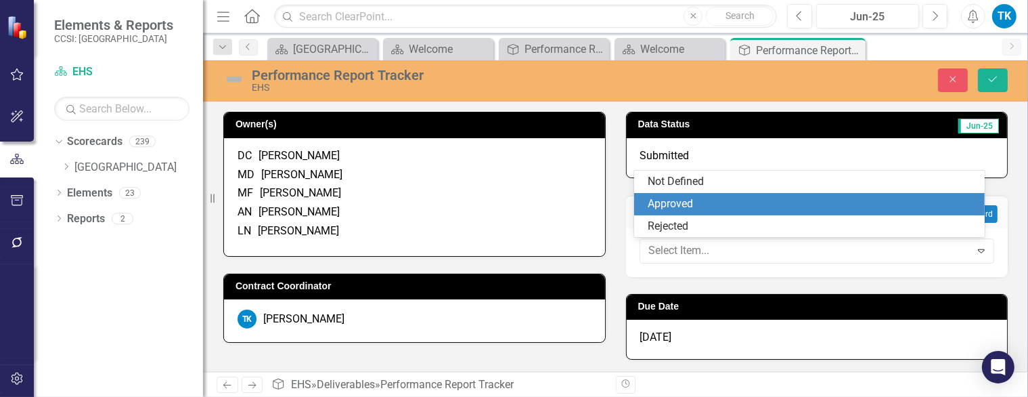
click at [668, 204] on div "Approved" at bounding box center [812, 204] width 328 height 16
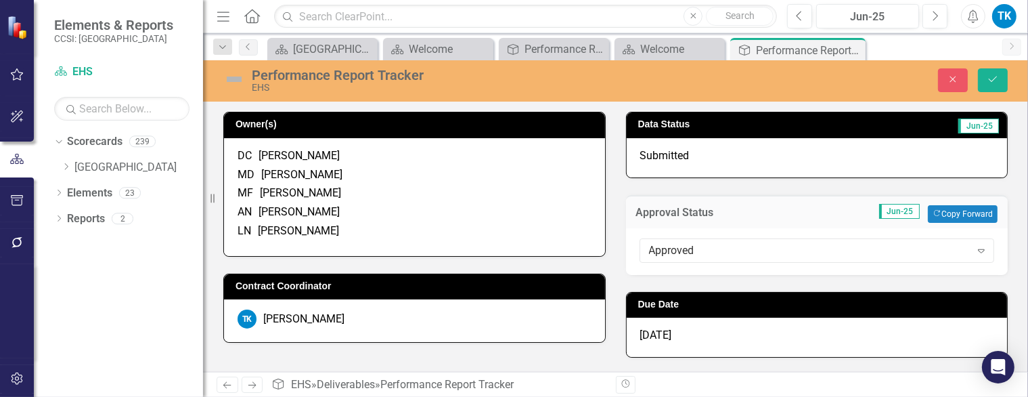
click at [670, 336] on span "[DATE]" at bounding box center [656, 334] width 32 height 13
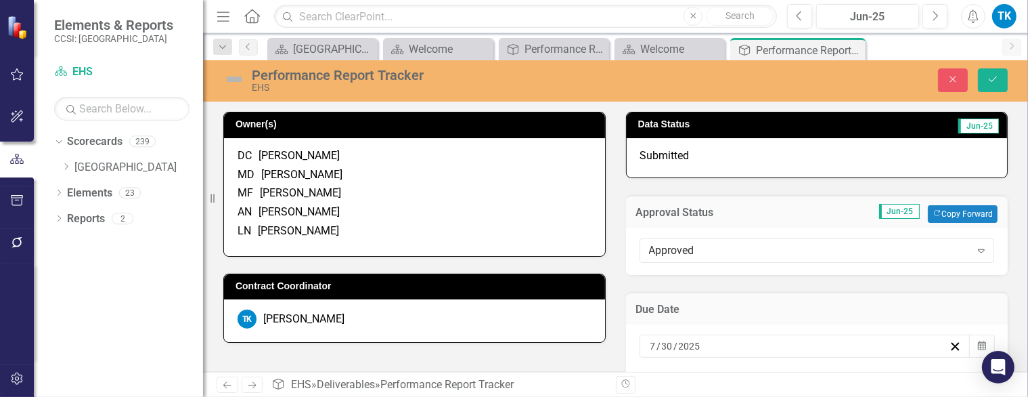
click at [726, 344] on div "7 / 30 / 2025" at bounding box center [799, 346] width 301 height 14
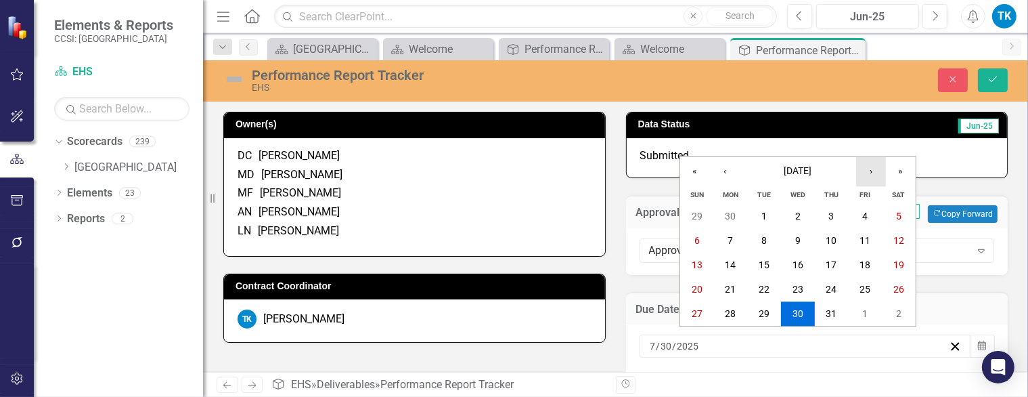
click at [869, 172] on button "›" at bounding box center [871, 171] width 30 height 30
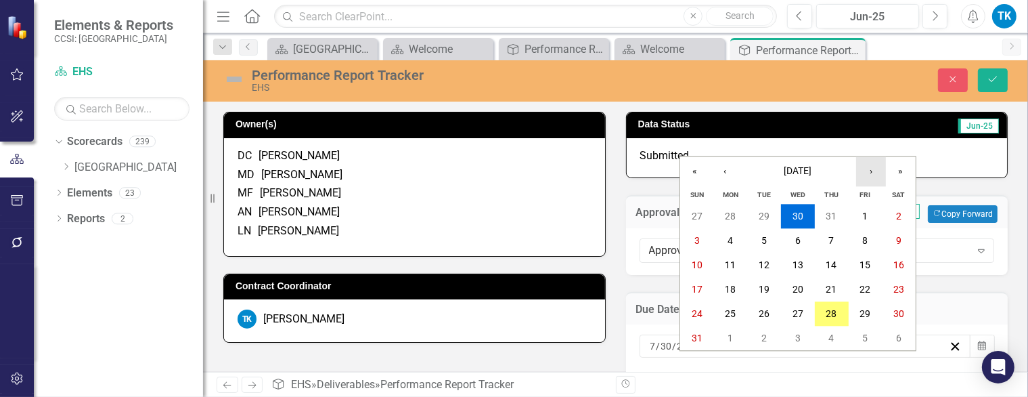
click at [869, 172] on button "›" at bounding box center [871, 171] width 30 height 30
click at [866, 172] on button "›" at bounding box center [871, 171] width 30 height 30
click at [835, 316] on abbr "30" at bounding box center [832, 314] width 11 height 11
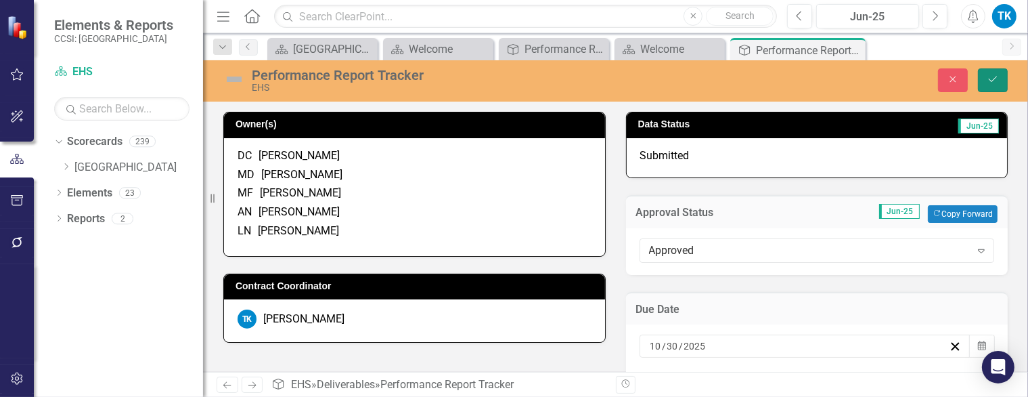
click at [991, 83] on icon "Save" at bounding box center [993, 78] width 12 height 9
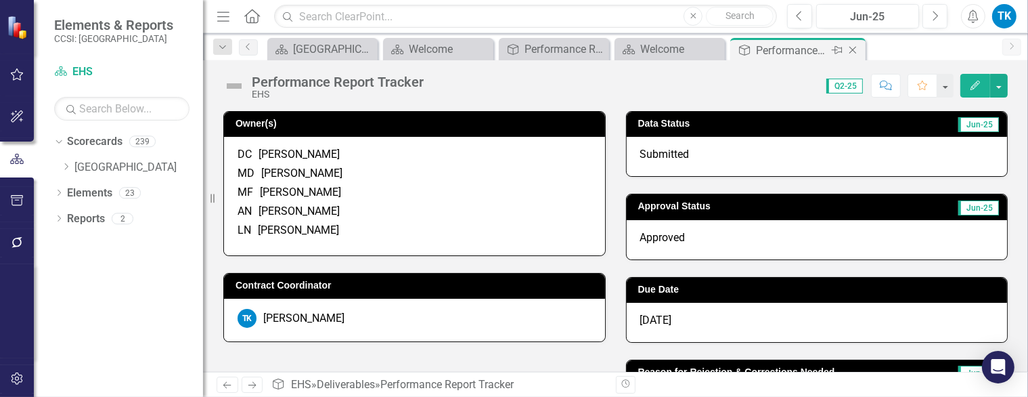
click at [851, 49] on icon "Close" at bounding box center [853, 50] width 14 height 11
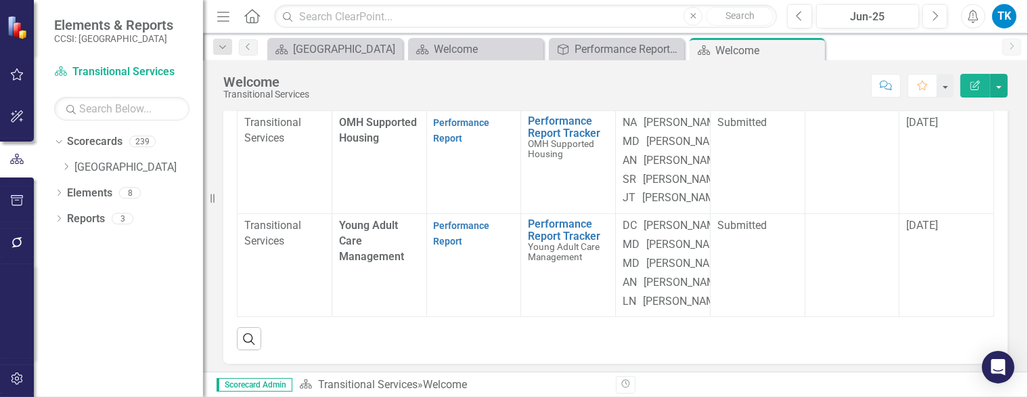
scroll to position [474, 0]
click at [558, 36] on link "Performance Report Tracker" at bounding box center [568, 24] width 81 height 24
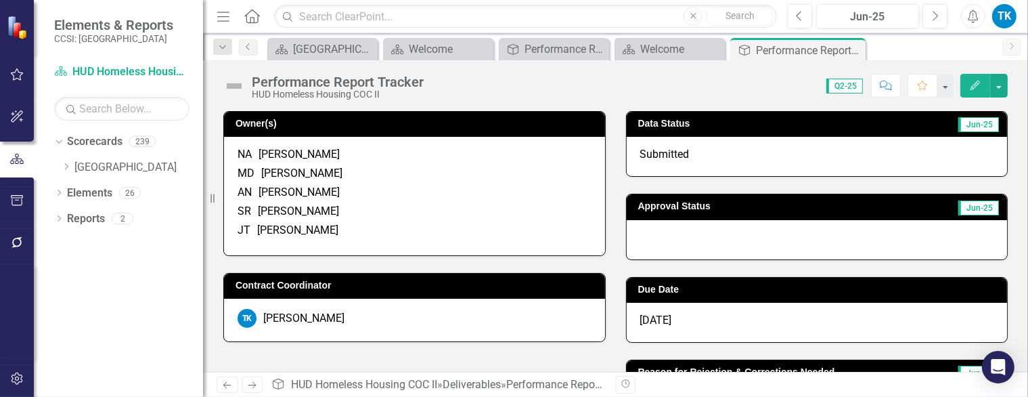
click at [643, 224] on div at bounding box center [817, 239] width 381 height 39
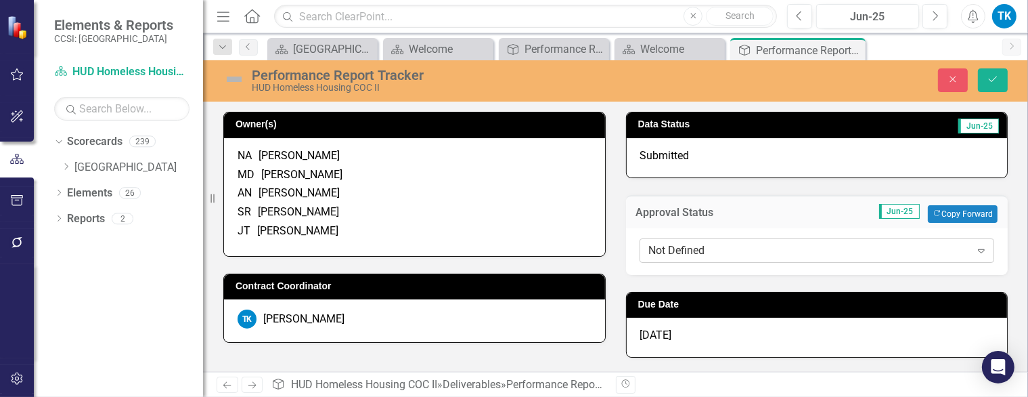
click at [655, 245] on div "Not Defined" at bounding box center [810, 250] width 322 height 16
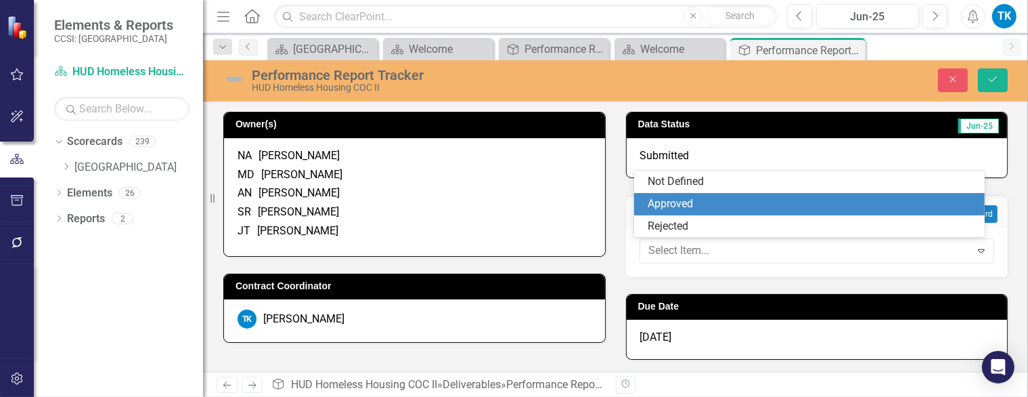
click at [676, 206] on div "Approved" at bounding box center [812, 204] width 328 height 16
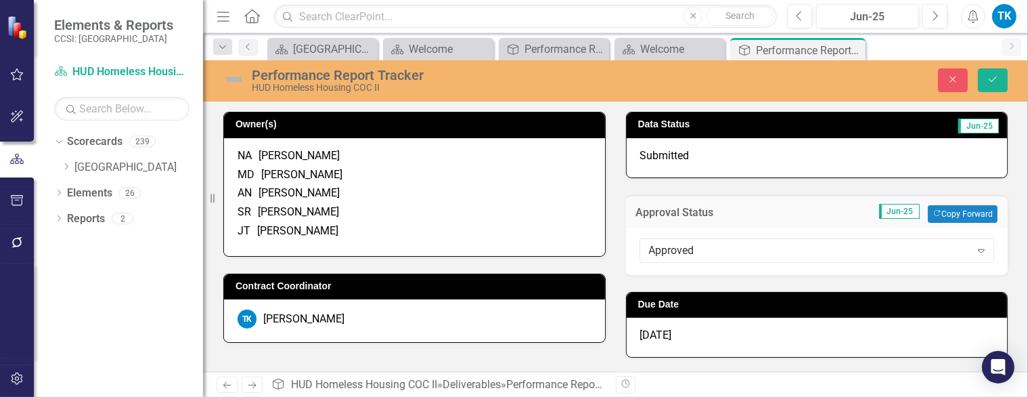
click at [664, 328] on span "[DATE]" at bounding box center [656, 334] width 32 height 13
click at [661, 331] on span "[DATE]" at bounding box center [656, 334] width 32 height 13
click at [663, 336] on span "[DATE]" at bounding box center [656, 334] width 32 height 13
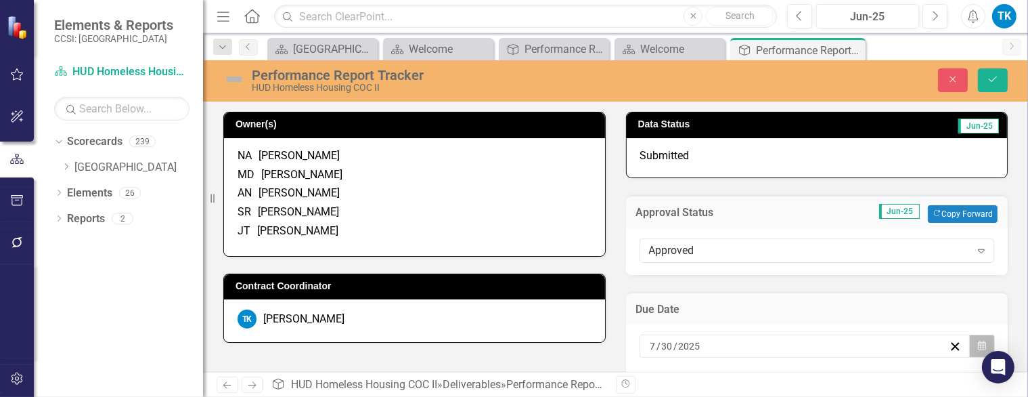
click at [978, 348] on icon "button" at bounding box center [982, 345] width 8 height 9
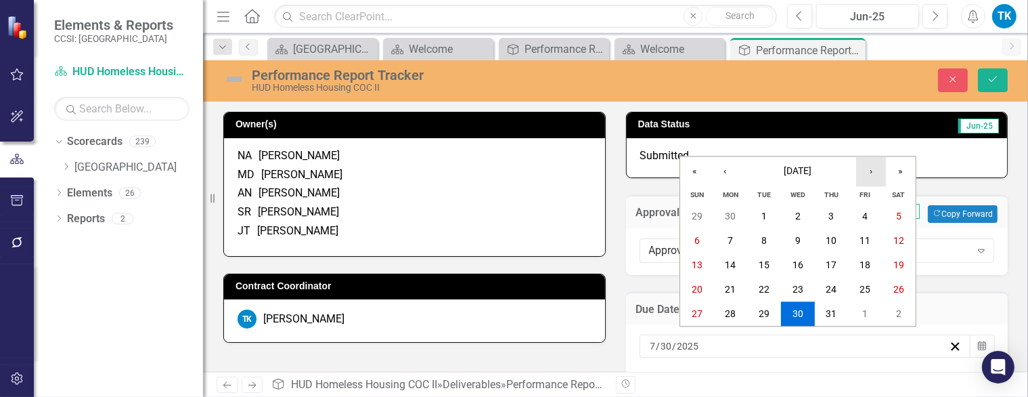
click at [875, 175] on button "›" at bounding box center [871, 171] width 30 height 30
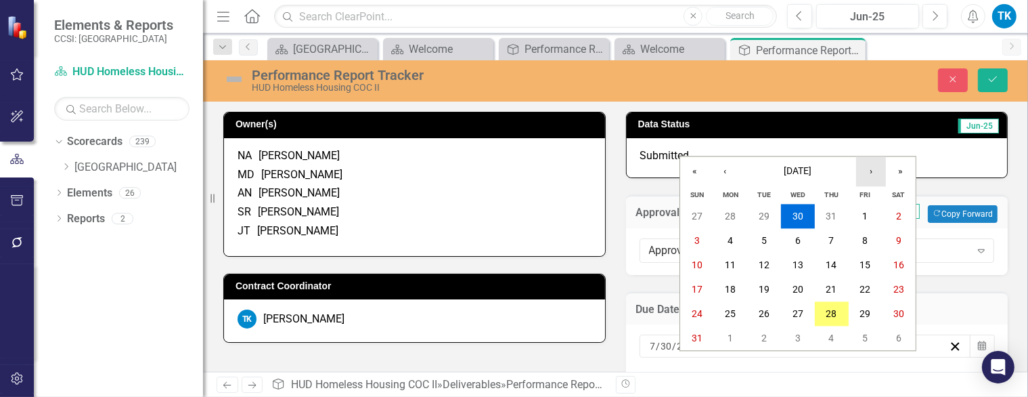
click at [875, 175] on button "›" at bounding box center [871, 171] width 30 height 30
click at [829, 307] on button "30" at bounding box center [832, 314] width 34 height 24
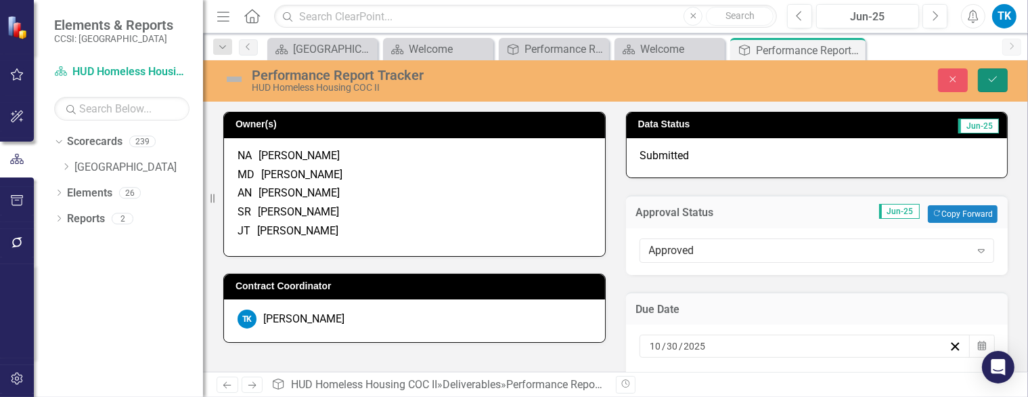
click at [986, 71] on button "Save" at bounding box center [993, 80] width 30 height 24
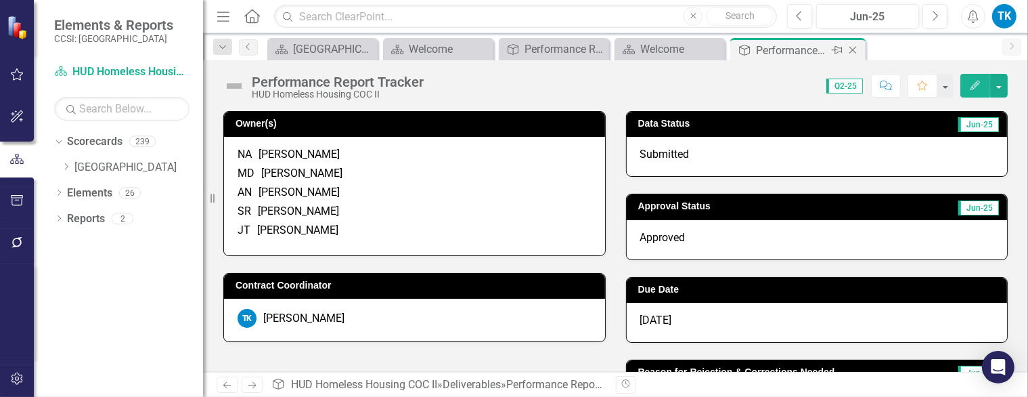
click at [854, 49] on icon "Close" at bounding box center [853, 50] width 14 height 11
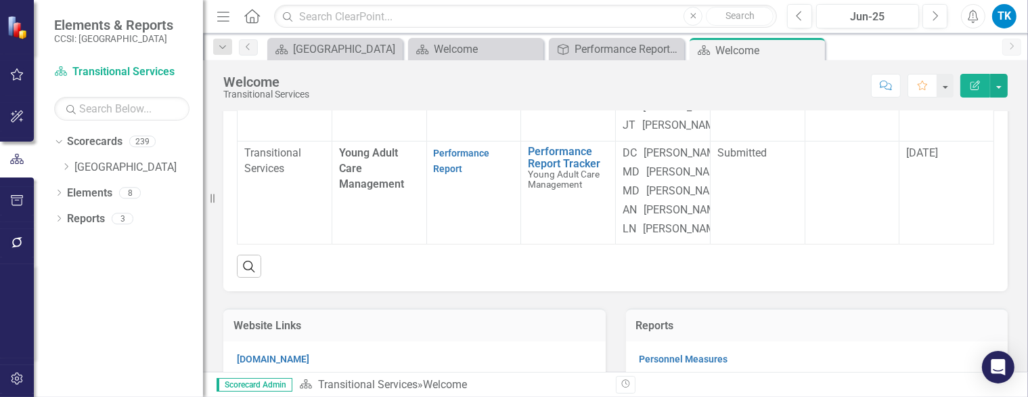
scroll to position [128, 0]
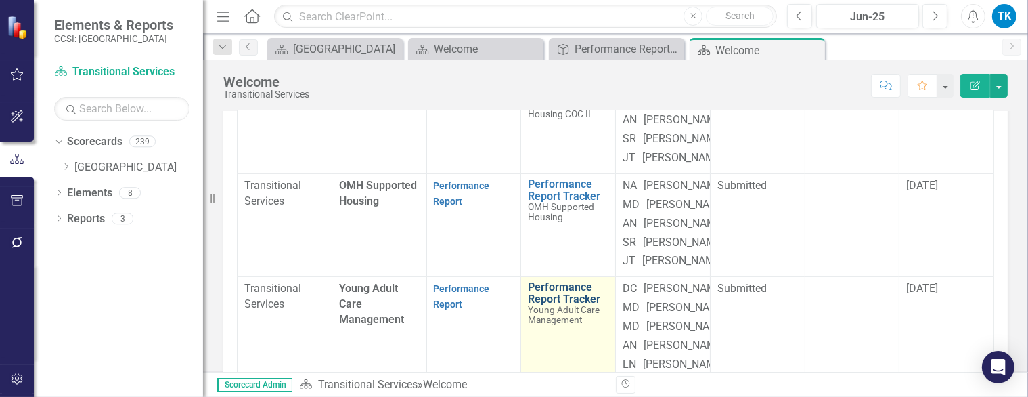
click at [544, 302] on link "Performance Report Tracker" at bounding box center [568, 293] width 81 height 24
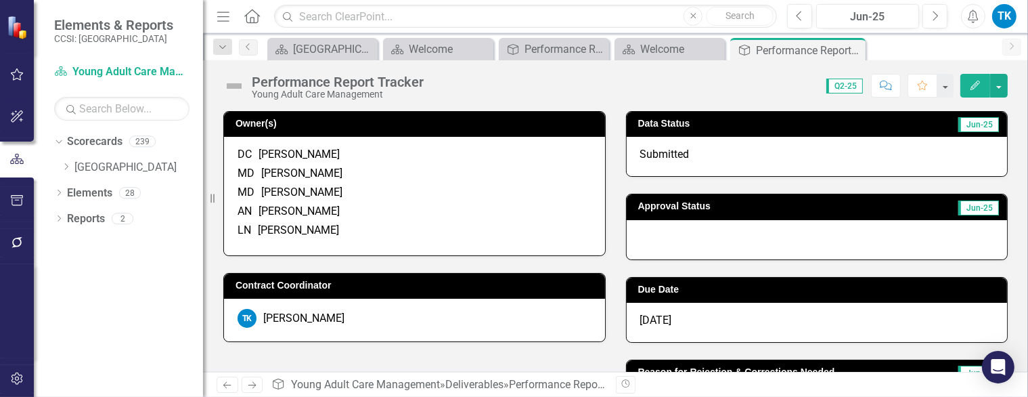
click at [657, 232] on div at bounding box center [817, 239] width 381 height 39
click at [658, 232] on div at bounding box center [817, 239] width 381 height 39
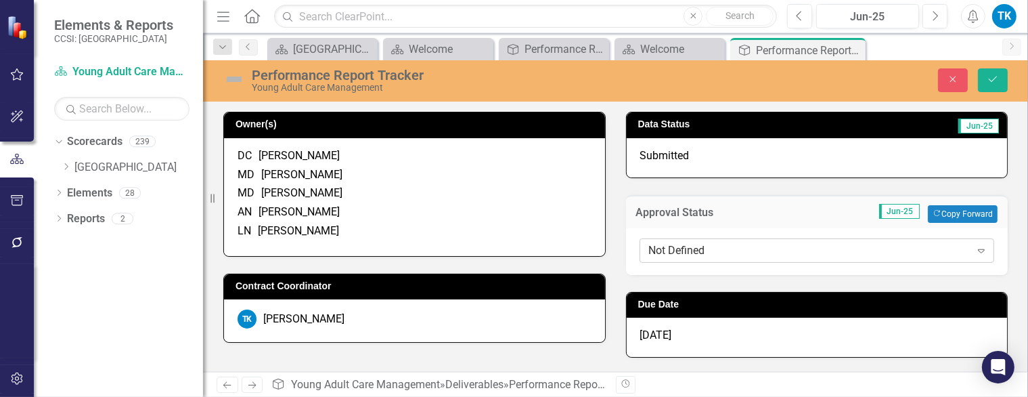
click at [655, 248] on div "Not Defined" at bounding box center [810, 250] width 322 height 16
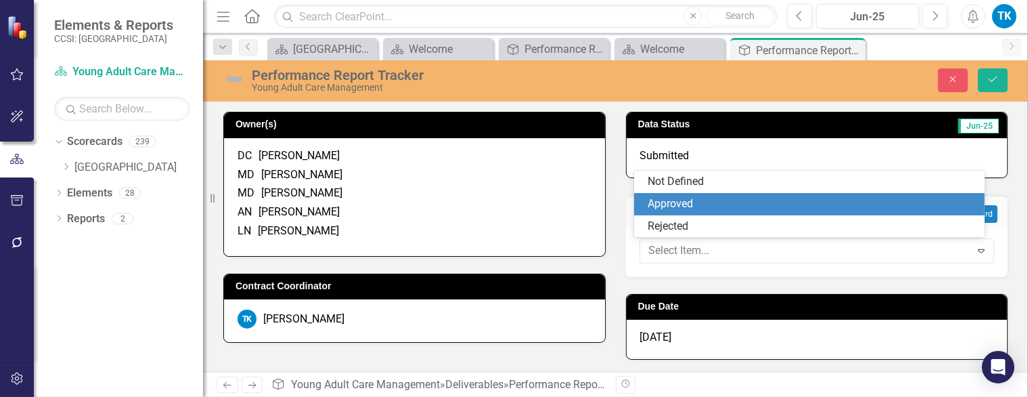
click at [715, 203] on div "Approved" at bounding box center [812, 204] width 328 height 16
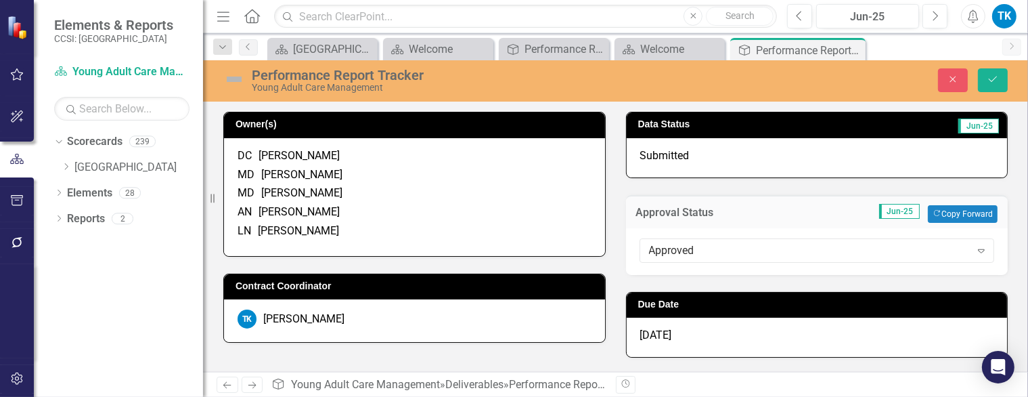
click at [682, 329] on div "[DATE]" at bounding box center [817, 337] width 381 height 39
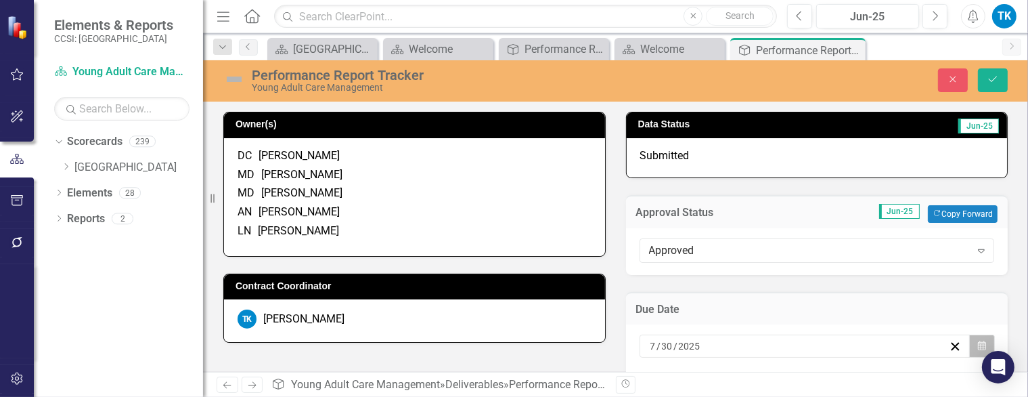
click at [970, 345] on button "Calendar" at bounding box center [983, 345] width 26 height 23
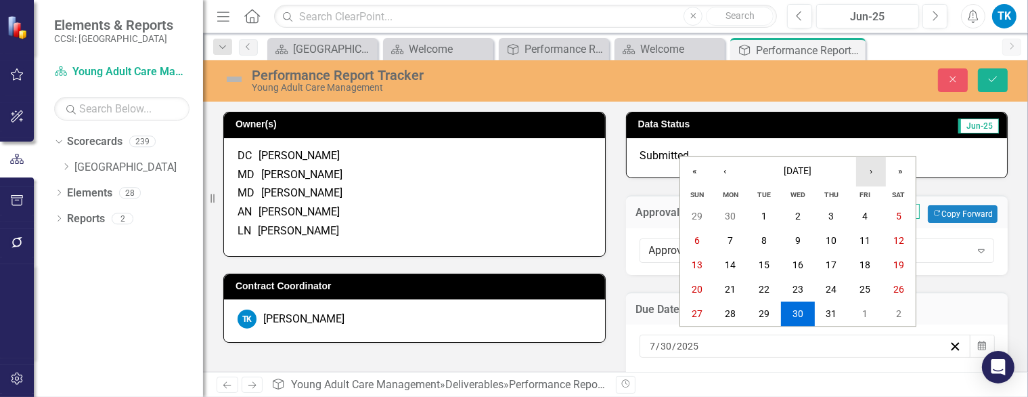
click at [883, 178] on button "›" at bounding box center [871, 171] width 30 height 30
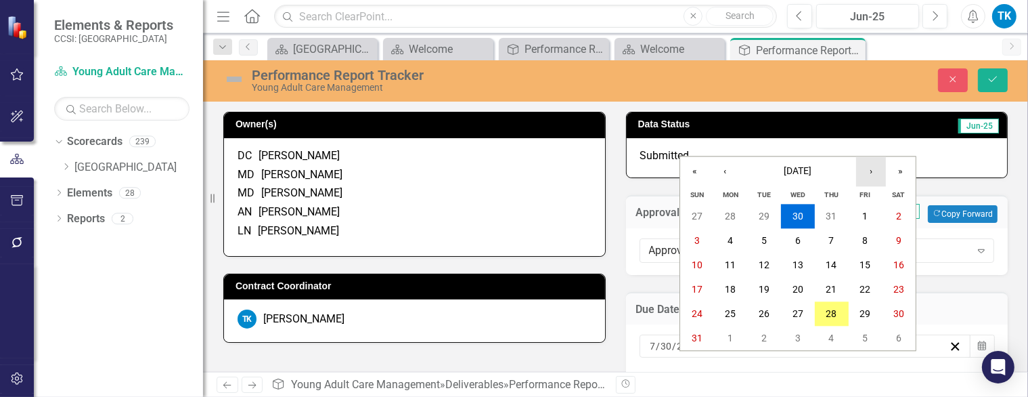
click at [883, 178] on button "›" at bounding box center [871, 171] width 30 height 30
click at [835, 312] on abbr "30" at bounding box center [832, 314] width 11 height 11
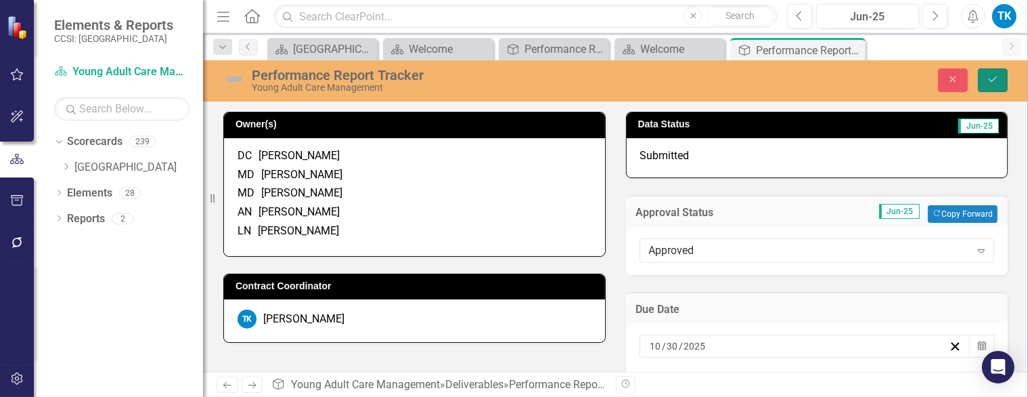
click at [997, 71] on button "Save" at bounding box center [993, 80] width 30 height 24
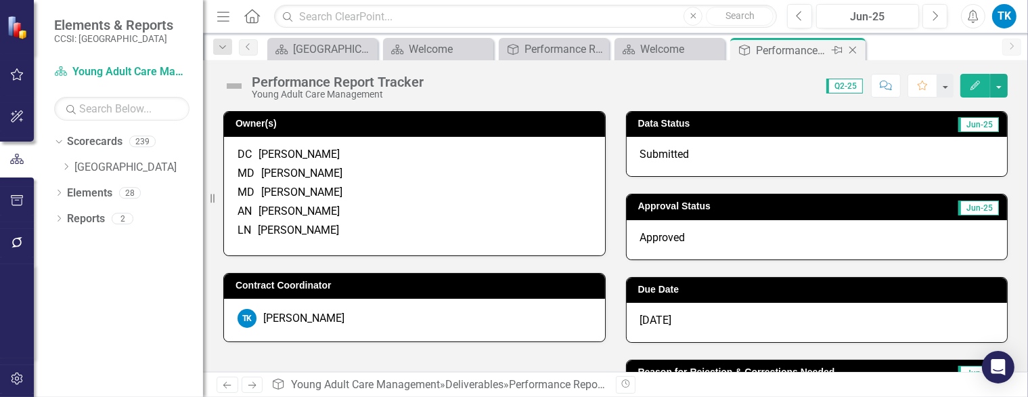
click at [853, 45] on icon "Close" at bounding box center [853, 50] width 14 height 11
click at [854, 49] on div "Scorecard Erie County Close Scorecard Welcome Close Deliverable Performance Rep…" at bounding box center [630, 49] width 731 height 22
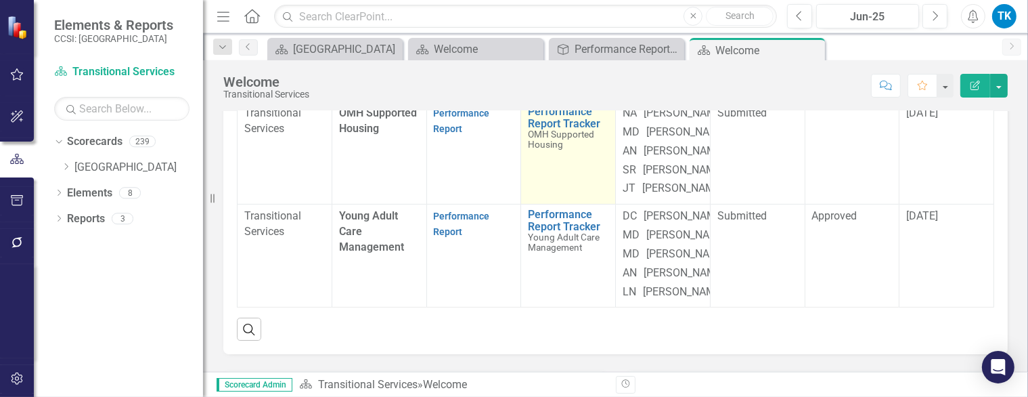
scroll to position [745, 0]
click at [536, 129] on link "Performance Report Tracker" at bounding box center [568, 118] width 81 height 24
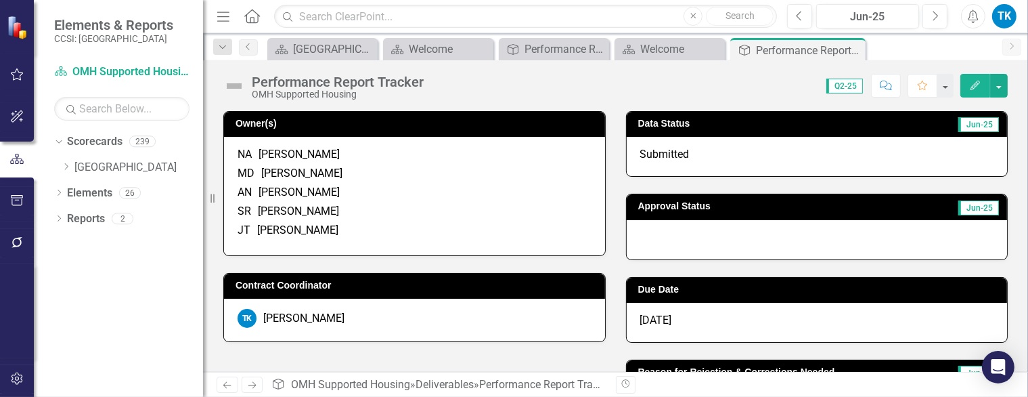
click at [691, 237] on div at bounding box center [817, 239] width 381 height 39
click at [691, 235] on div at bounding box center [817, 239] width 381 height 39
click at [668, 245] on div at bounding box center [817, 239] width 381 height 39
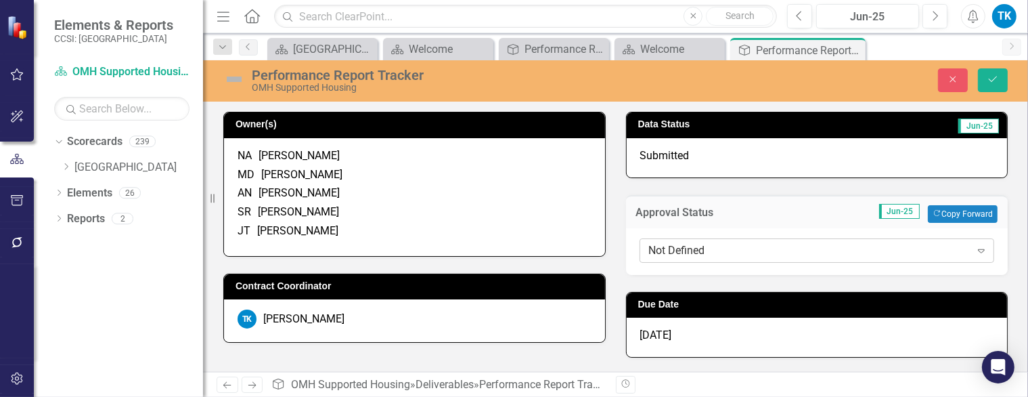
click at [664, 248] on div "Not Defined" at bounding box center [810, 250] width 322 height 16
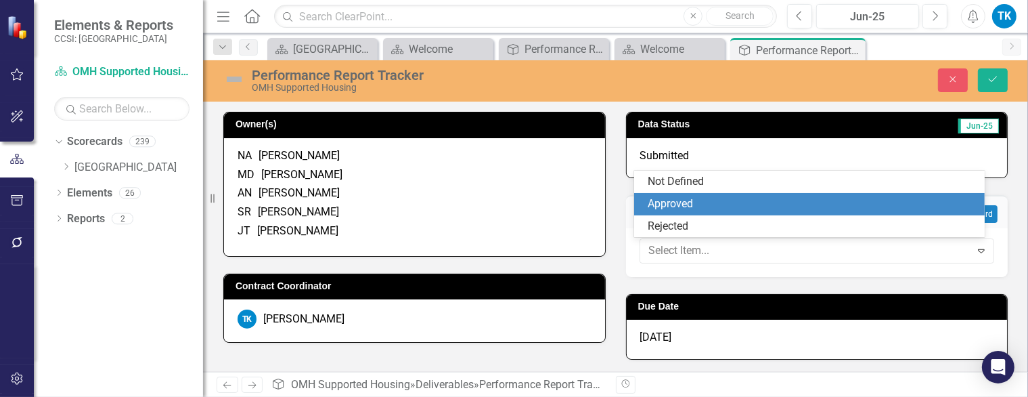
click at [728, 201] on div "Approved" at bounding box center [812, 204] width 328 height 16
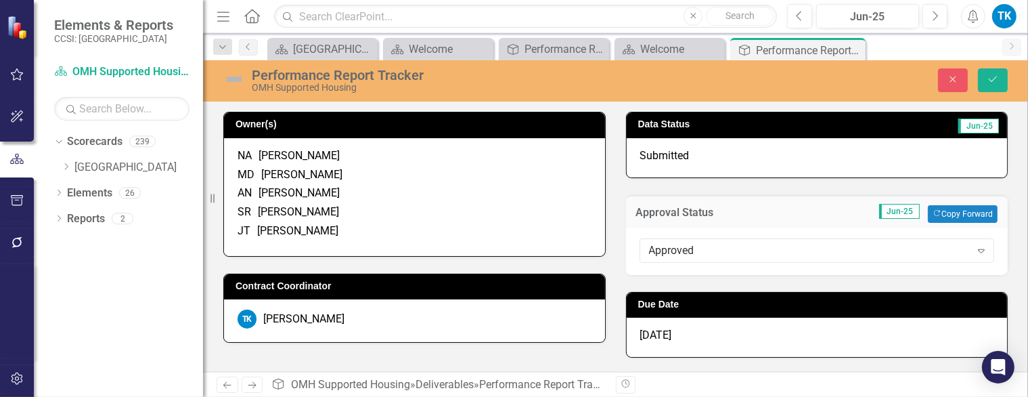
click at [640, 334] on span "[DATE]" at bounding box center [656, 334] width 32 height 13
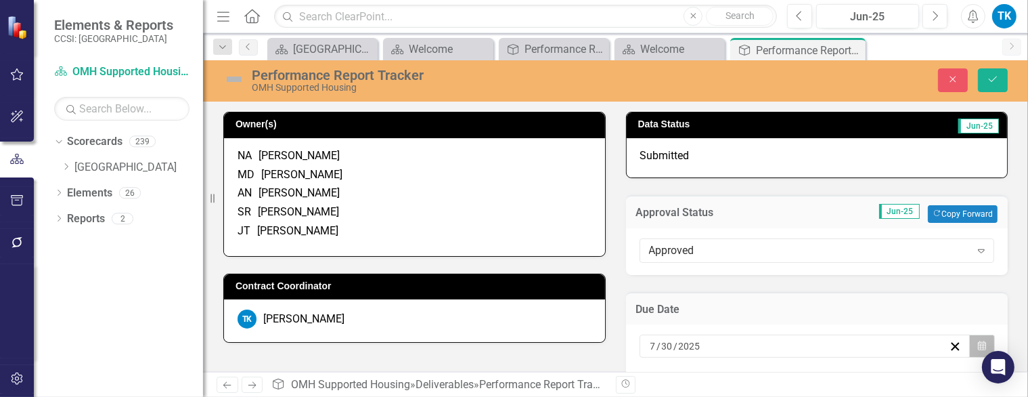
click at [978, 344] on icon "button" at bounding box center [982, 345] width 8 height 9
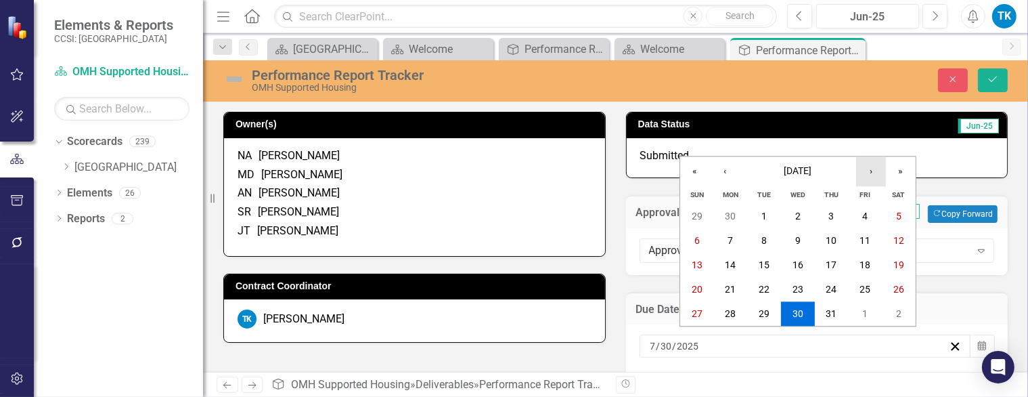
click at [875, 170] on button "›" at bounding box center [871, 171] width 30 height 30
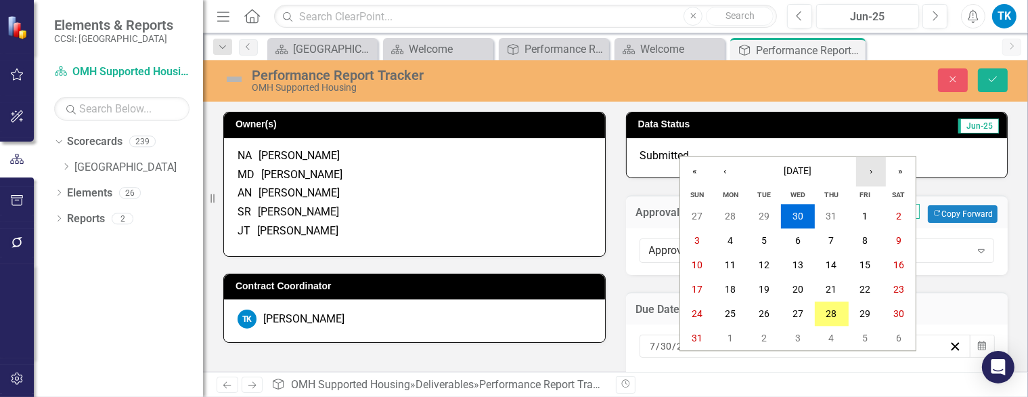
click at [875, 172] on button "›" at bounding box center [871, 171] width 30 height 30
click at [830, 315] on abbr "30" at bounding box center [832, 314] width 11 height 11
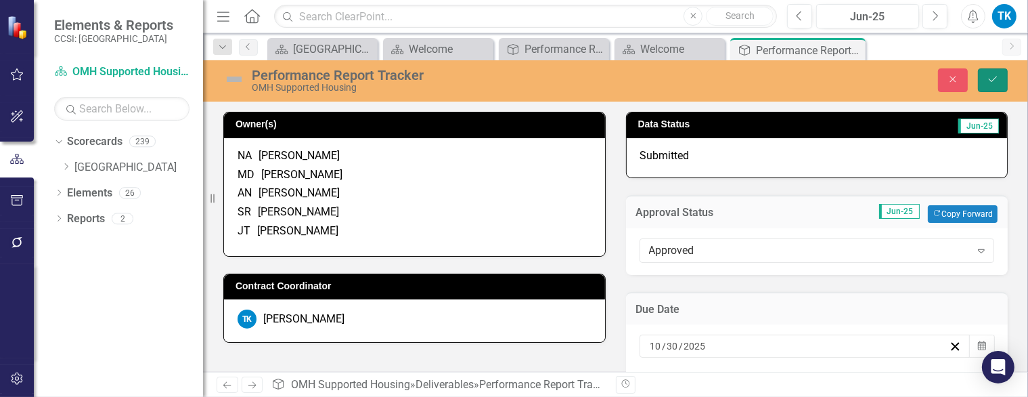
click at [991, 86] on button "Save" at bounding box center [993, 80] width 30 height 24
